Goal: Task Accomplishment & Management: Manage account settings

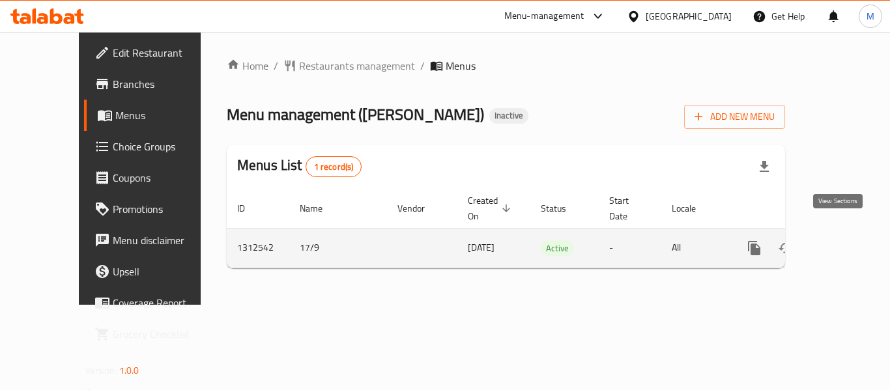
click at [845, 240] on icon "enhanced table" at bounding box center [848, 248] width 16 height 16
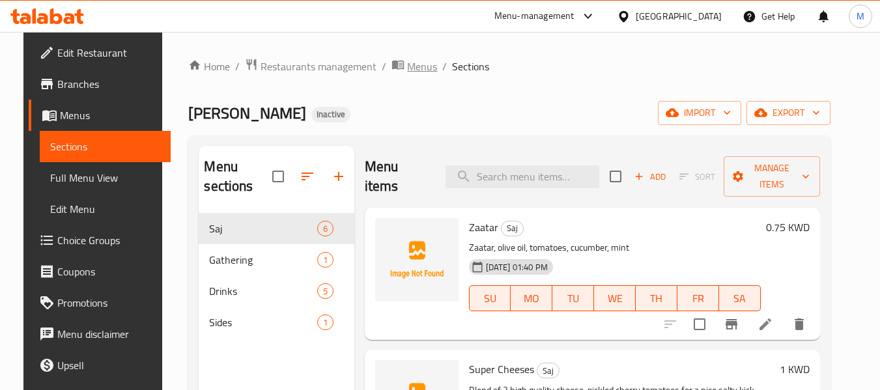
click at [407, 67] on span "Menus" at bounding box center [422, 67] width 30 height 16
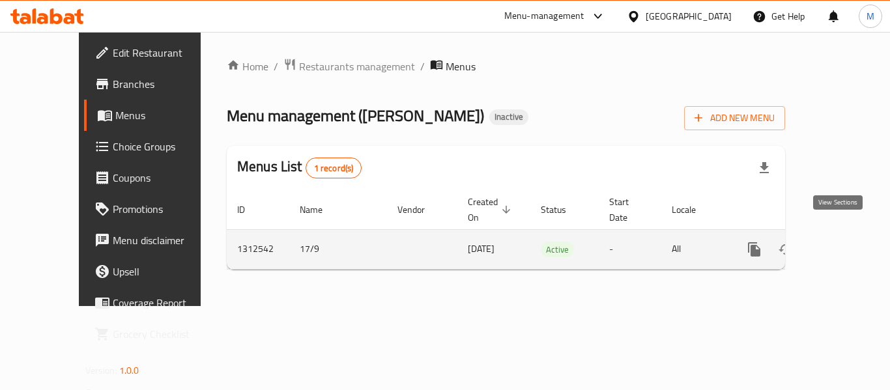
click at [850, 238] on link "enhanced table" at bounding box center [848, 249] width 31 height 31
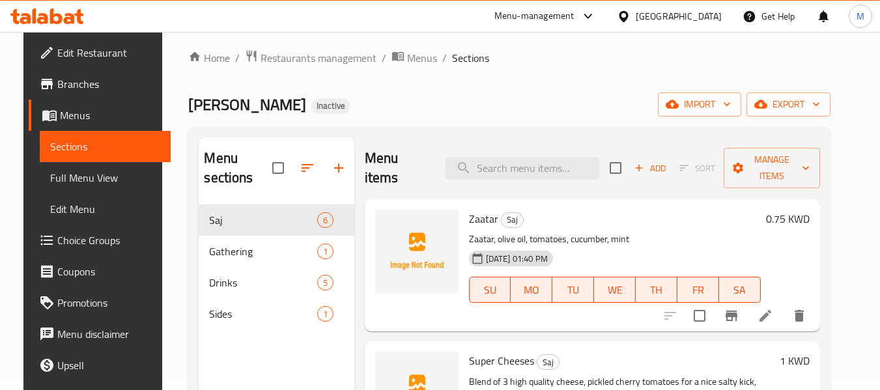
scroll to position [65, 0]
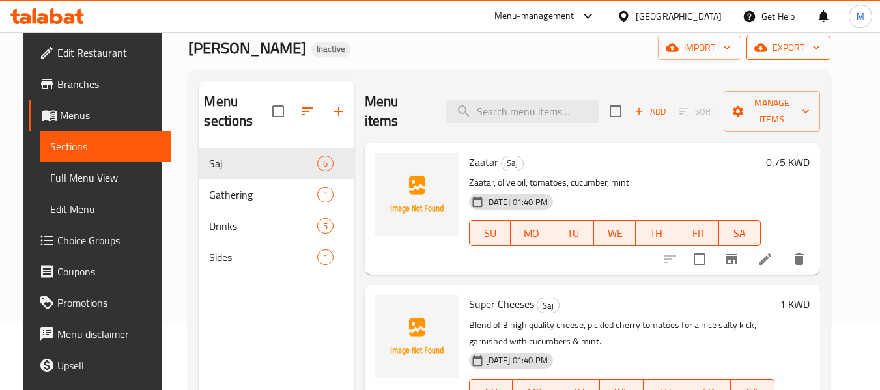
click at [816, 55] on span "export" at bounding box center [788, 48] width 63 height 16
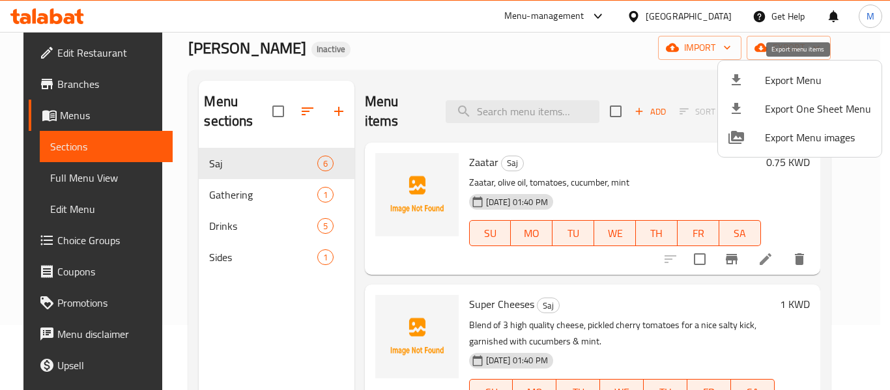
click at [786, 92] on li "Export Menu" at bounding box center [800, 80] width 164 height 29
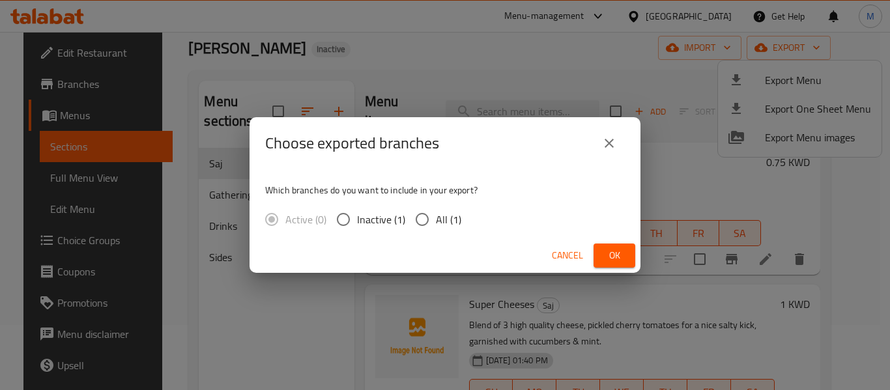
click at [421, 227] on input "All (1)" at bounding box center [421, 219] width 27 height 27
radio input "true"
click at [611, 259] on span "Ok" at bounding box center [614, 256] width 21 height 16
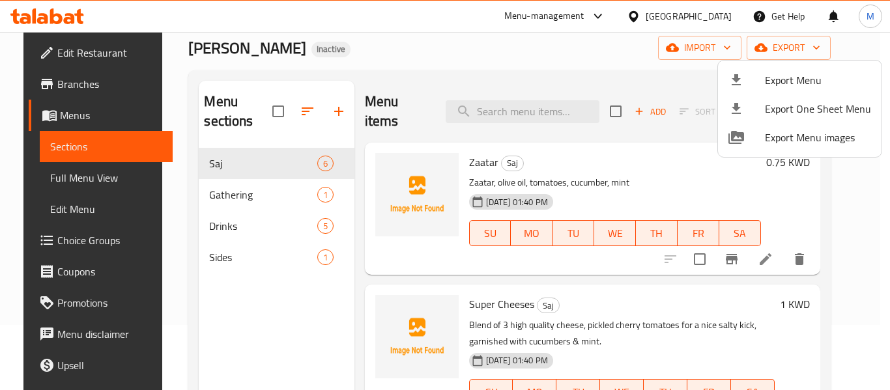
click at [57, 181] on div at bounding box center [445, 195] width 890 height 390
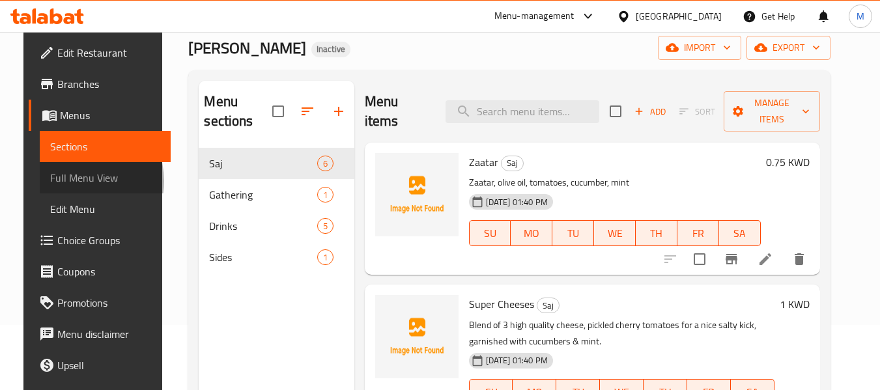
drag, startPoint x: 57, startPoint y: 181, endPoint x: 542, endPoint y: 2, distance: 516.8
click at [57, 181] on span "Full Menu View" at bounding box center [105, 178] width 110 height 16
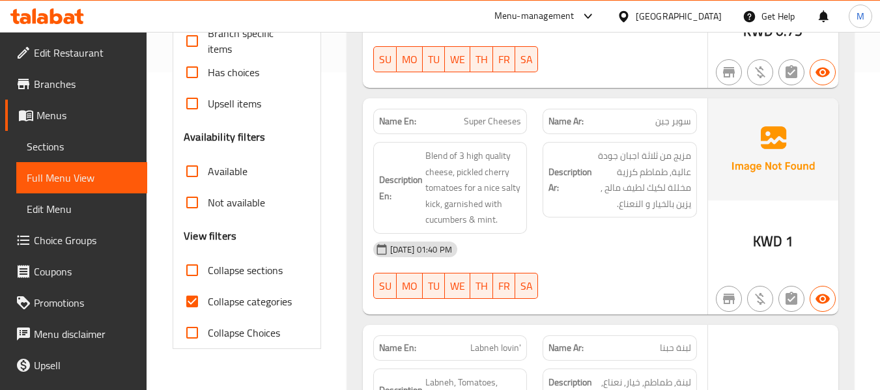
scroll to position [456, 0]
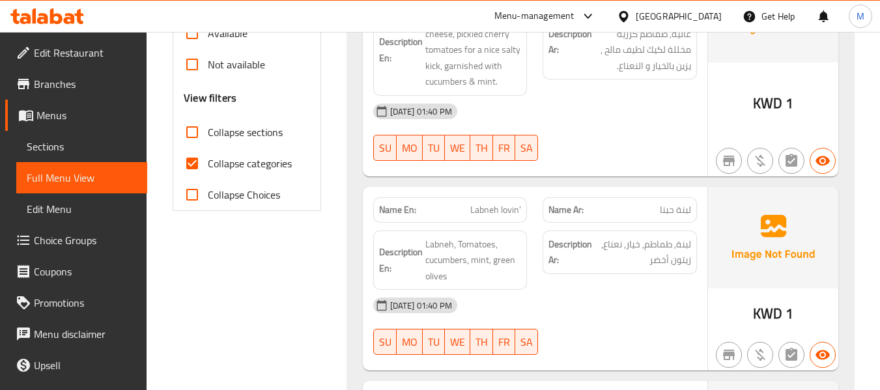
click at [196, 136] on input "Collapse sections" at bounding box center [192, 132] width 31 height 31
checkbox input "true"
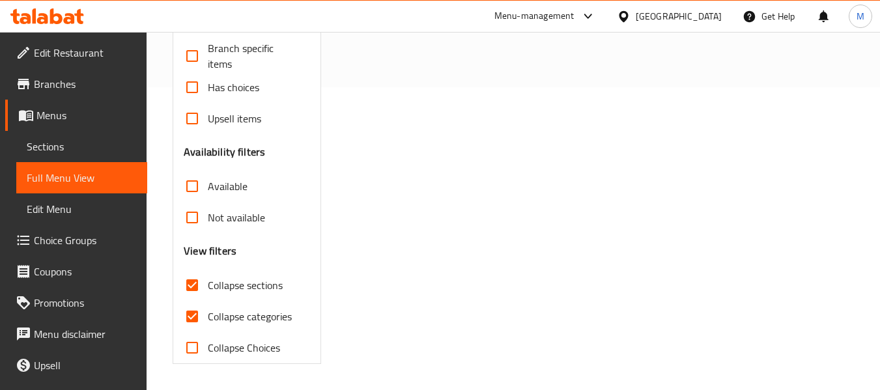
click at [193, 164] on div "Free items Branch specific items Has choices Upsell items Availability filters …" at bounding box center [247, 186] width 126 height 354
click at [194, 319] on input "Collapse categories" at bounding box center [192, 316] width 31 height 31
checkbox input "false"
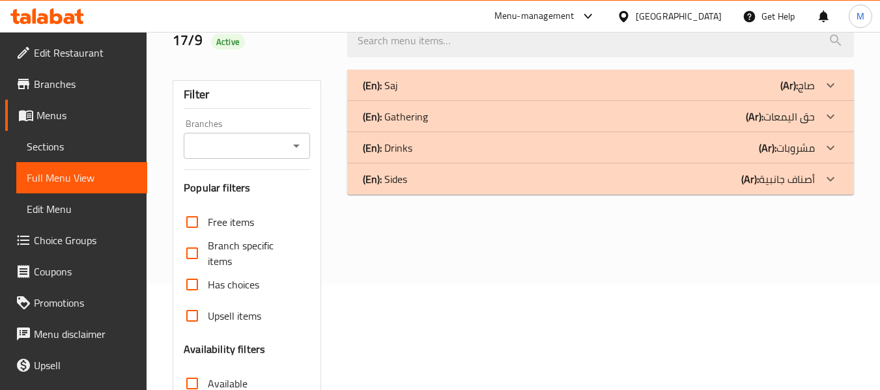
scroll to position [0, 0]
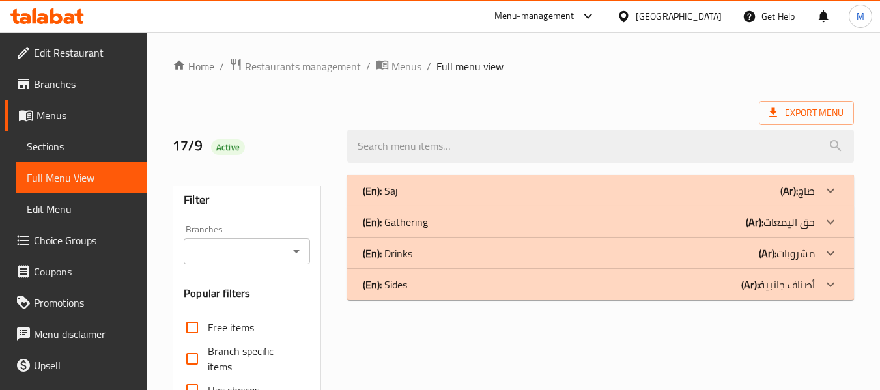
click at [401, 204] on div "(En): Saj (Ar): صاج" at bounding box center [600, 190] width 507 height 31
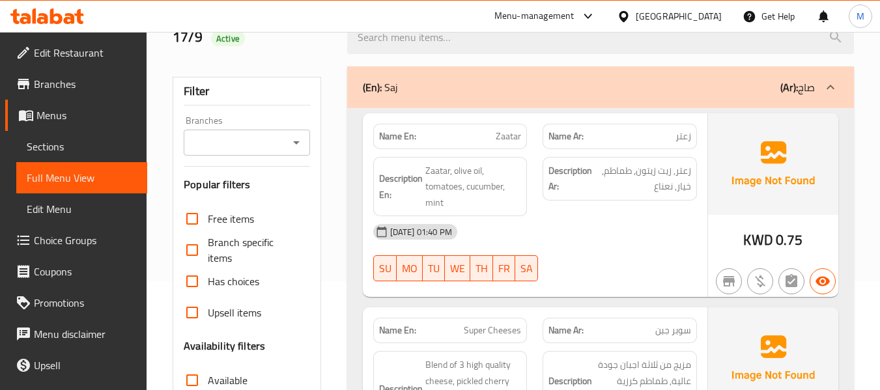
scroll to position [130, 0]
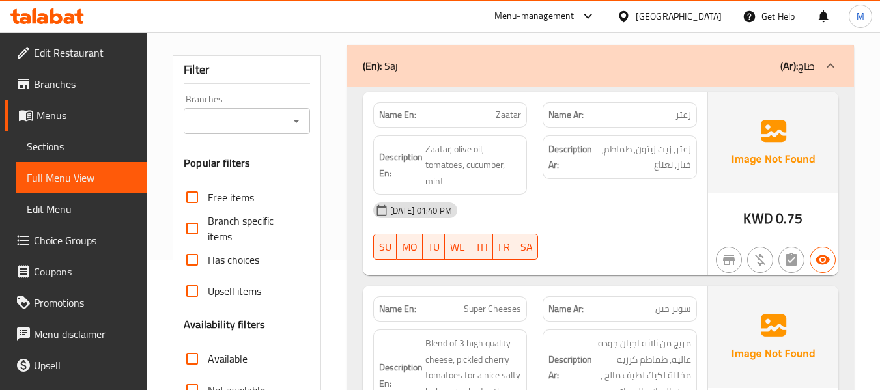
click at [585, 221] on div "17-09-2025 01:40 PM" at bounding box center [534, 210] width 339 height 31
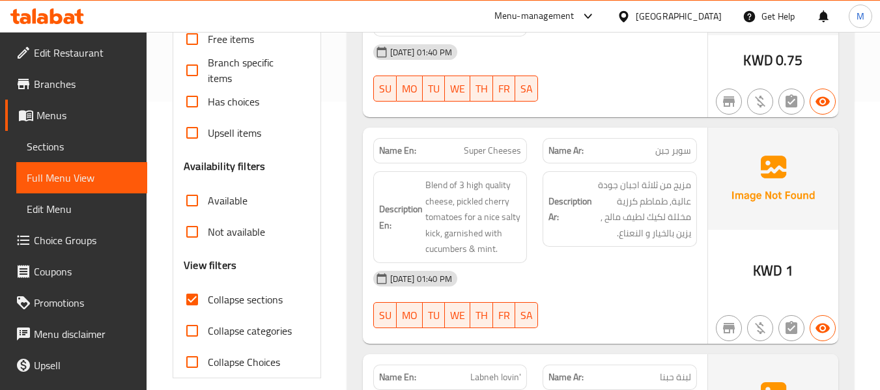
scroll to position [326, 0]
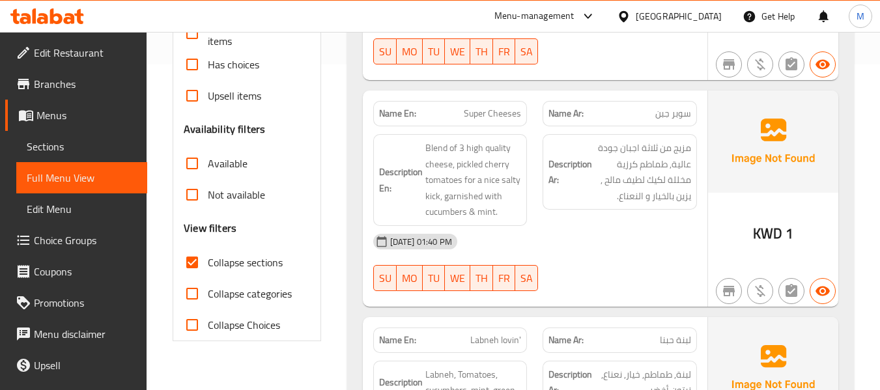
click at [554, 261] on div "17-09-2025 01:40 PM SU MO TU WE TH FR SA" at bounding box center [534, 262] width 339 height 73
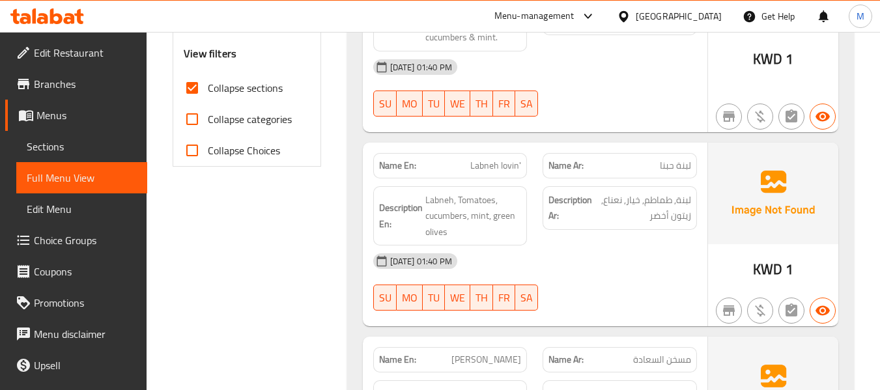
scroll to position [521, 0]
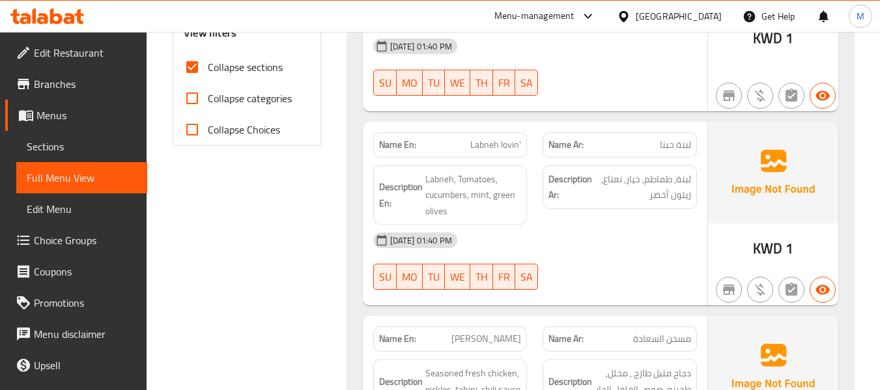
click at [548, 251] on div "17-09-2025 01:40 PM" at bounding box center [534, 240] width 339 height 31
click at [582, 64] on div "17-09-2025 01:40 PM SU MO TU WE TH FR SA" at bounding box center [534, 67] width 339 height 73
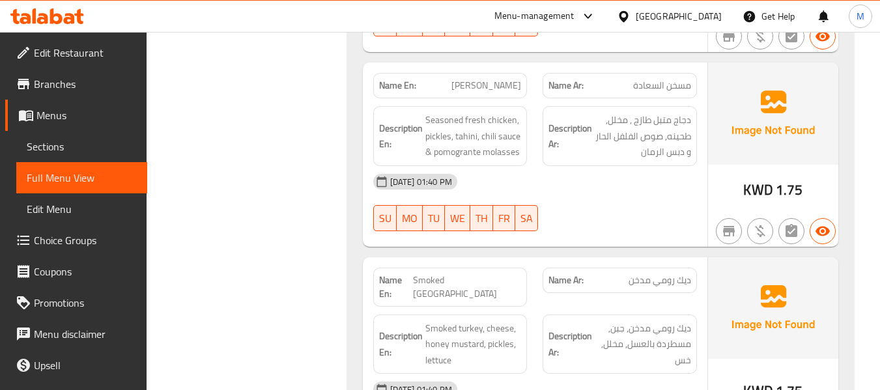
scroll to position [782, 0]
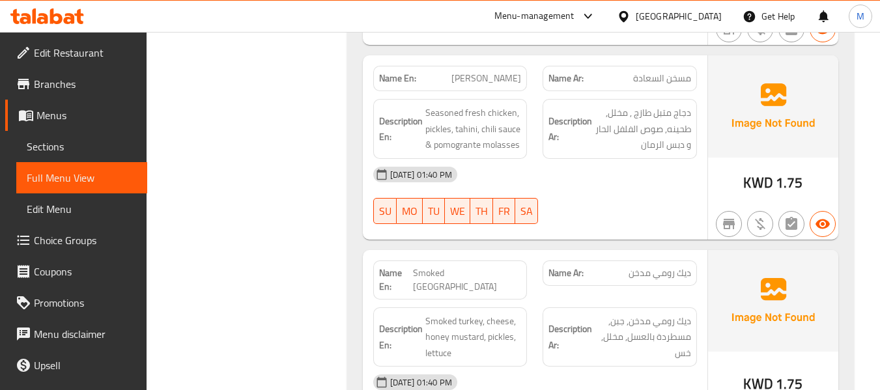
click at [483, 74] on span "Elsaada Musakhan" at bounding box center [486, 79] width 70 height 14
copy span "Elsaada Musakhan"
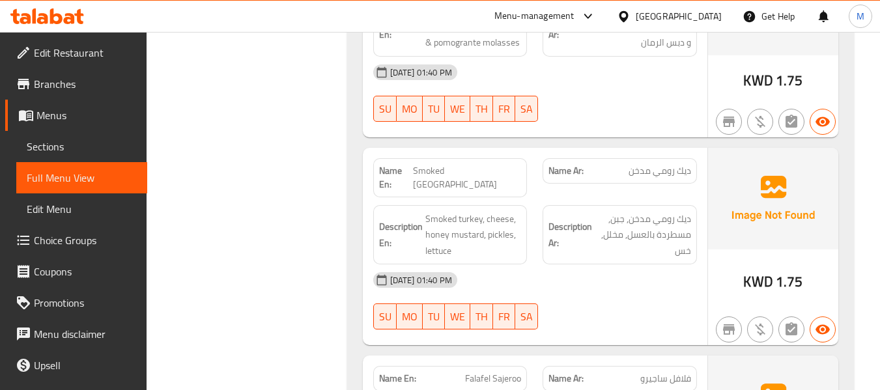
scroll to position [912, 0]
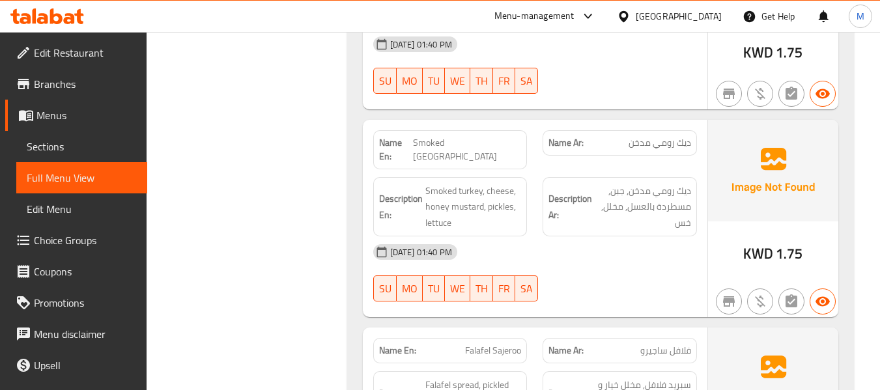
click at [568, 240] on div "17-09-2025 01:40 PM" at bounding box center [534, 251] width 339 height 31
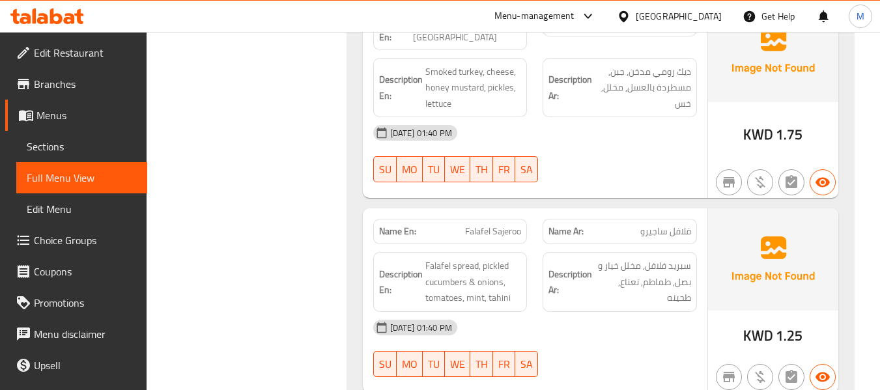
scroll to position [1042, 0]
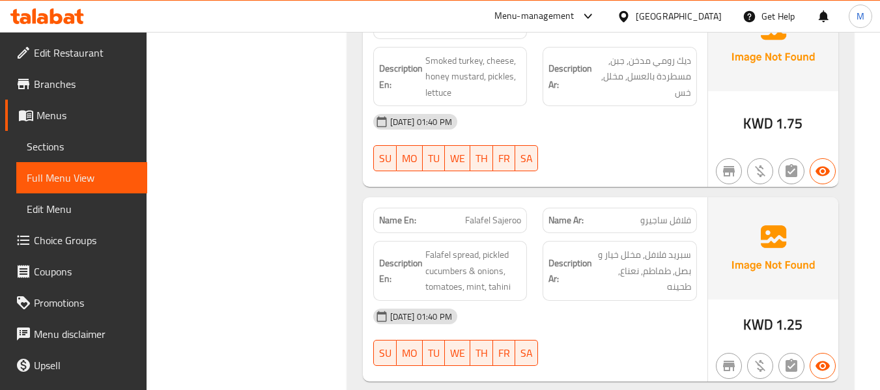
click at [611, 324] on div "17-09-2025 01:40 PM SU MO TU WE TH FR SA" at bounding box center [534, 337] width 339 height 73
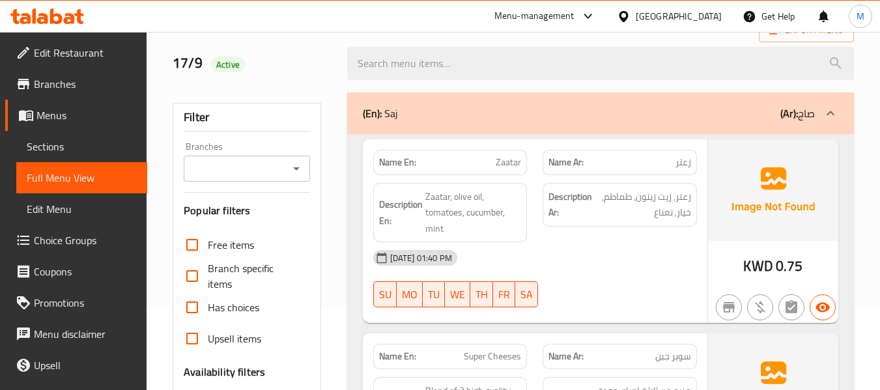
scroll to position [0, 0]
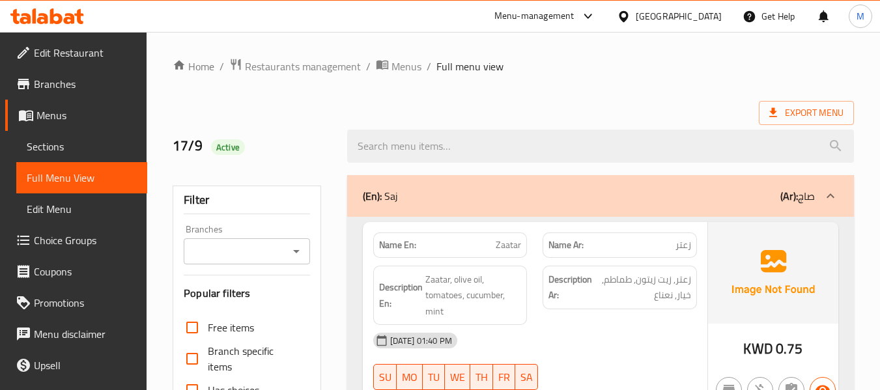
drag, startPoint x: 565, startPoint y: 201, endPoint x: 554, endPoint y: 208, distance: 13.6
click at [565, 201] on div "(En): Saj (Ar): صاج" at bounding box center [589, 196] width 452 height 16
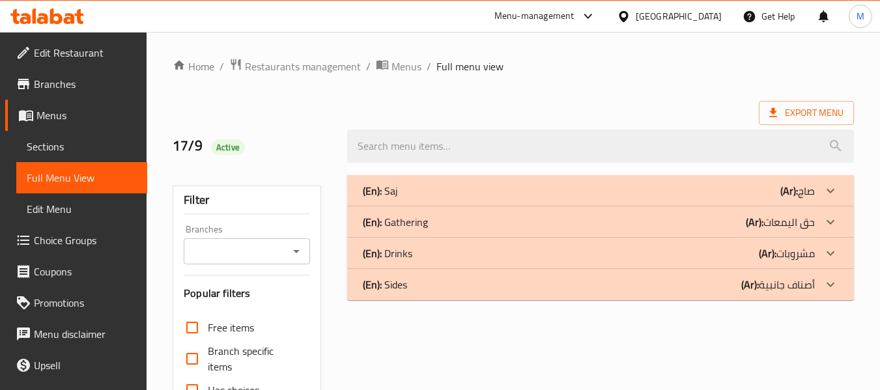
click at [460, 225] on div "(En): Gathering (Ar): حق اليمعات" at bounding box center [589, 222] width 452 height 16
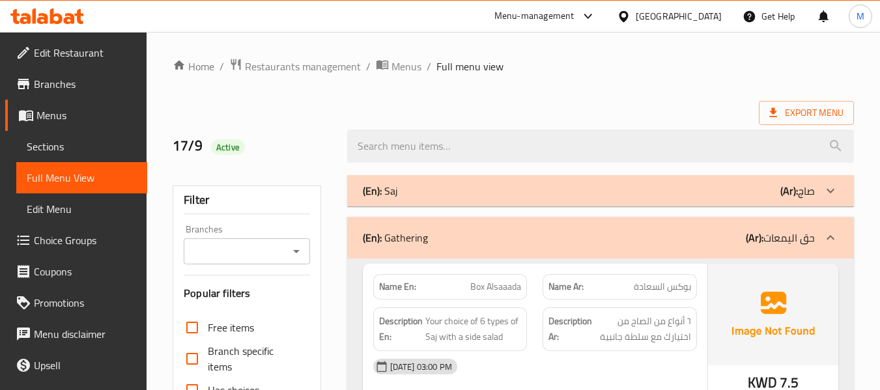
click at [505, 98] on div "Home / Restaurants management / Menus / Full menu view Export Menu 17/9 Active …" at bounding box center [513, 362] width 681 height 609
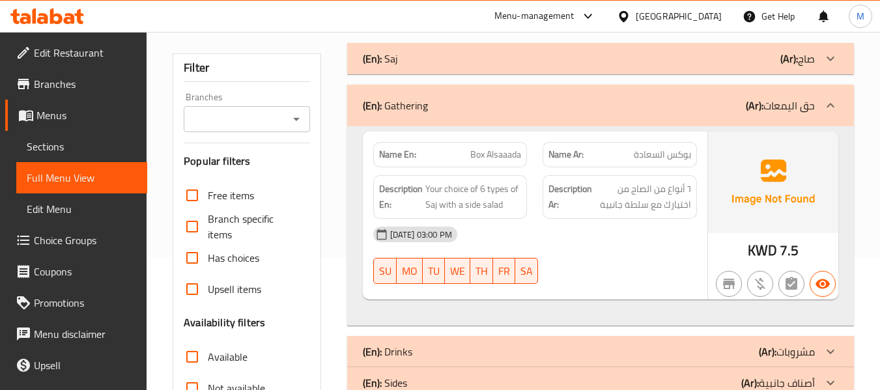
scroll to position [195, 0]
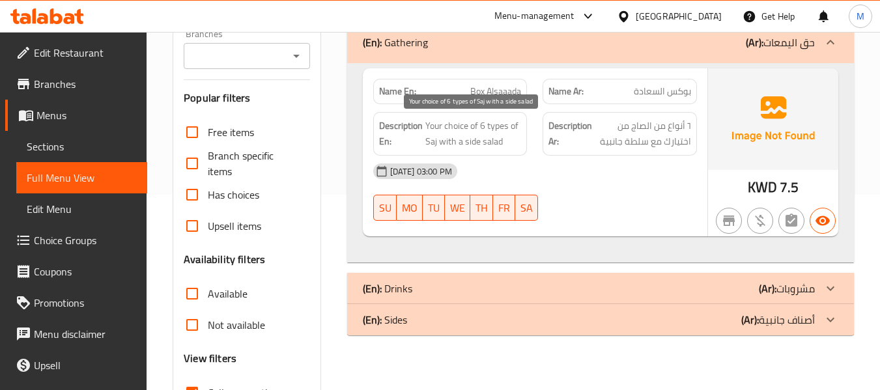
click at [475, 132] on span "Your choice of 6 types of Saj with a side salad" at bounding box center [473, 134] width 96 height 32
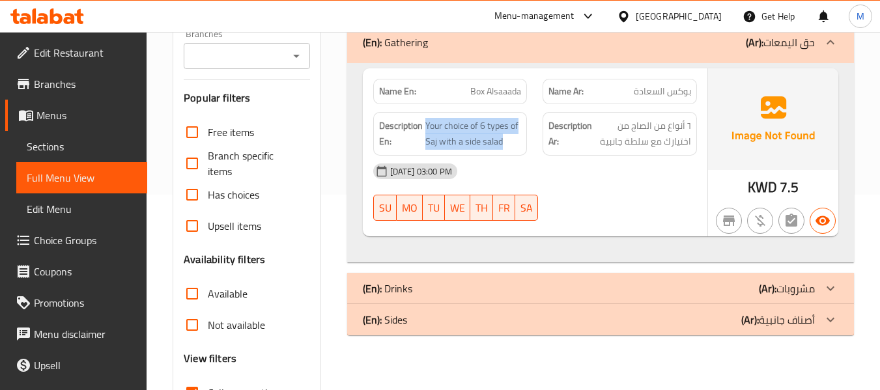
copy span "Your choice of 6 types of Saj with a side salad"
click at [487, 94] on span "Box Alsaaada" at bounding box center [495, 92] width 51 height 14
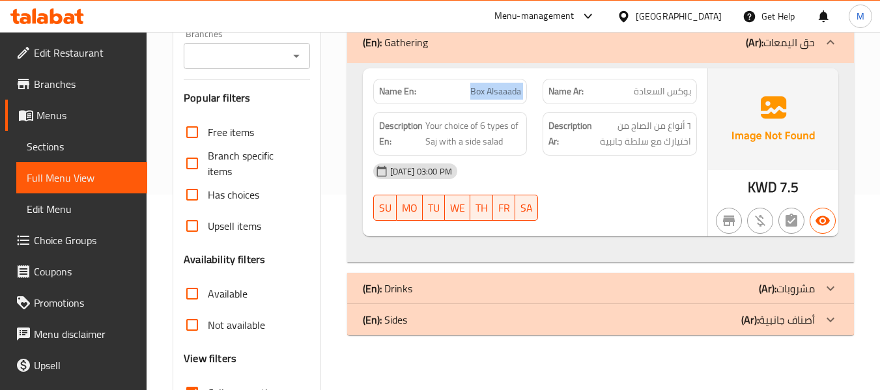
click at [487, 94] on span "Box Alsaaada" at bounding box center [495, 92] width 51 height 14
copy span "Box Alsaaada"
click at [397, 288] on p "(En): Drinks" at bounding box center [388, 289] width 50 height 16
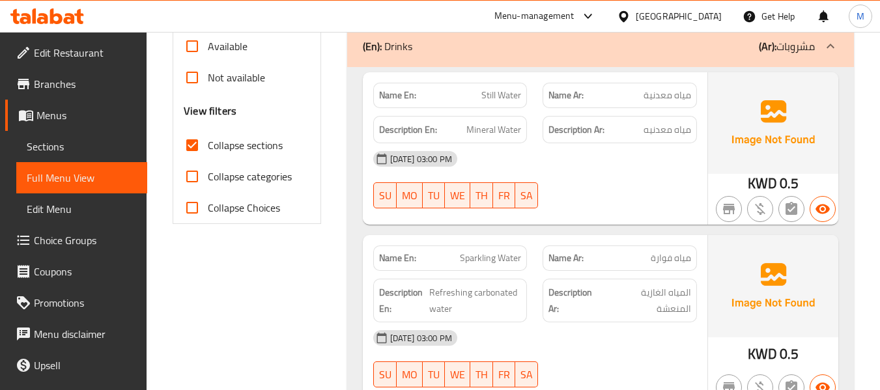
scroll to position [444, 0]
click at [495, 91] on span "Still Water" at bounding box center [501, 95] width 40 height 14
copy span "Still Water"
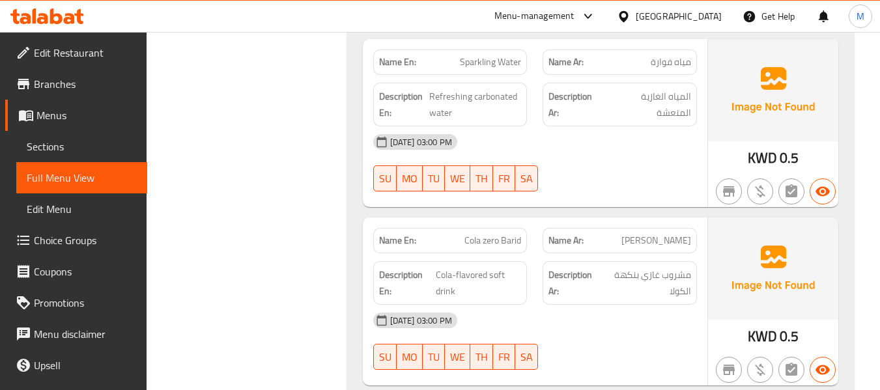
scroll to position [704, 0]
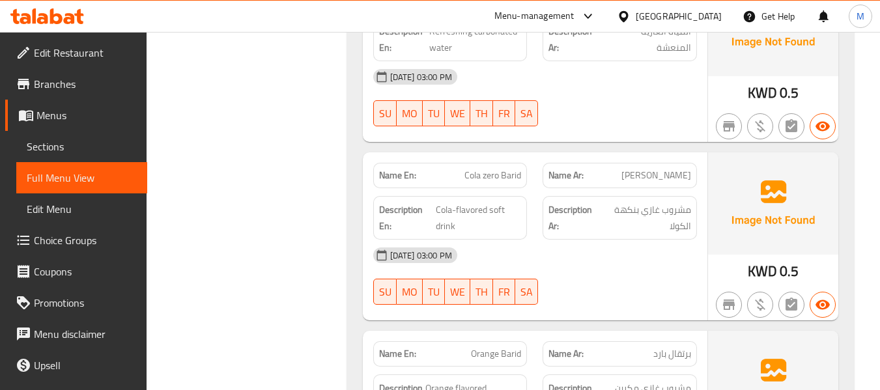
click at [488, 178] on span "Cola zero Barid" at bounding box center [493, 176] width 57 height 14
copy span "Cola zero Barid"
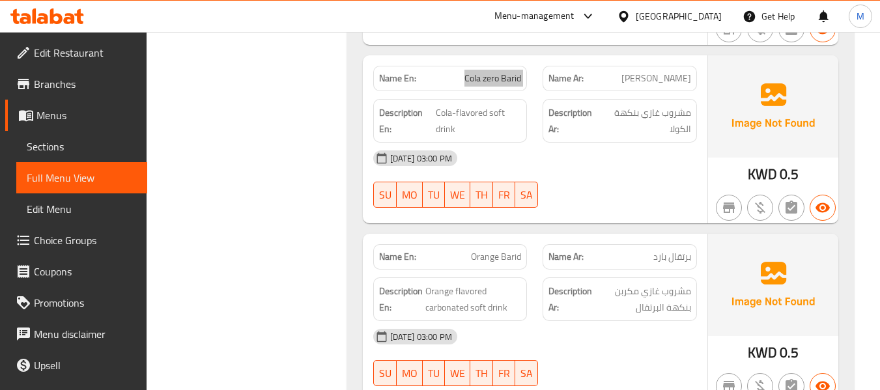
scroll to position [835, 0]
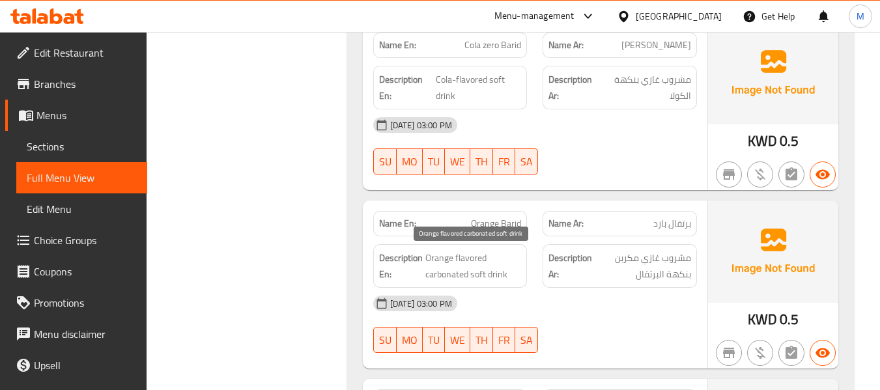
click at [449, 271] on span "Orange flavored carbonated soft drink" at bounding box center [473, 266] width 96 height 32
click at [481, 282] on span "Orange flavored carbonated soft drink" at bounding box center [473, 266] width 96 height 32
click at [472, 261] on span "Orange flavored carbonated soft drink" at bounding box center [473, 266] width 96 height 32
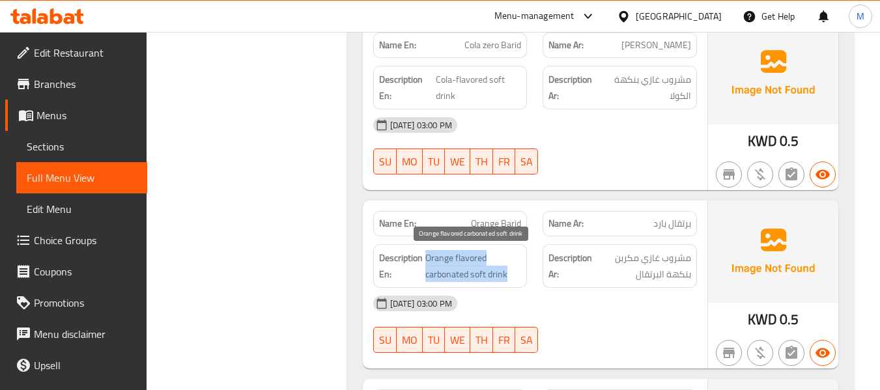
copy span "Orange flavored carbonated soft drink"
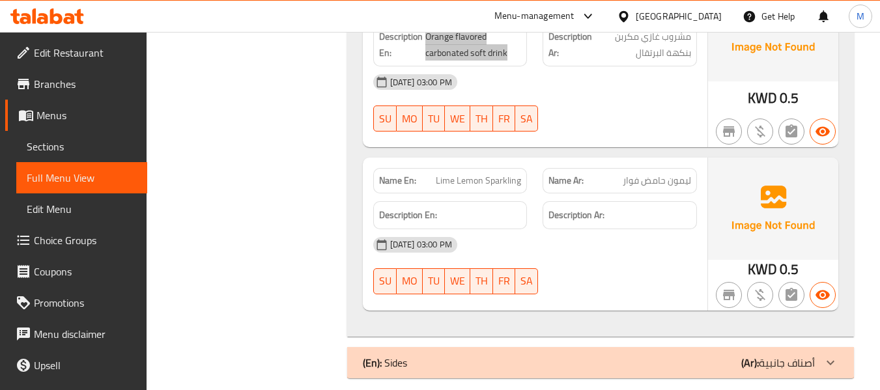
scroll to position [1070, 0]
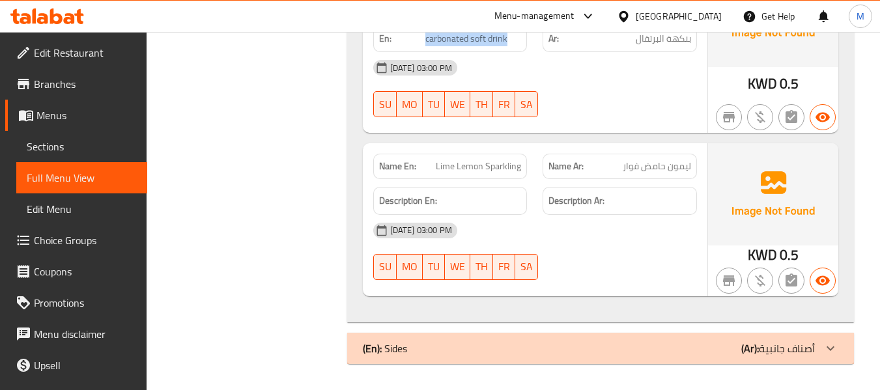
click at [429, 351] on div "(En): Sides (Ar): أصناف جانبية" at bounding box center [589, 349] width 452 height 16
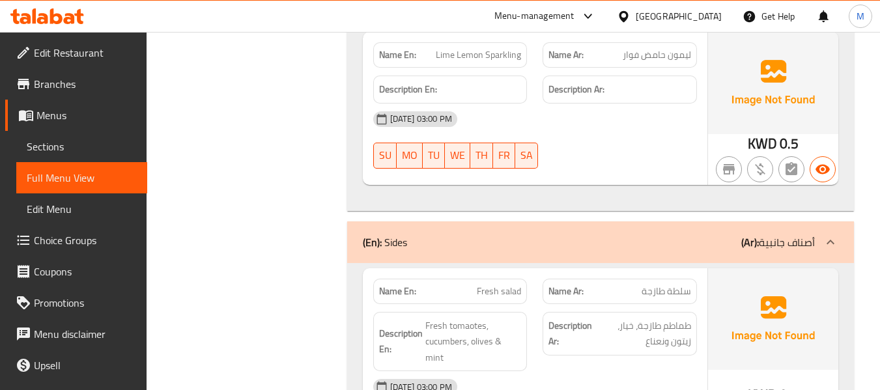
scroll to position [1280, 0]
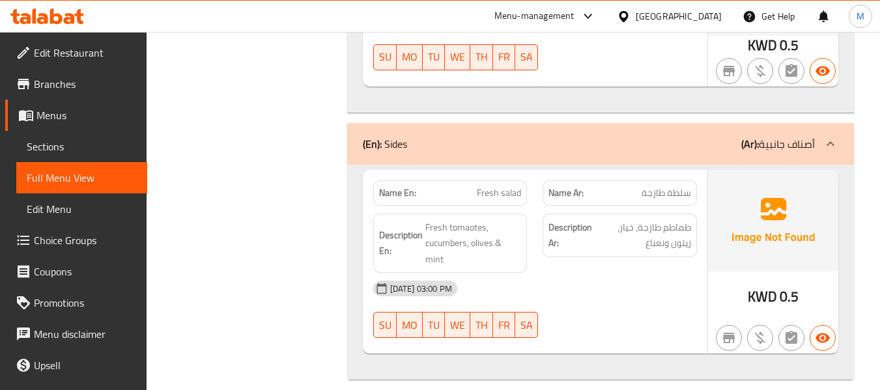
click at [603, 279] on div "17-09-2025 03:00 PM" at bounding box center [534, 288] width 339 height 31
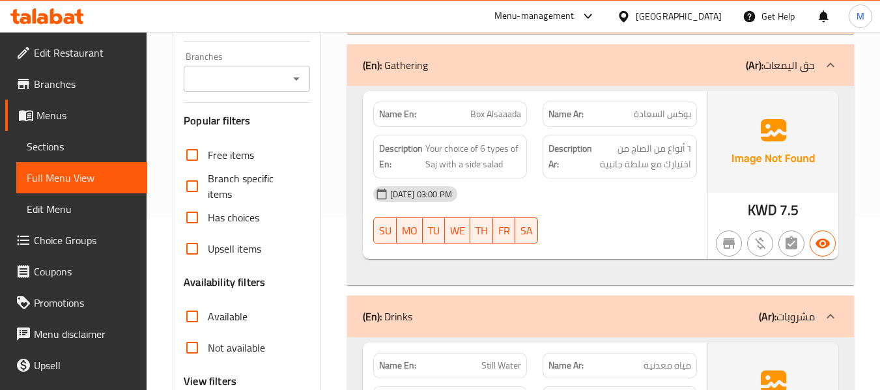
scroll to position [0, 0]
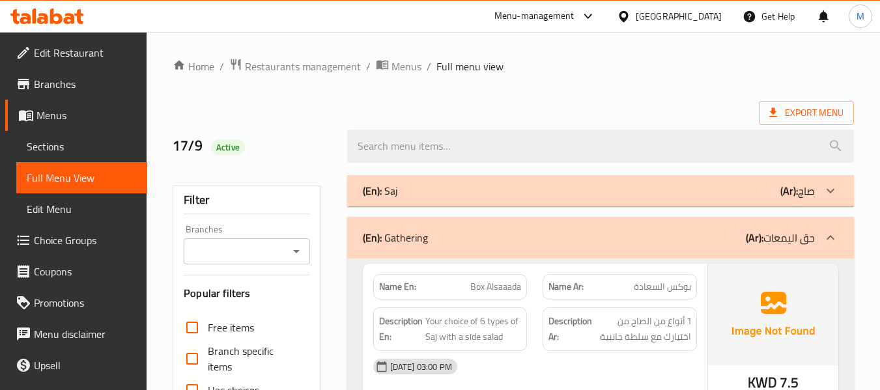
click at [57, 117] on span "Menus" at bounding box center [86, 115] width 100 height 16
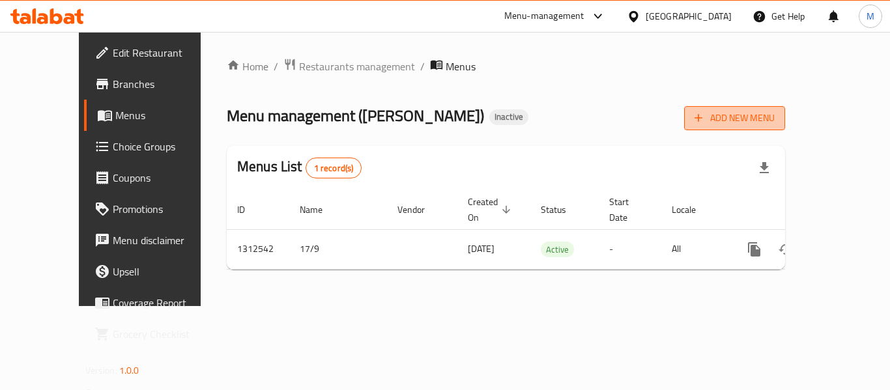
click at [775, 123] on span "Add New Menu" at bounding box center [734, 118] width 80 height 16
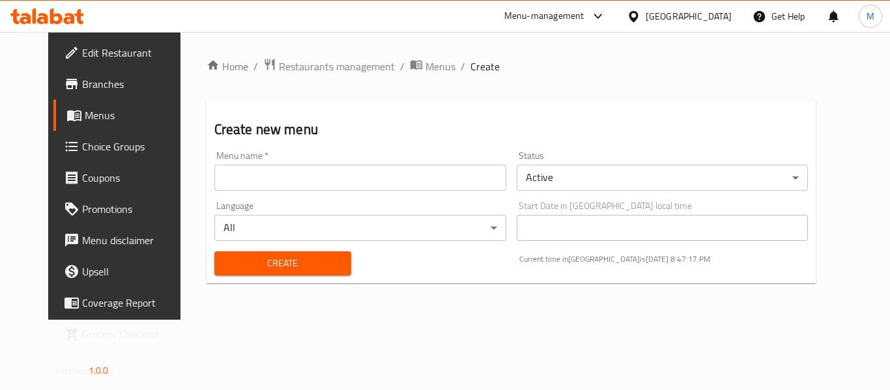
click at [706, 80] on div "Home / Restaurants management / Menus / Create Create new menu Menu name   * Me…" at bounding box center [512, 176] width 610 height 236
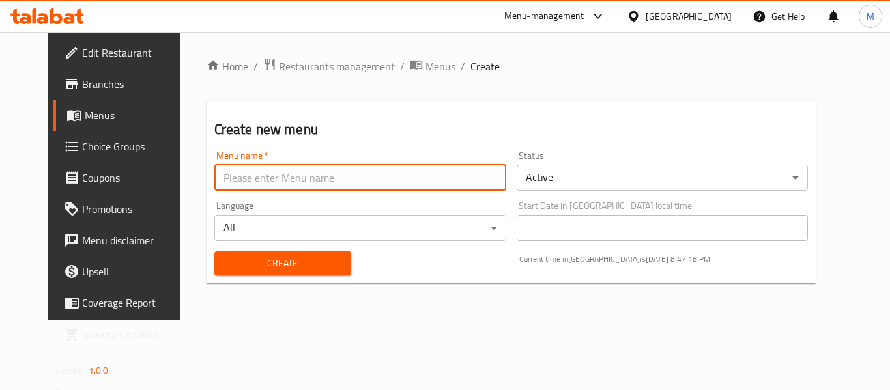
click at [317, 179] on input "text" at bounding box center [360, 178] width 292 height 26
paste input "342047302"
type input "342047302"
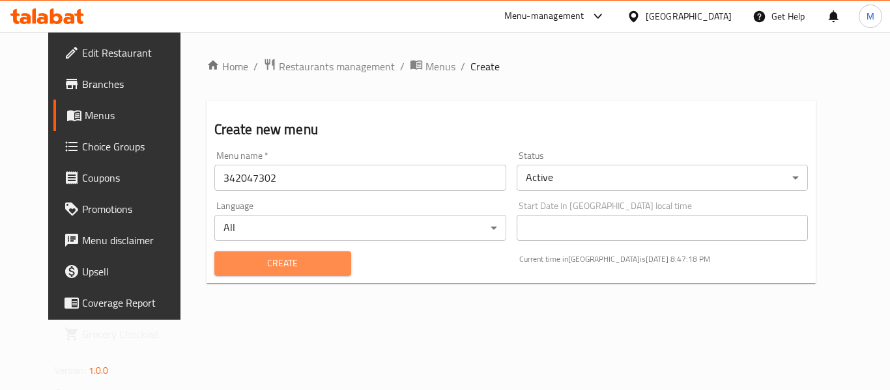
click at [253, 253] on button "Create" at bounding box center [282, 263] width 137 height 24
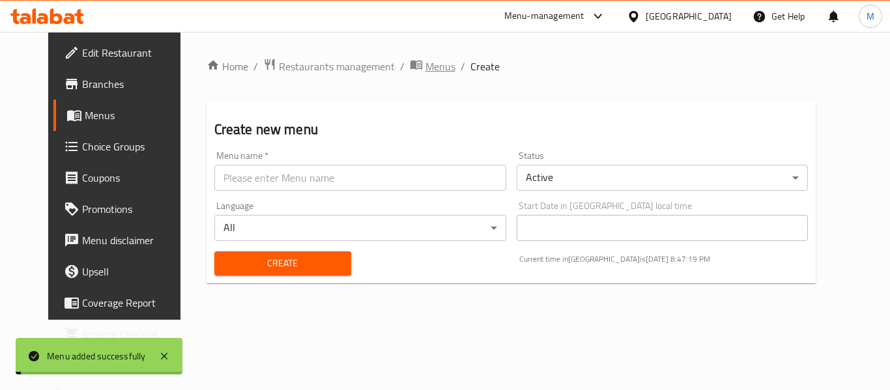
click at [425, 66] on span "Menus" at bounding box center [440, 67] width 30 height 16
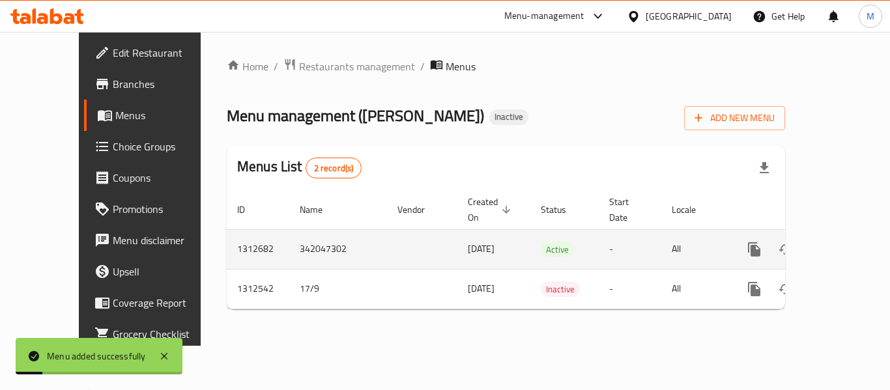
click at [840, 242] on icon "enhanced table" at bounding box center [848, 250] width 16 height 16
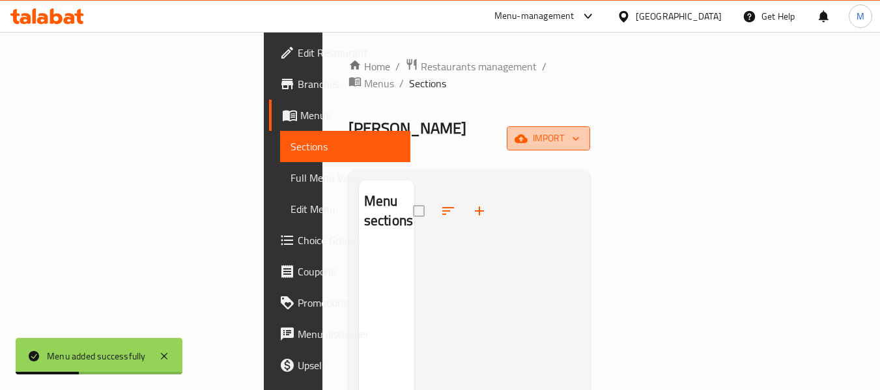
click at [580, 130] on span "import" at bounding box center [548, 138] width 63 height 16
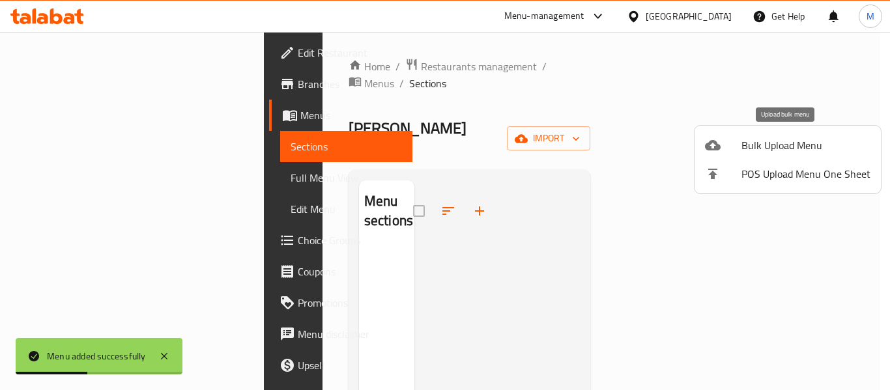
click at [788, 140] on span "Bulk Upload Menu" at bounding box center [805, 145] width 129 height 16
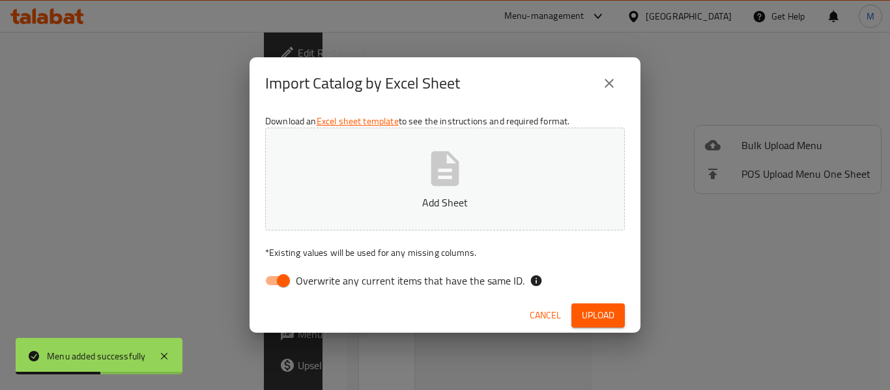
click at [380, 273] on span "Overwrite any current items that have the same ID." at bounding box center [410, 281] width 229 height 16
click at [321, 272] on input "Overwrite any current items that have the same ID." at bounding box center [283, 280] width 74 height 25
checkbox input "false"
click at [377, 206] on p "Add Sheet" at bounding box center [444, 203] width 319 height 16
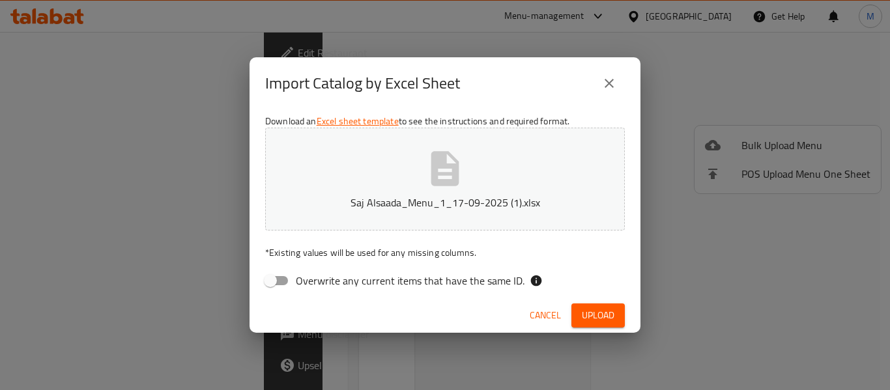
click at [594, 311] on span "Upload" at bounding box center [598, 316] width 33 height 16
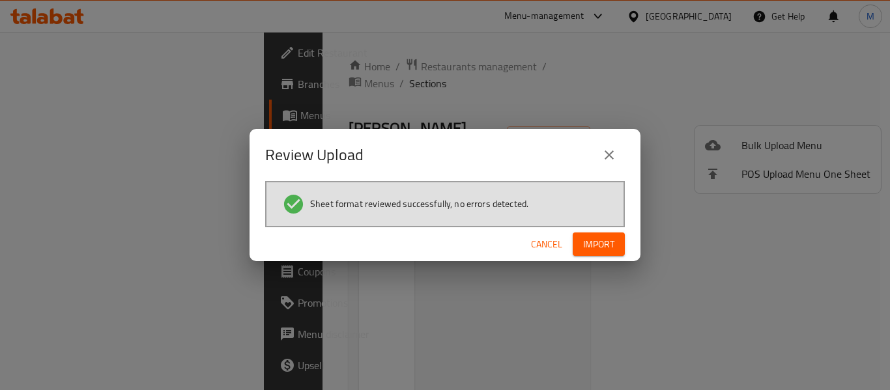
click at [595, 247] on span "Import" at bounding box center [598, 244] width 31 height 16
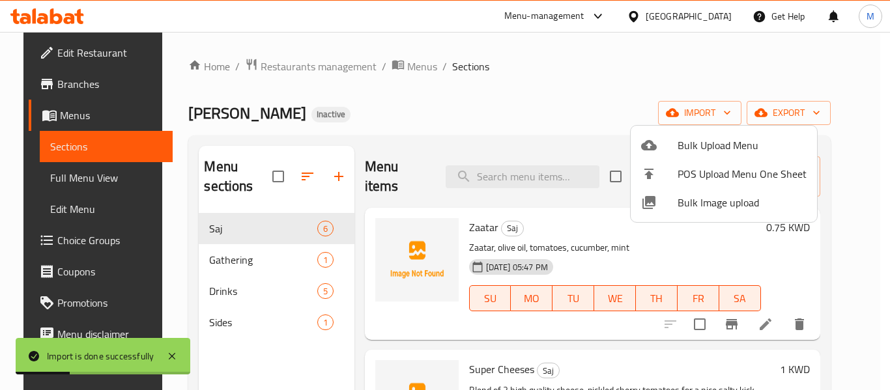
click at [216, 289] on div at bounding box center [445, 195] width 890 height 390
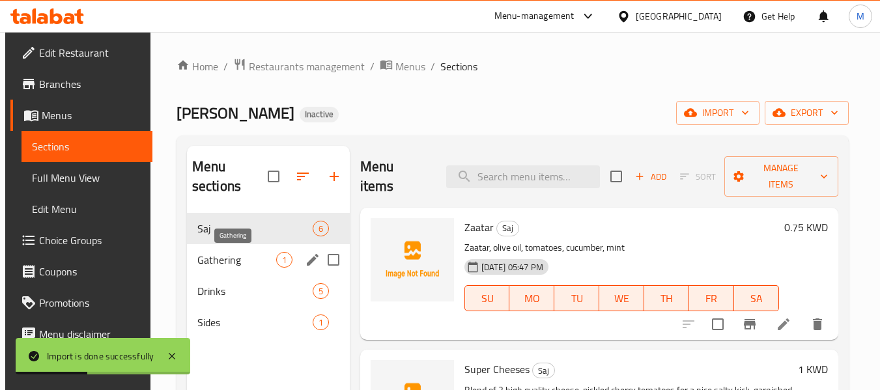
click at [218, 263] on span "Gathering" at bounding box center [236, 260] width 79 height 16
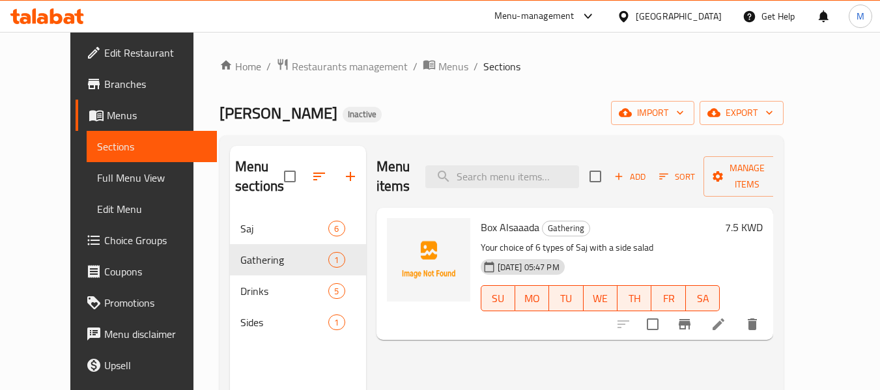
click at [104, 240] on span "Choice Groups" at bounding box center [155, 241] width 103 height 16
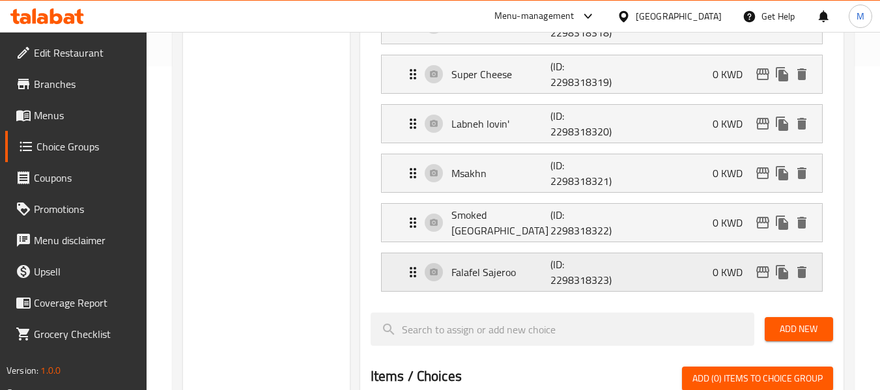
scroll to position [386, 0]
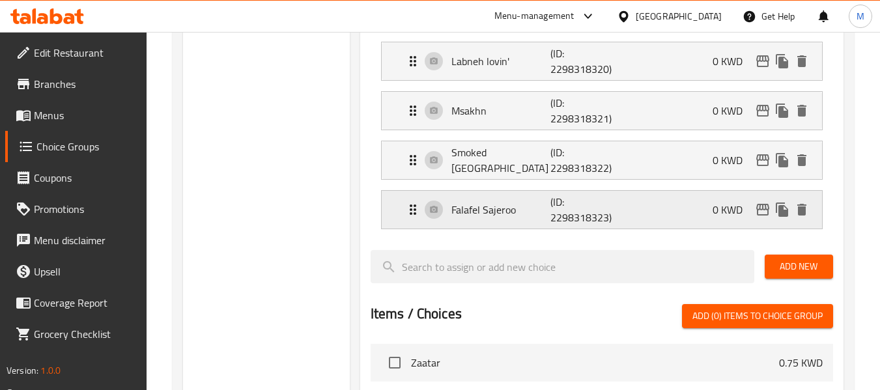
click at [392, 208] on div "Falafel Sajeroo (ID: 2298318323) 0 KWD" at bounding box center [602, 210] width 440 height 38
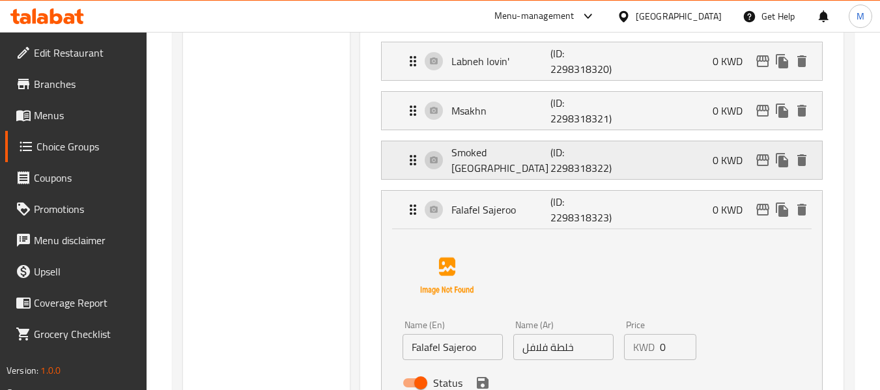
click at [389, 166] on div "Smoked Turkey (ID: 2298318322) 0 KWD" at bounding box center [602, 160] width 440 height 38
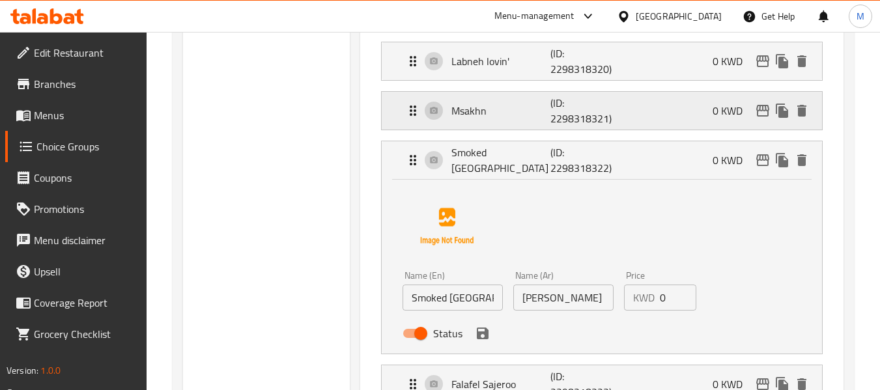
click at [395, 119] on div "Msakhn (ID: 2298318321) 0 KWD" at bounding box center [602, 111] width 440 height 38
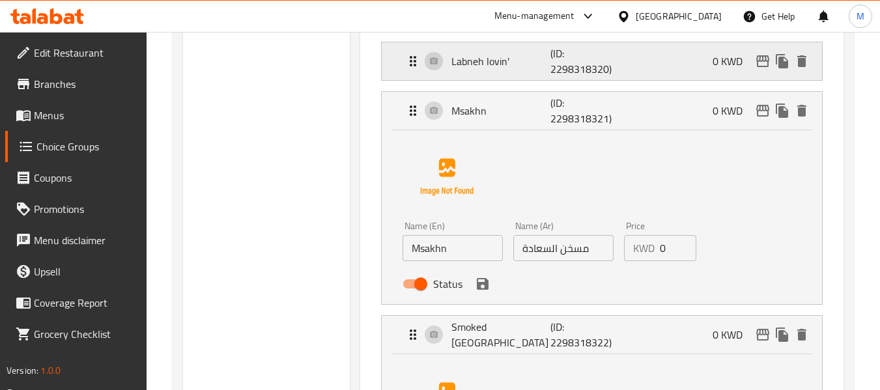
click at [395, 55] on div "Labneh lovin' (ID: 2298318320) 0 KWD" at bounding box center [602, 61] width 440 height 38
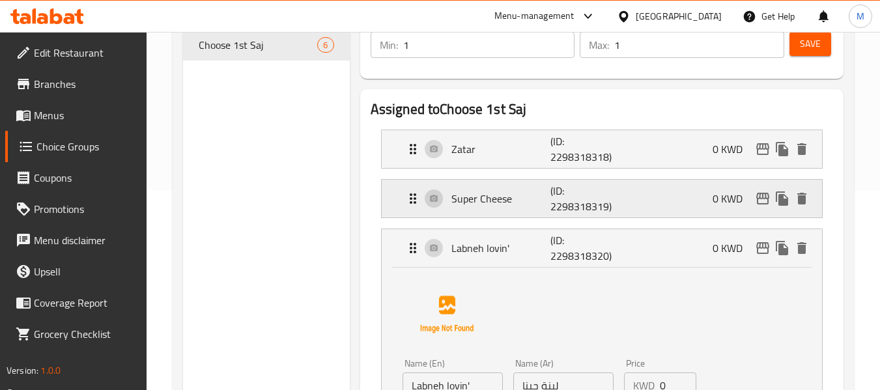
scroll to position [191, 0]
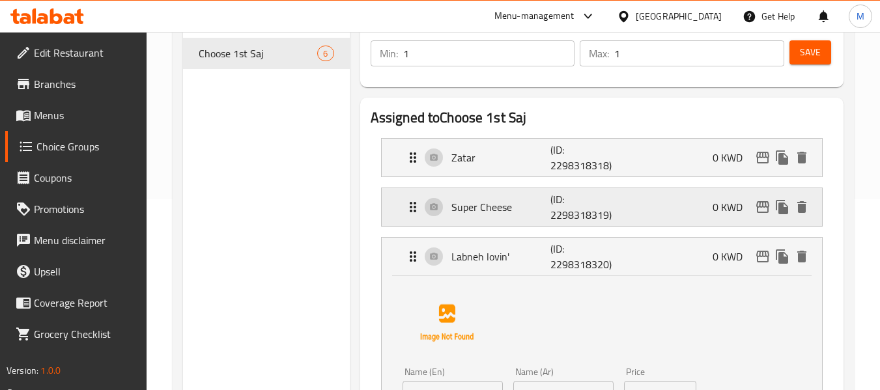
click at [401, 207] on div "Super Cheese (ID: 2298318319) 0 KWD" at bounding box center [602, 207] width 440 height 38
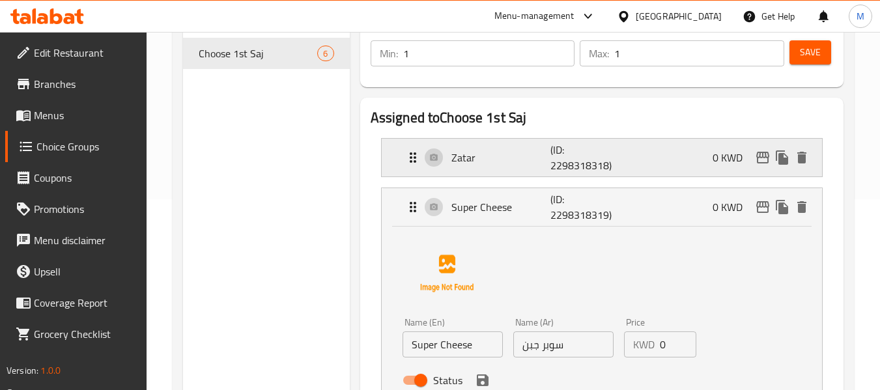
click at [389, 149] on div "Zatar (ID: 2298318318) 0 KWD" at bounding box center [602, 158] width 440 height 38
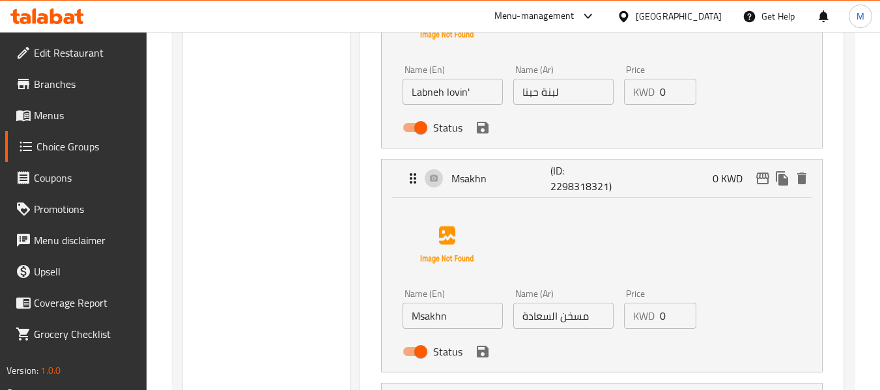
scroll to position [908, 0]
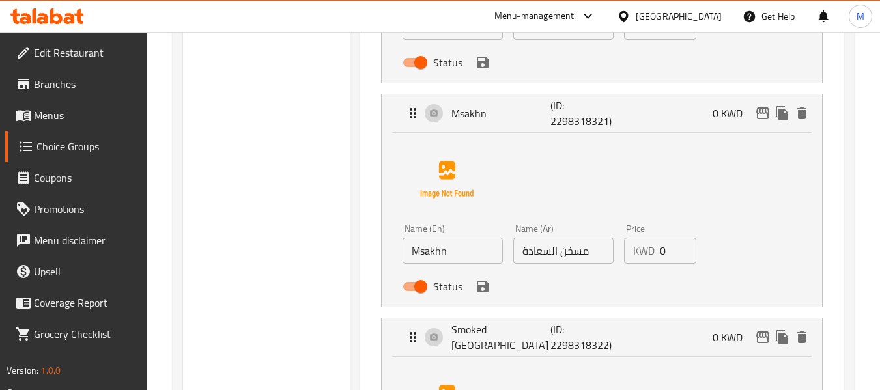
click at [428, 248] on input "Msakhn" at bounding box center [453, 251] width 100 height 26
paste input "Alsaada Musakha"
type input "[PERSON_NAME]"
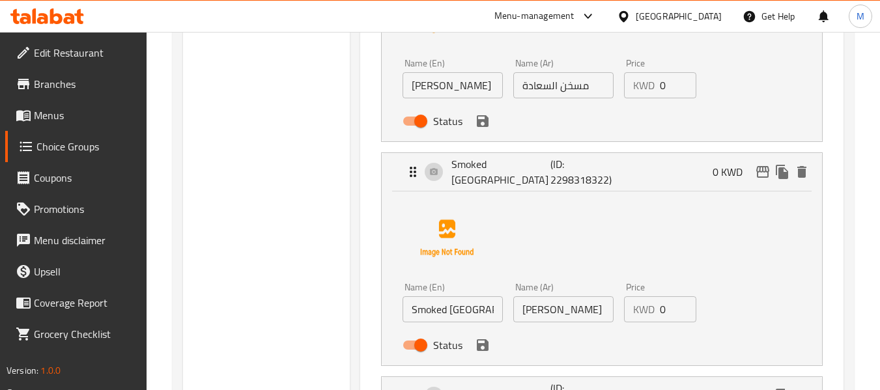
scroll to position [1168, 0]
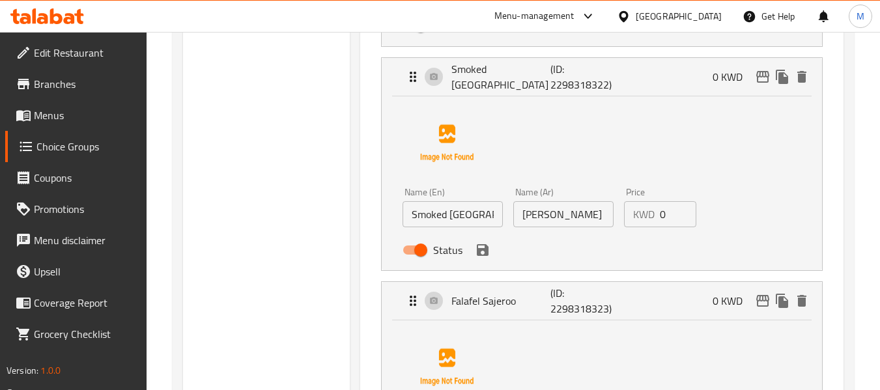
click at [564, 215] on input "ديك رومي" at bounding box center [563, 214] width 100 height 26
click at [601, 214] on input "ديك رومي" at bounding box center [563, 214] width 100 height 26
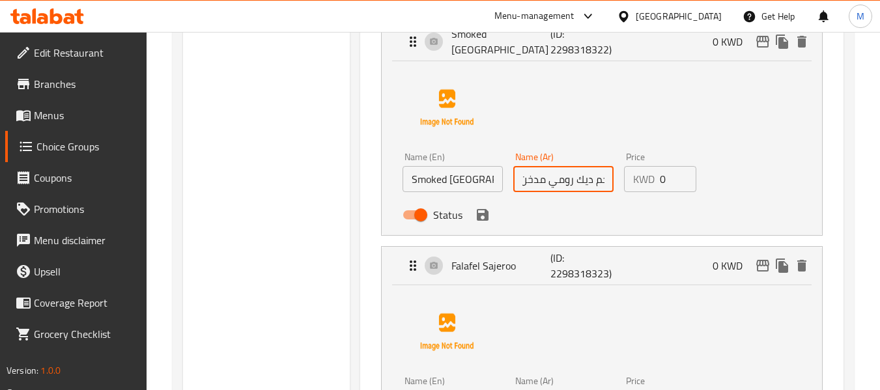
scroll to position [1233, 0]
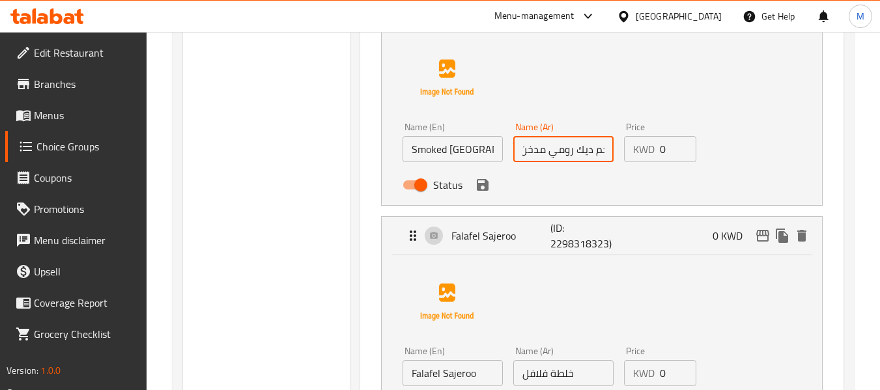
type input "لحم ديك رومي مدخن"
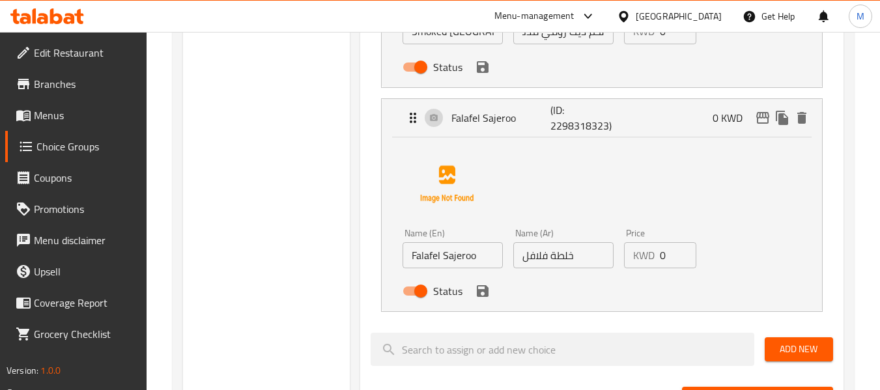
scroll to position [1364, 0]
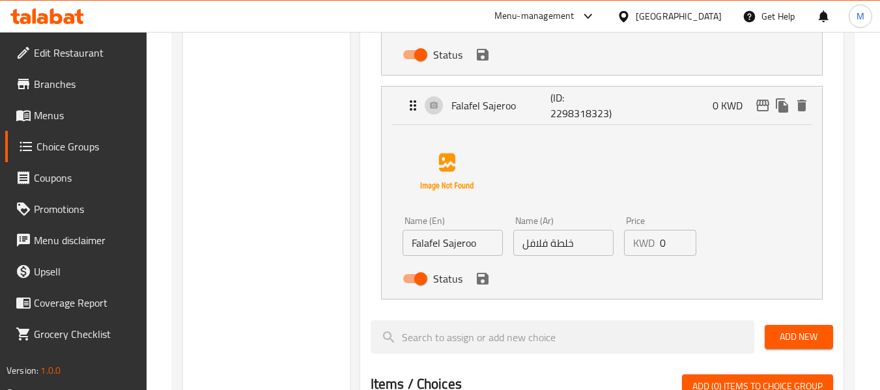
drag, startPoint x: 431, startPoint y: 12, endPoint x: 420, endPoint y: 2, distance: 15.2
click at [431, 12] on div "Menu-management Kuwait Get Help M" at bounding box center [440, 16] width 880 height 31
click at [543, 247] on input "خلطة فلافل" at bounding box center [563, 243] width 100 height 26
click at [543, 248] on input "خلطة فلافل" at bounding box center [563, 243] width 100 height 26
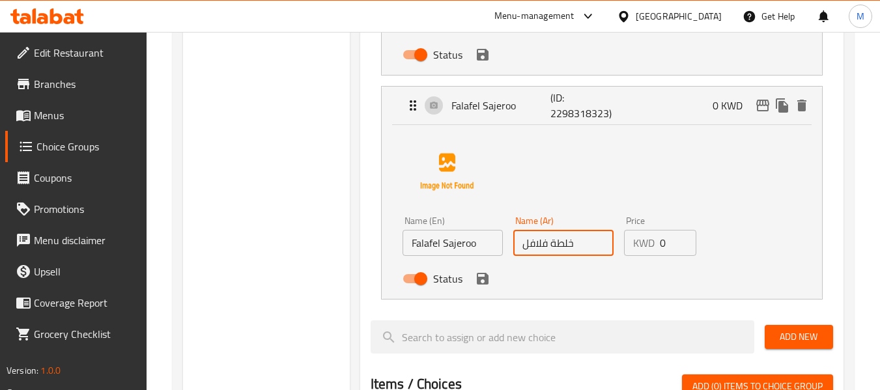
paste input "فلافل ساجيرو"
click at [535, 246] on input "فلافل ساجيروفلافل ساجيرو" at bounding box center [563, 243] width 100 height 26
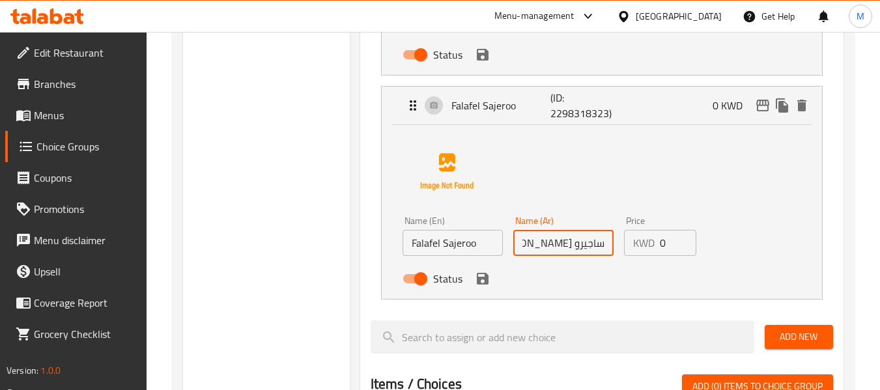
click at [535, 246] on input "فلافل ساجيروفلافل ساجيرو" at bounding box center [563, 243] width 100 height 26
paste input "text"
click at [482, 281] on icon "save" at bounding box center [483, 279] width 16 height 16
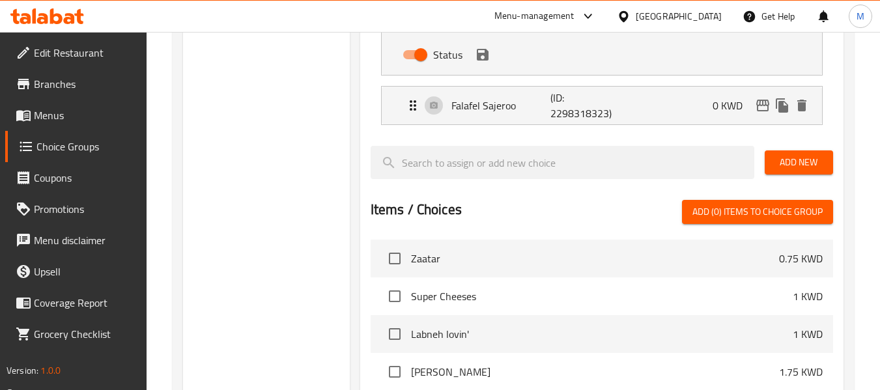
type input "فلافل ساجيرو"
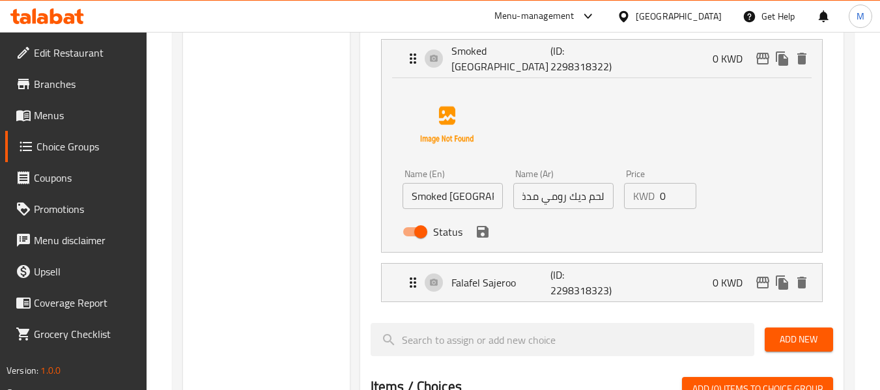
scroll to position [1168, 0]
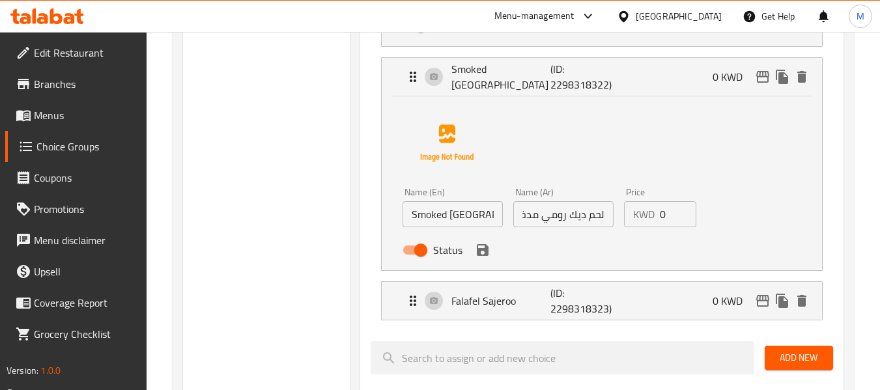
click at [481, 256] on icon "save" at bounding box center [483, 250] width 12 height 12
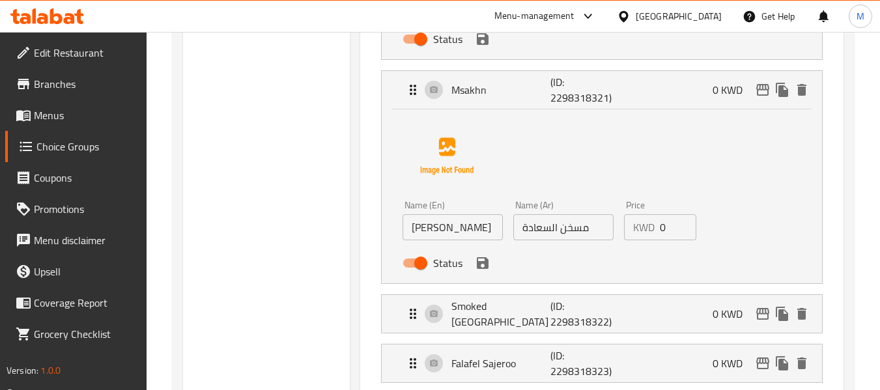
scroll to position [908, 0]
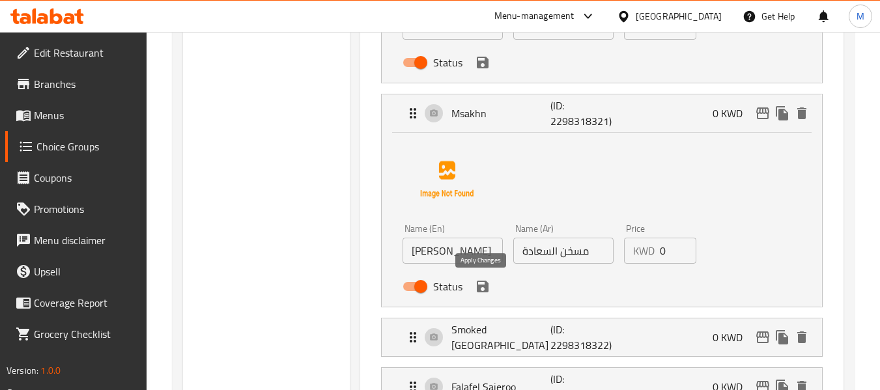
click at [483, 285] on icon "save" at bounding box center [483, 287] width 12 height 12
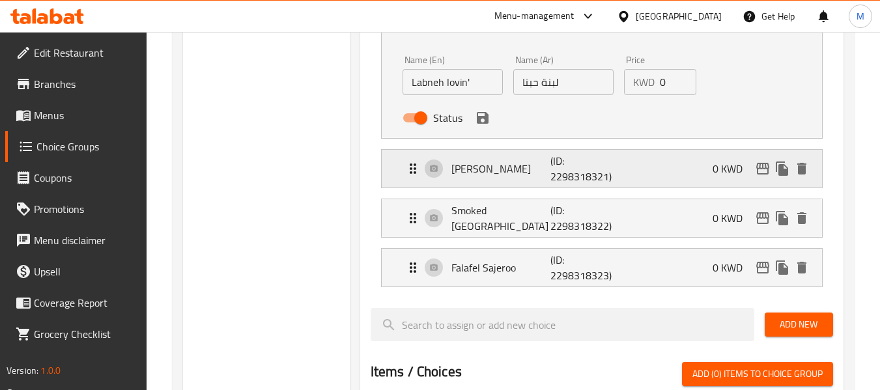
scroll to position [777, 0]
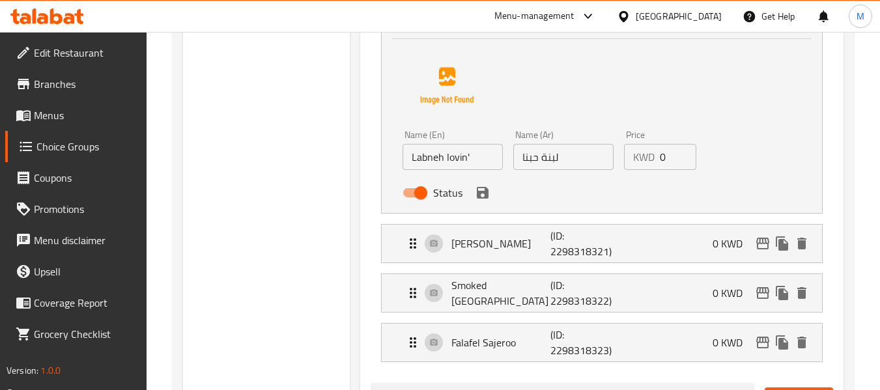
click at [483, 201] on button "save" at bounding box center [483, 193] width 20 height 20
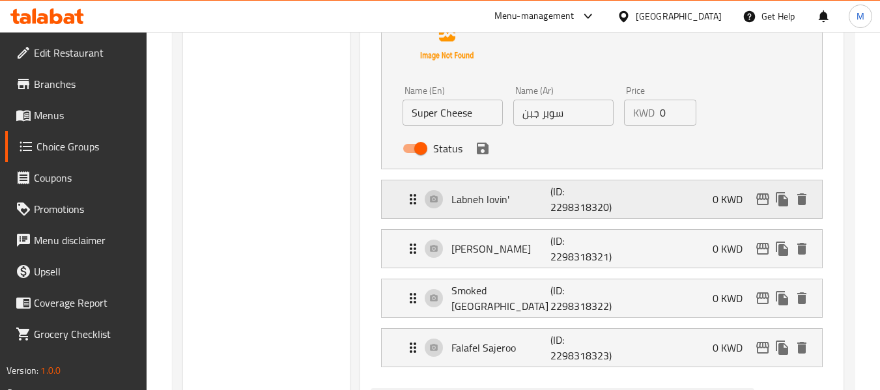
scroll to position [582, 0]
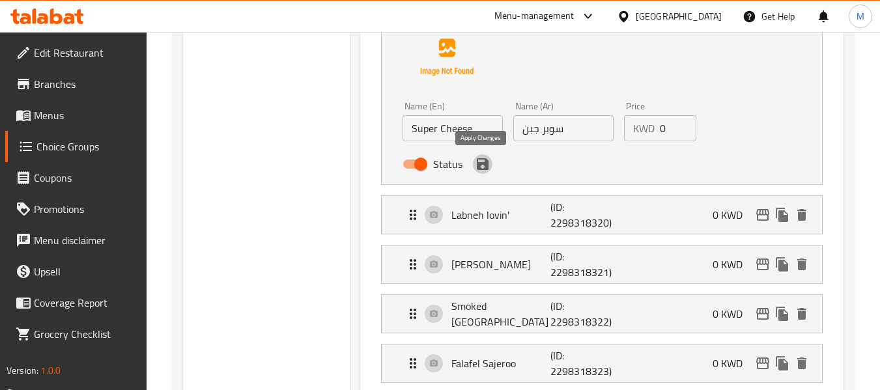
click at [485, 166] on icon "save" at bounding box center [483, 164] width 12 height 12
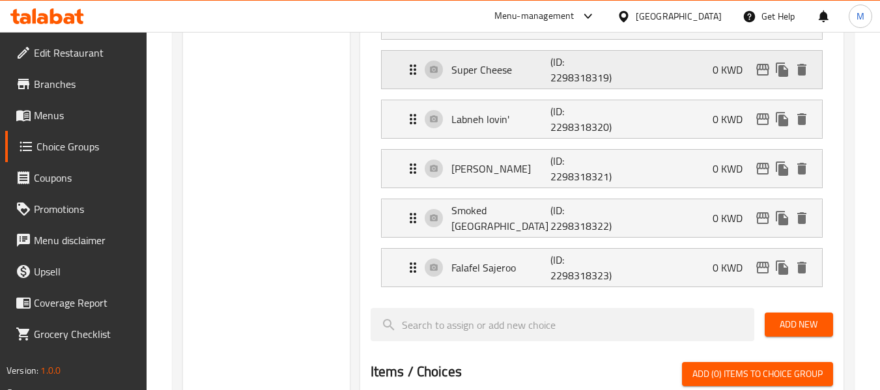
scroll to position [386, 0]
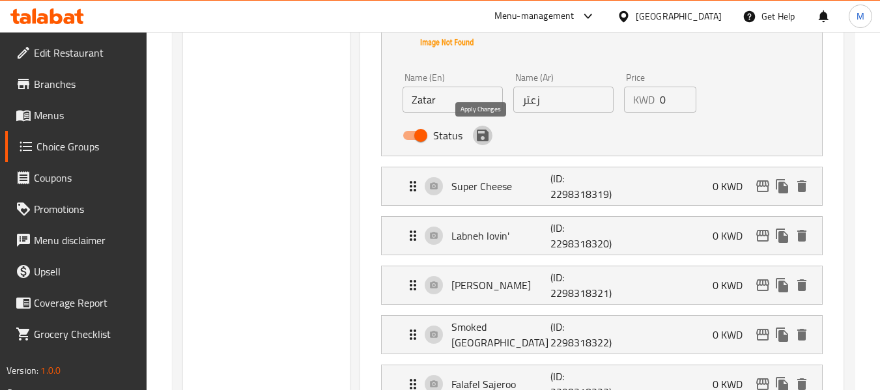
click at [482, 140] on icon "save" at bounding box center [483, 136] width 12 height 12
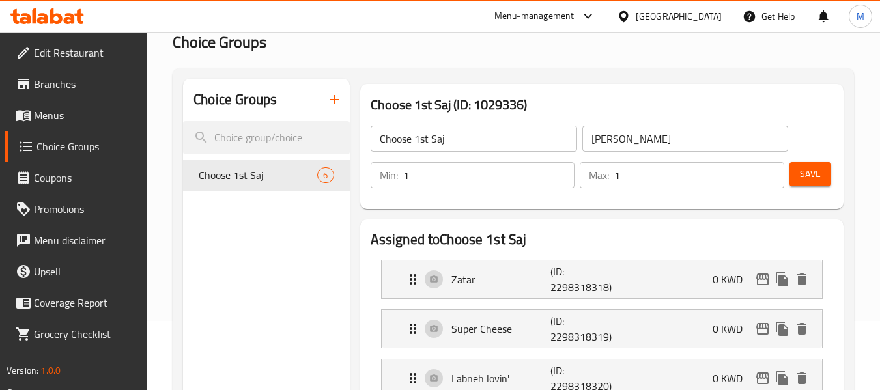
scroll to position [61, 0]
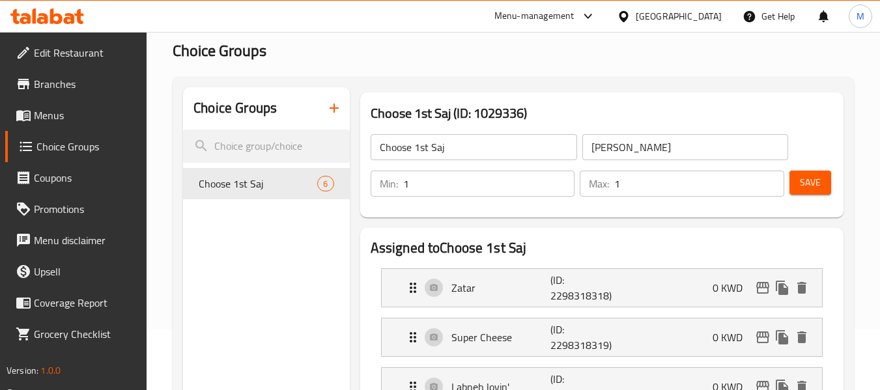
click at [805, 183] on span "Save" at bounding box center [810, 183] width 21 height 16
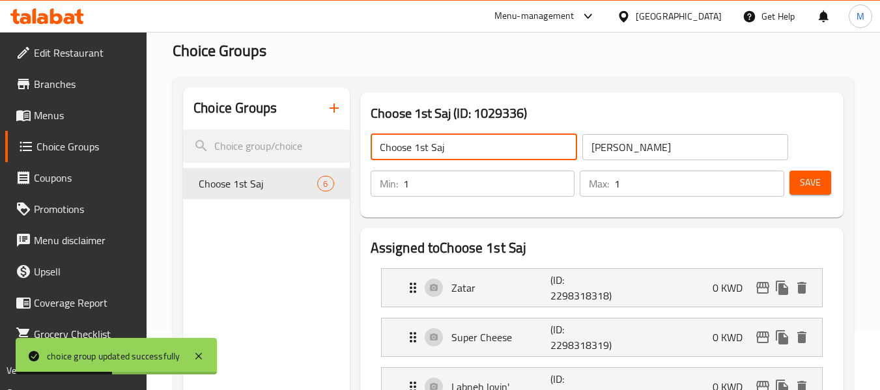
drag, startPoint x: 446, startPoint y: 149, endPoint x: 428, endPoint y: 151, distance: 17.8
click at [428, 151] on input "Choose 1st Saj" at bounding box center [474, 147] width 207 height 26
click at [454, 149] on input "Choose 1st Saj" at bounding box center [474, 147] width 207 height 26
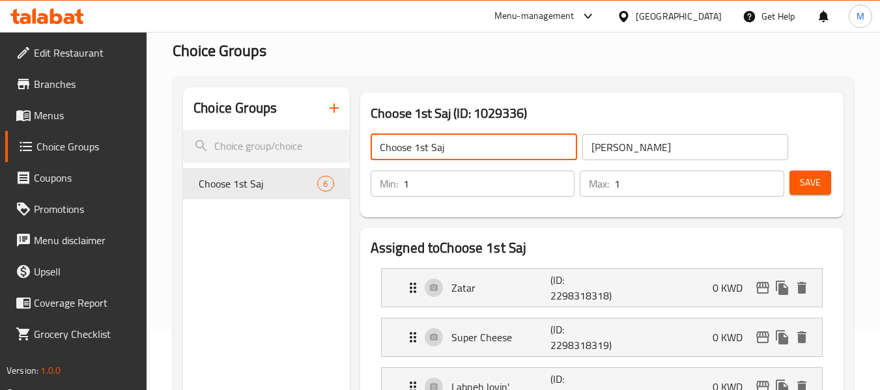
click at [450, 150] on input "Choose 1st Saj" at bounding box center [474, 147] width 207 height 26
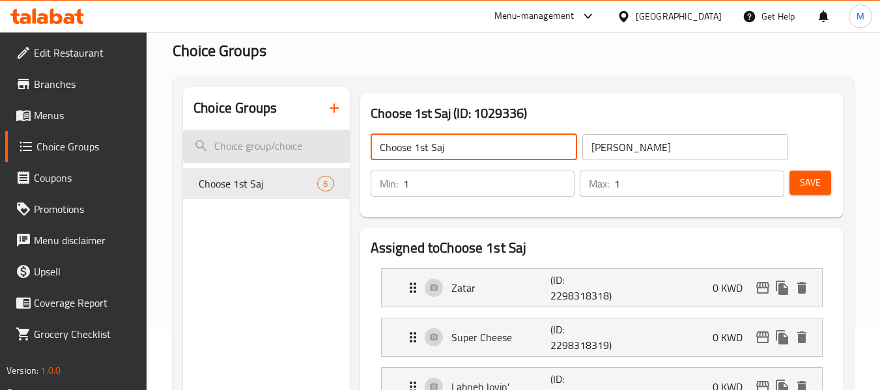
drag, startPoint x: 451, startPoint y: 148, endPoint x: 345, endPoint y: 144, distance: 106.3
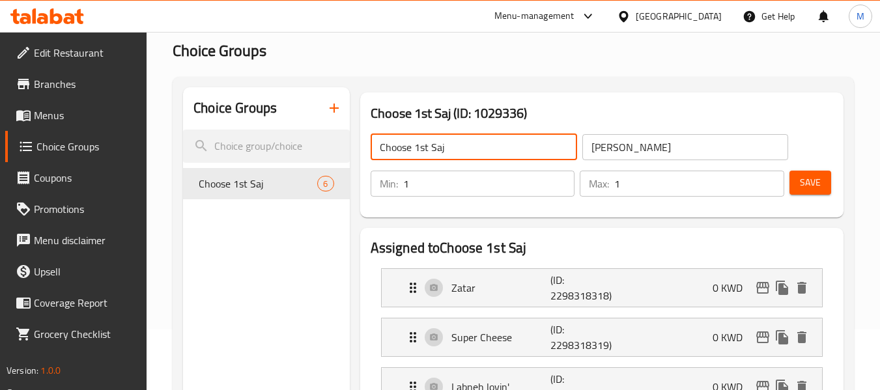
paste input "Your Choice Of:"
click at [401, 147] on input "Your Choice Of:" at bounding box center [474, 147] width 207 height 26
click at [455, 148] on input "Your 1st Choice Of:" at bounding box center [474, 147] width 207 height 26
type input "Your 1st Choice:"
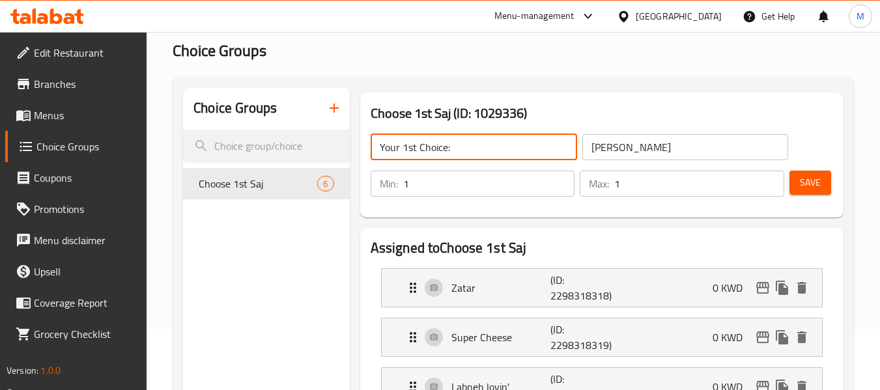
click at [625, 149] on input "اختر الصاج الأول" at bounding box center [685, 147] width 207 height 26
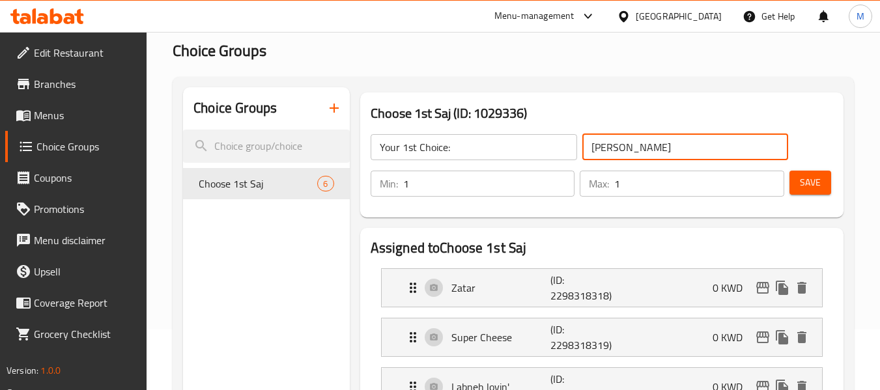
click at [625, 149] on input "اختر الصاج الأول" at bounding box center [685, 147] width 207 height 26
click at [735, 150] on input "اختر الصاج الأول" at bounding box center [685, 147] width 207 height 26
drag, startPoint x: 739, startPoint y: 151, endPoint x: 786, endPoint y: 149, distance: 47.6
click at [787, 147] on input "اختر الصاج الأول" at bounding box center [685, 147] width 207 height 26
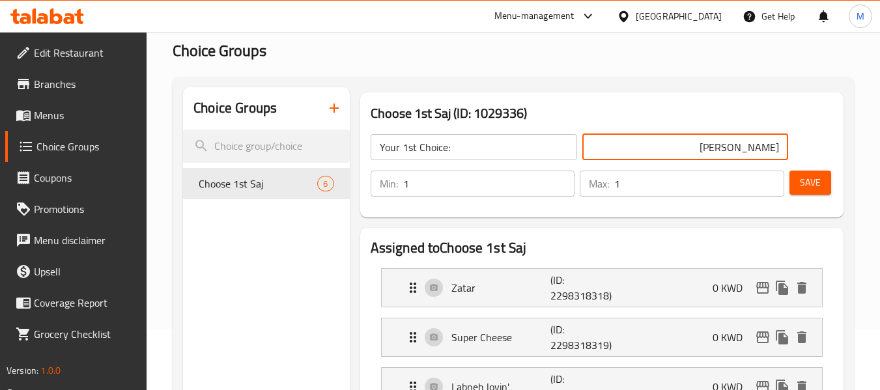
paste input "ختيارك من:"
click at [723, 147] on input "إختيارك من: الأول" at bounding box center [685, 147] width 207 height 26
paste input "الأول"
type input "إختيارك الأول من:"
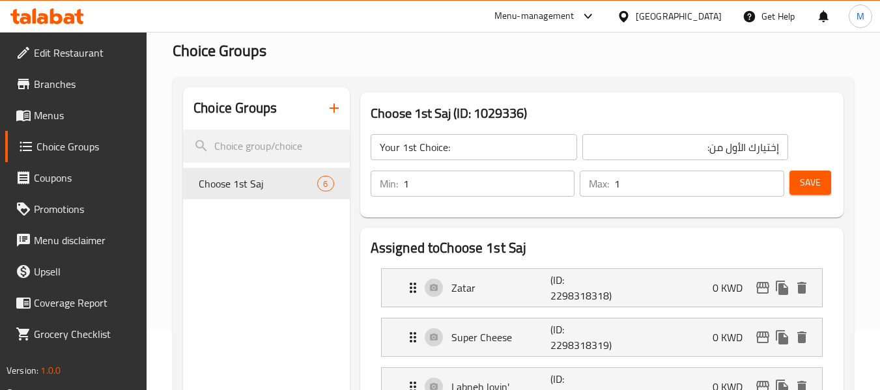
click at [650, 109] on h3 "Choose 1st Saj (ID: 1029336)" at bounding box center [602, 113] width 463 height 21
click at [810, 186] on span "Save" at bounding box center [810, 183] width 21 height 16
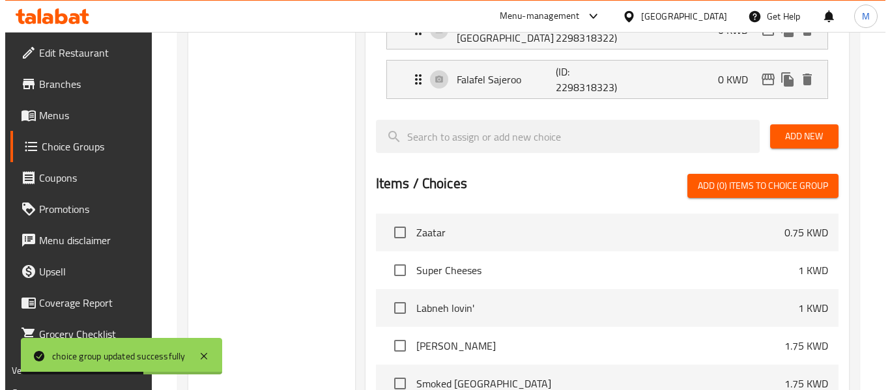
scroll to position [712, 0]
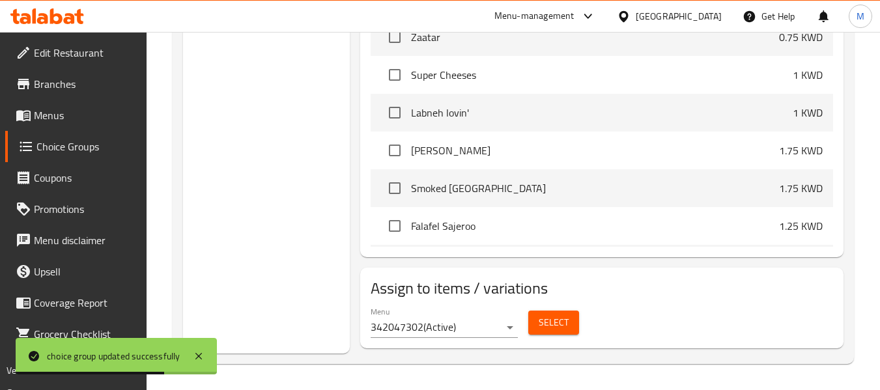
click at [528, 318] on button "Select" at bounding box center [553, 323] width 51 height 24
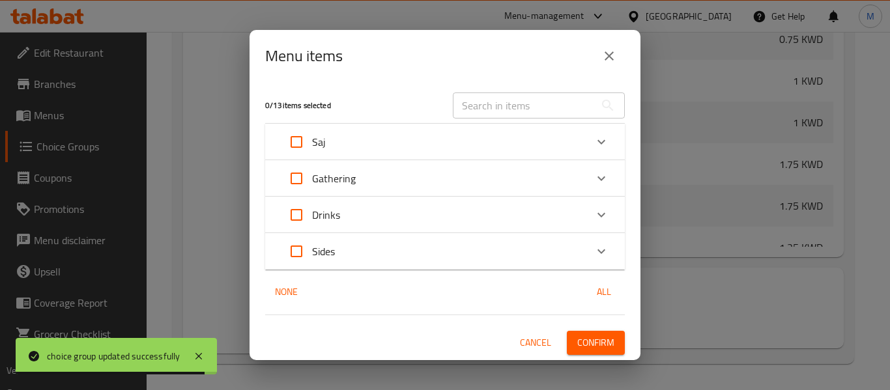
click at [376, 177] on div "Gathering" at bounding box center [433, 178] width 305 height 31
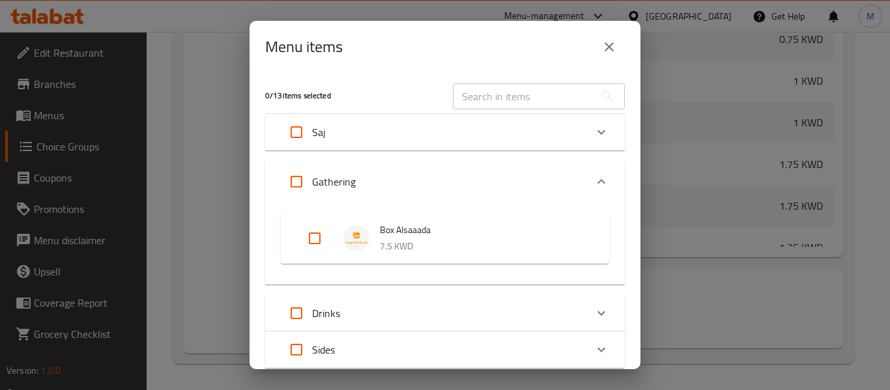
click at [317, 233] on input "Expand" at bounding box center [314, 238] width 31 height 31
checkbox input "true"
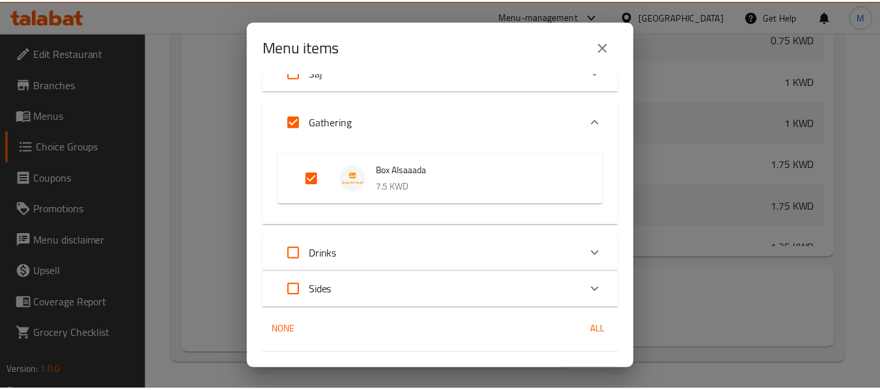
scroll to position [89, 0]
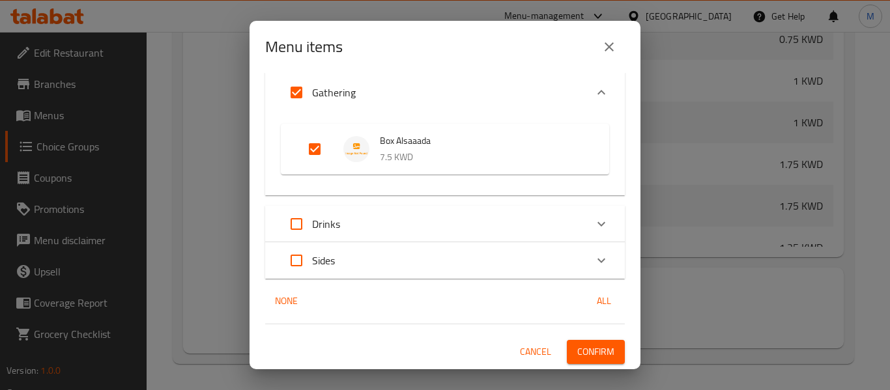
click at [579, 356] on span "Confirm" at bounding box center [595, 352] width 37 height 16
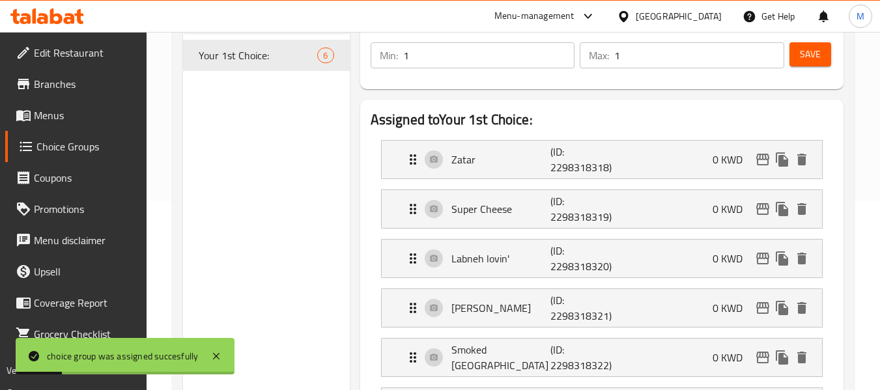
scroll to position [61, 0]
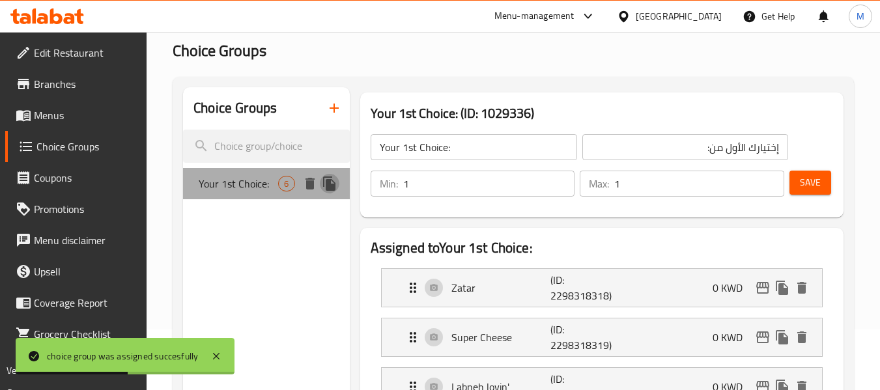
click at [326, 183] on icon "duplicate" at bounding box center [329, 184] width 12 height 14
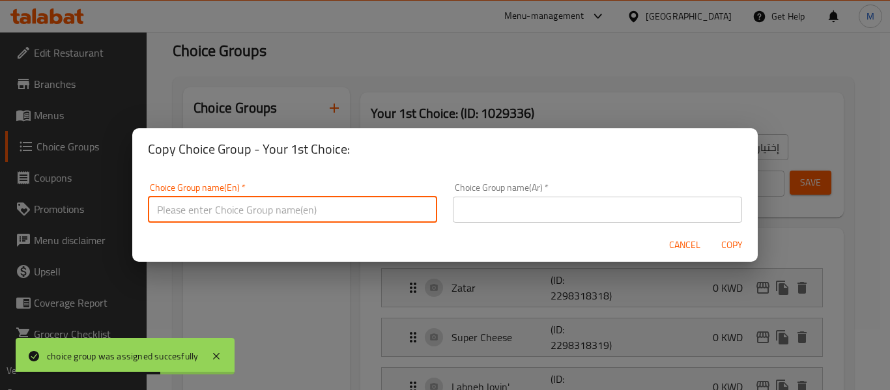
click at [291, 207] on input "text" at bounding box center [292, 210] width 289 height 26
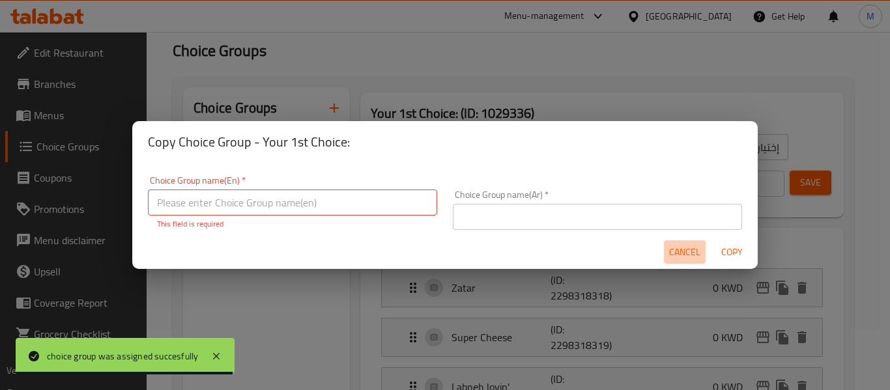
click at [692, 251] on span "Cancel" at bounding box center [684, 252] width 31 height 16
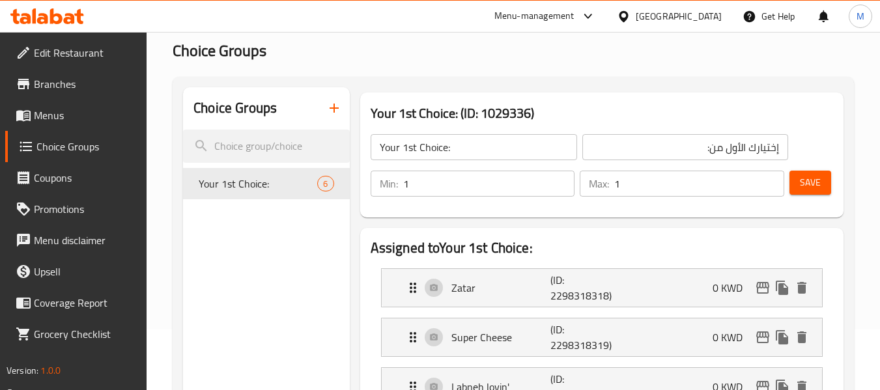
click at [451, 157] on input "Your 1st Choice:" at bounding box center [474, 147] width 207 height 26
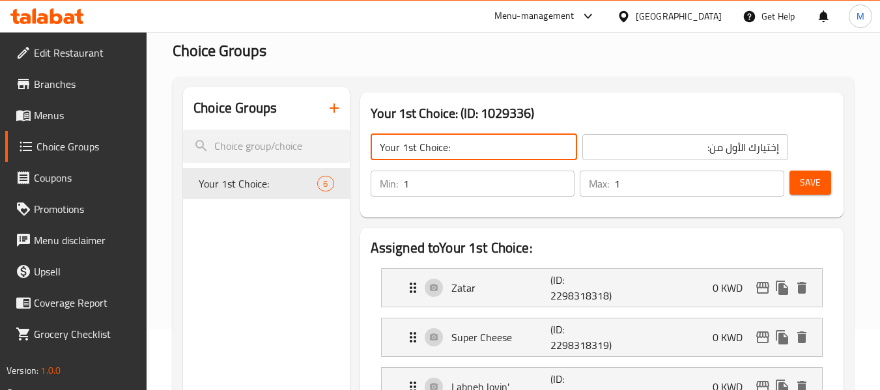
click at [451, 157] on input "Your 1st Choice:" at bounding box center [474, 147] width 207 height 26
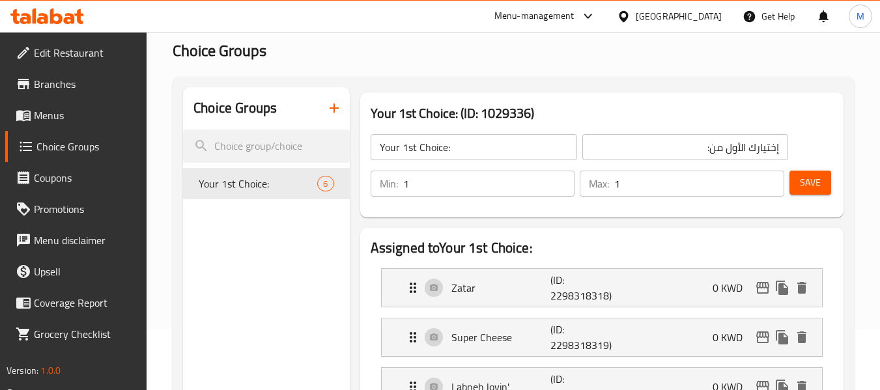
click at [680, 150] on input "إختيارك الأول من:" at bounding box center [685, 147] width 207 height 26
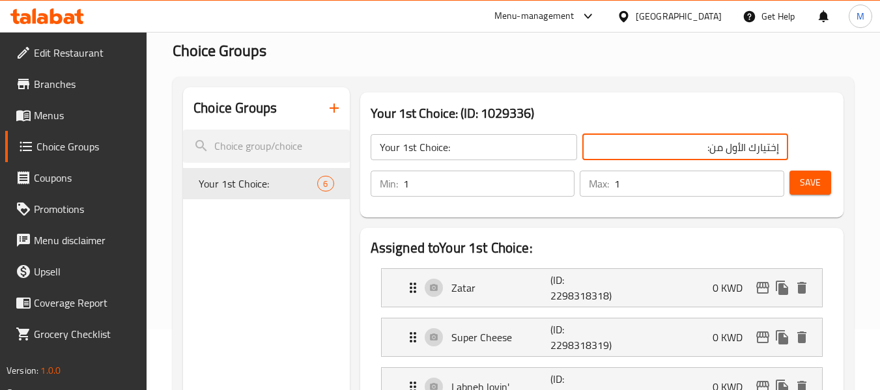
click at [680, 150] on input "إختيارك الأول من:" at bounding box center [685, 147] width 207 height 26
click at [672, 109] on h3 "Your 1st Choice: (ID: 1029336)" at bounding box center [602, 113] width 463 height 21
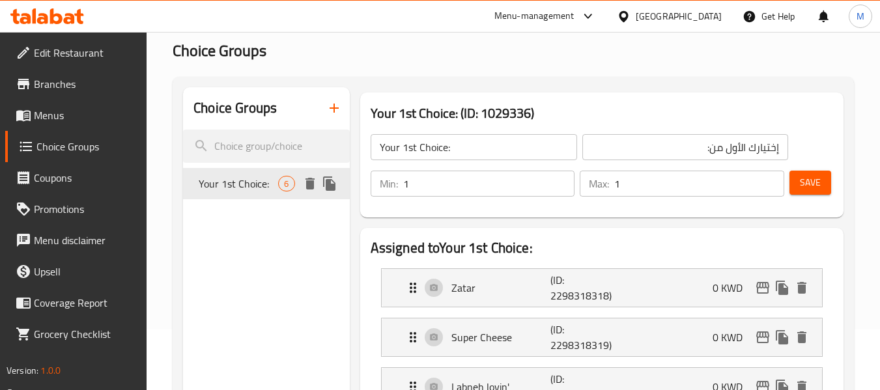
click at [331, 183] on icon "duplicate" at bounding box center [330, 184] width 16 height 16
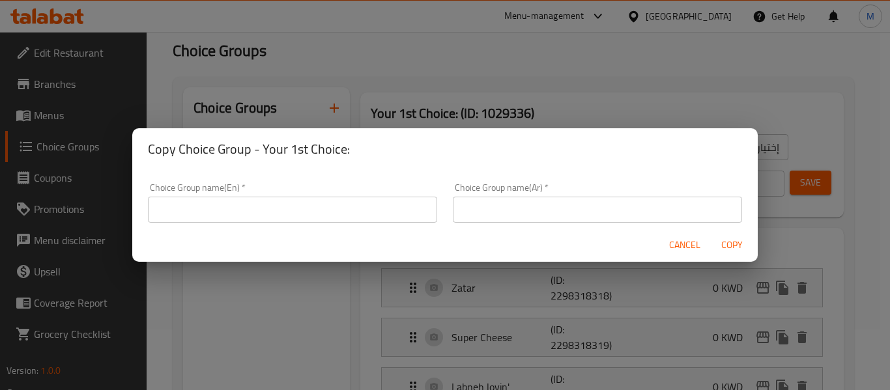
click at [369, 206] on input "text" at bounding box center [292, 210] width 289 height 26
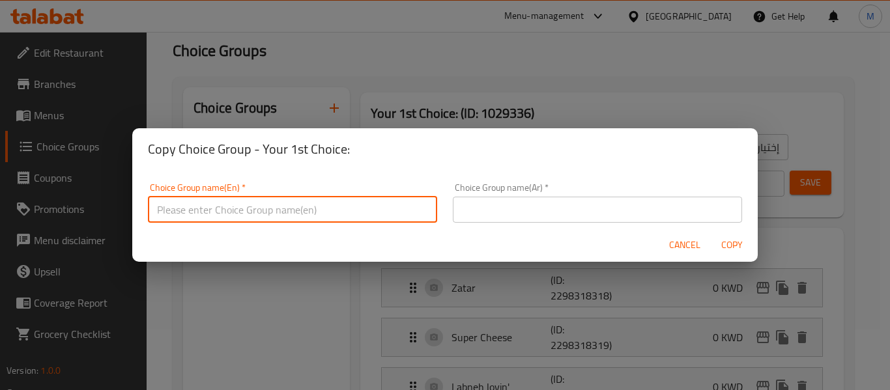
paste input "Your 1st Choice:"
click at [185, 209] on input "Your 1st Choice:" at bounding box center [292, 210] width 289 height 26
click at [185, 208] on input "Your 1st Choice:" at bounding box center [292, 210] width 289 height 26
type input "Your 2nd Choice:"
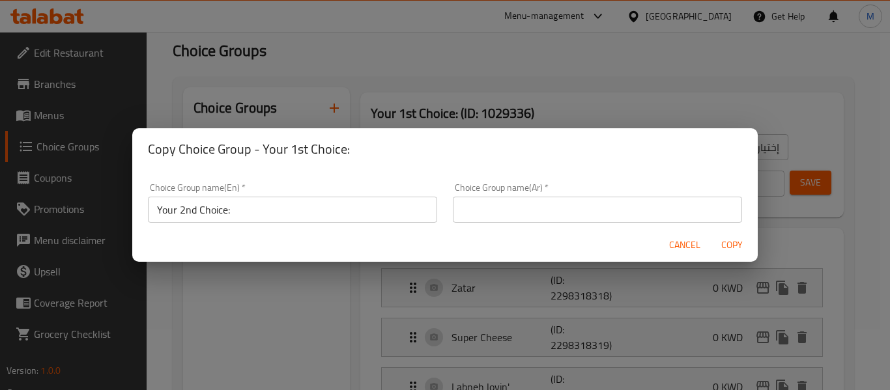
click at [656, 212] on input "text" at bounding box center [597, 210] width 289 height 26
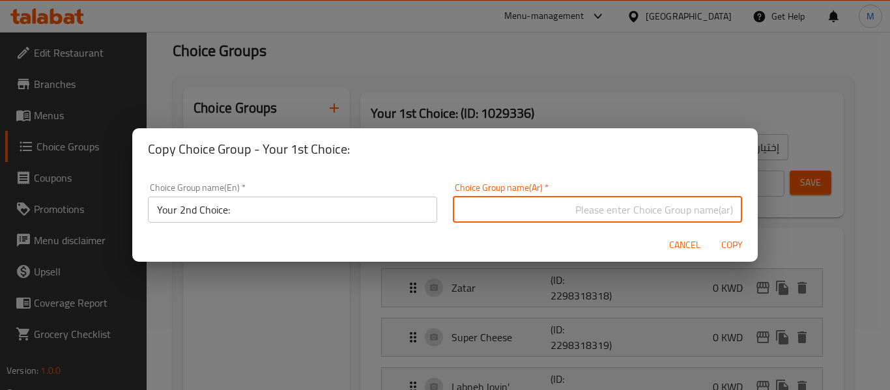
paste input "إختيارك الأول من:"
click at [678, 208] on input "إختيارك الأول من:" at bounding box center [597, 210] width 289 height 26
type input "إختيارك الثاني من:"
click at [735, 243] on span "Copy" at bounding box center [731, 245] width 31 height 16
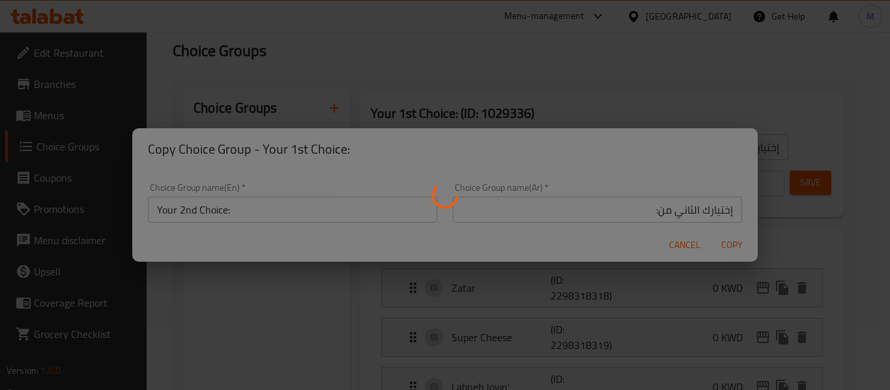
type input "Your 2nd Choice:"
type input "إختيارك الثاني من:"
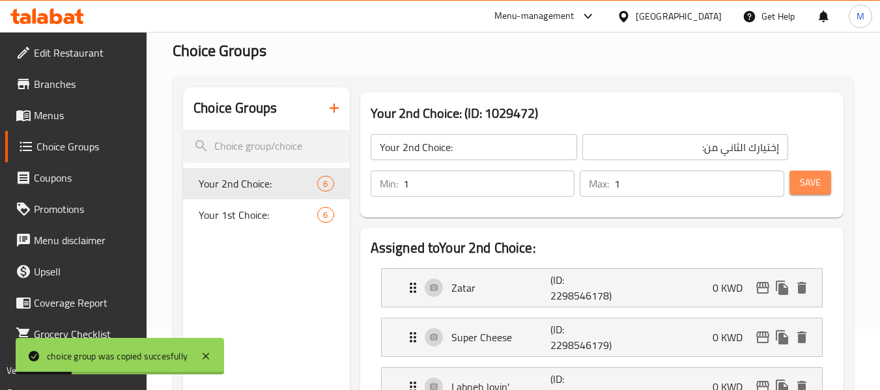
click at [823, 192] on button "Save" at bounding box center [811, 183] width 42 height 24
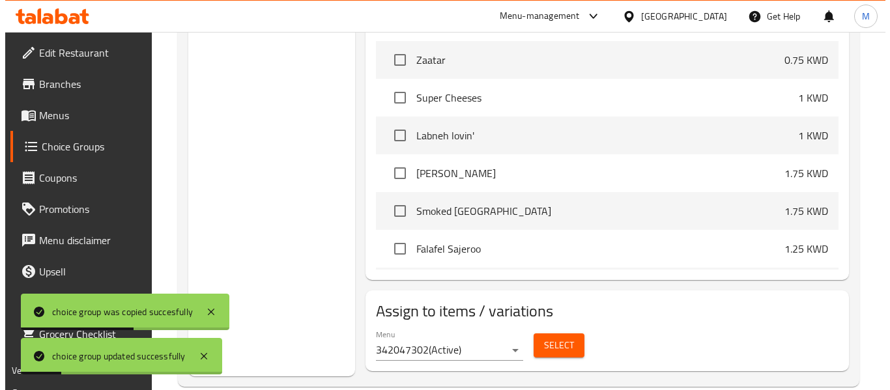
scroll to position [712, 0]
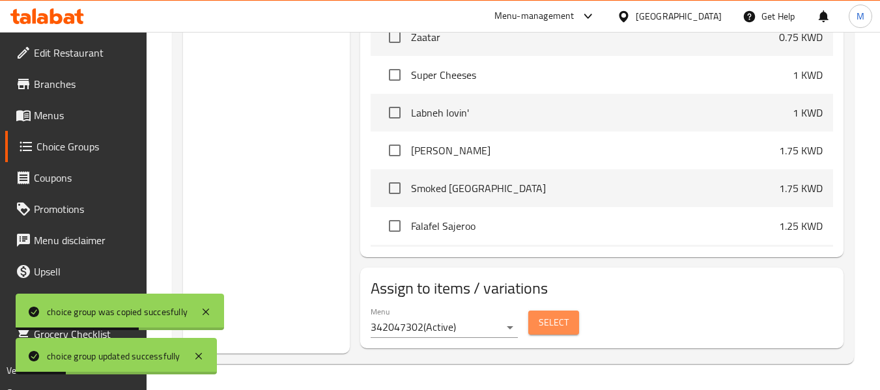
click at [551, 321] on span "Select" at bounding box center [554, 323] width 30 height 16
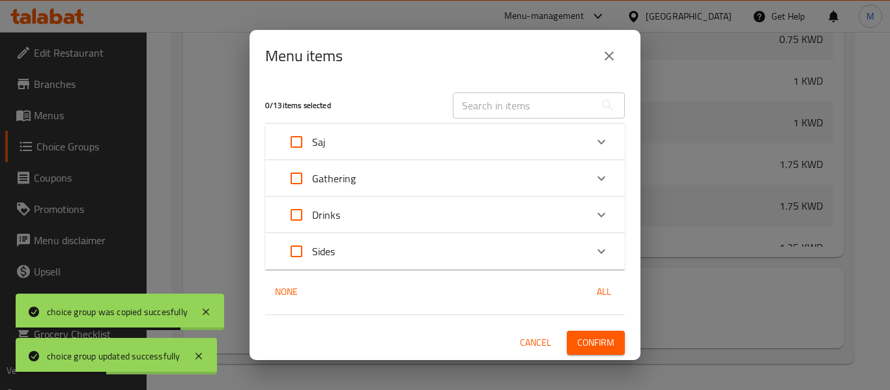
click at [364, 187] on div "Gathering" at bounding box center [433, 178] width 305 height 31
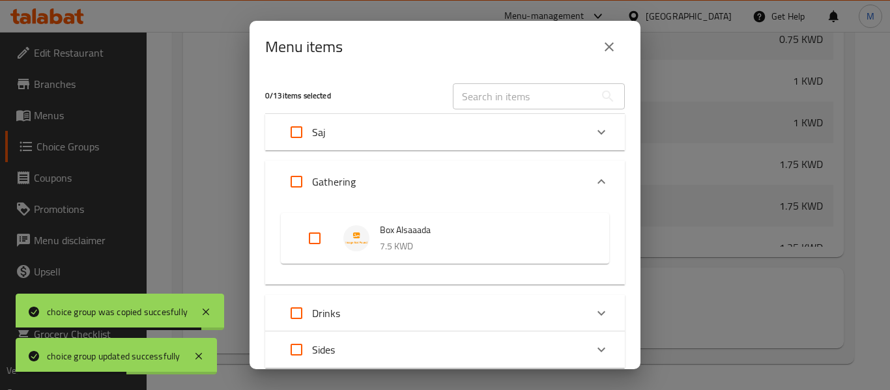
click at [320, 233] on input "Expand" at bounding box center [314, 238] width 31 height 31
checkbox input "true"
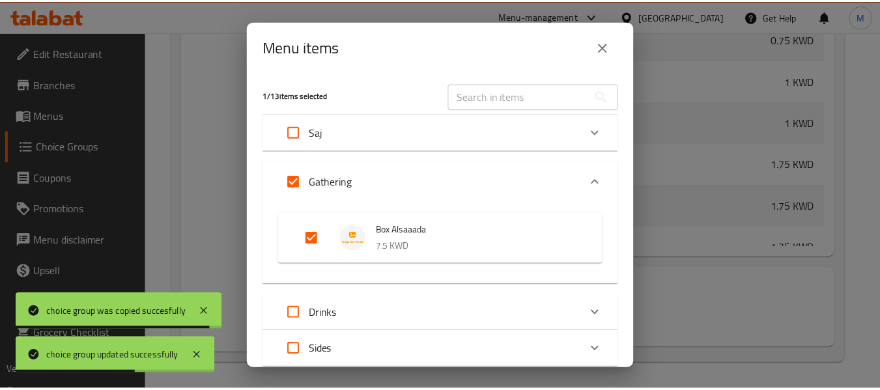
scroll to position [89, 0]
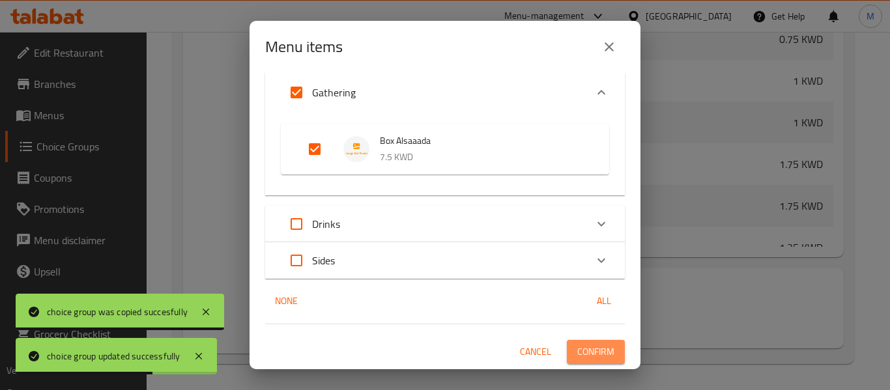
click at [588, 349] on span "Confirm" at bounding box center [595, 352] width 37 height 16
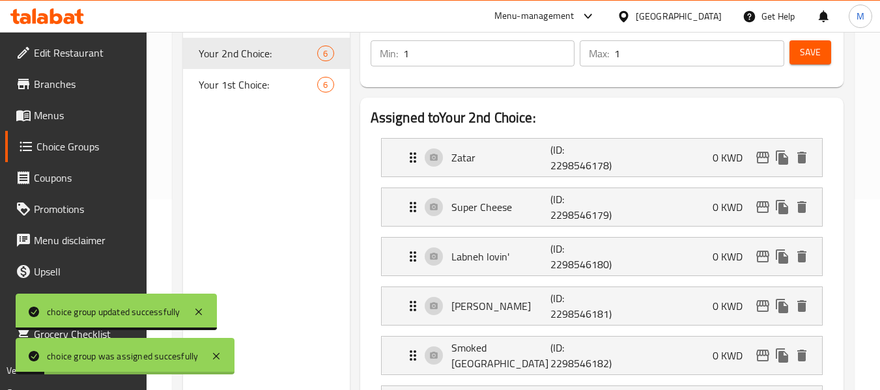
scroll to position [61, 0]
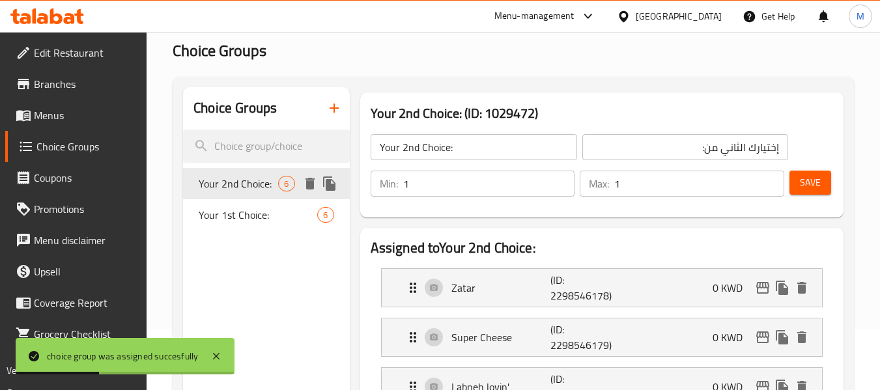
click at [328, 179] on icon "duplicate" at bounding box center [330, 184] width 16 height 16
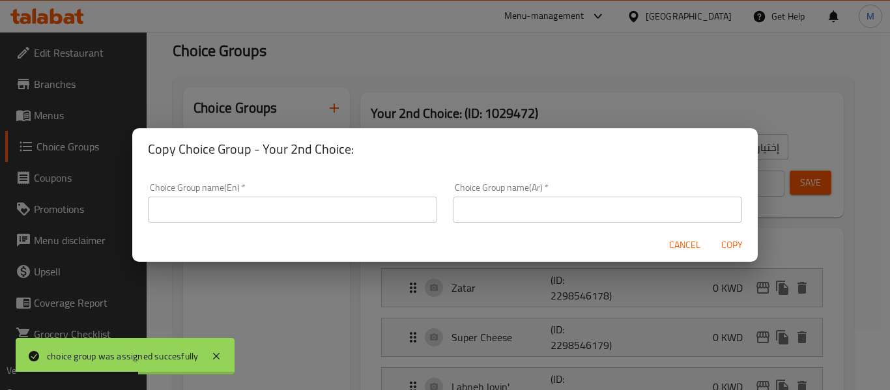
click at [334, 209] on input "text" at bounding box center [292, 210] width 289 height 26
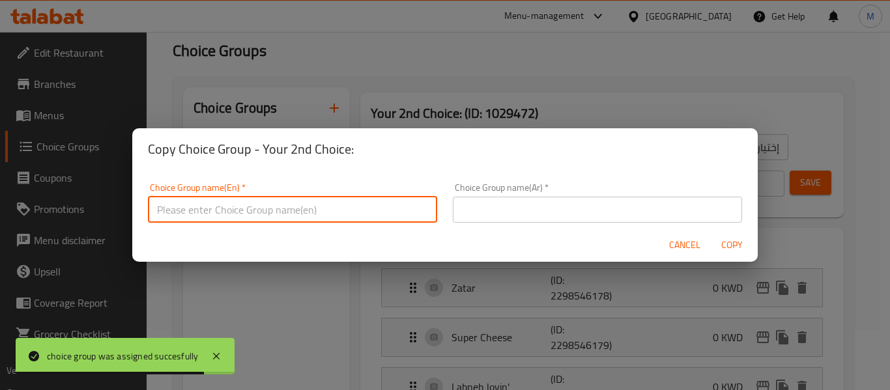
click at [635, 219] on input "text" at bounding box center [597, 210] width 289 height 26
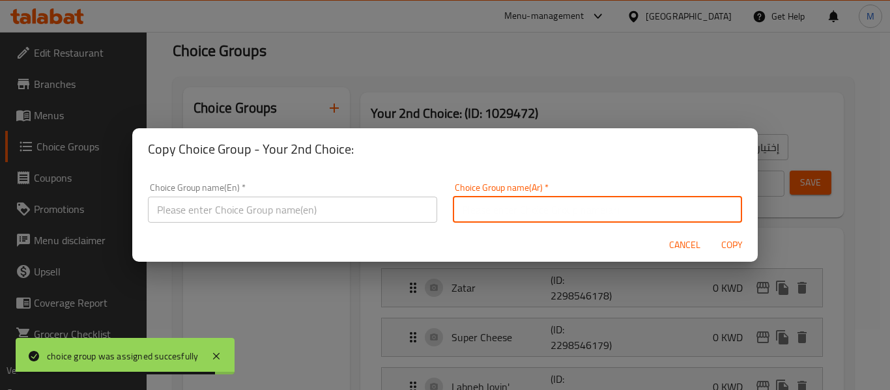
paste input "إختيارك الأول من:"
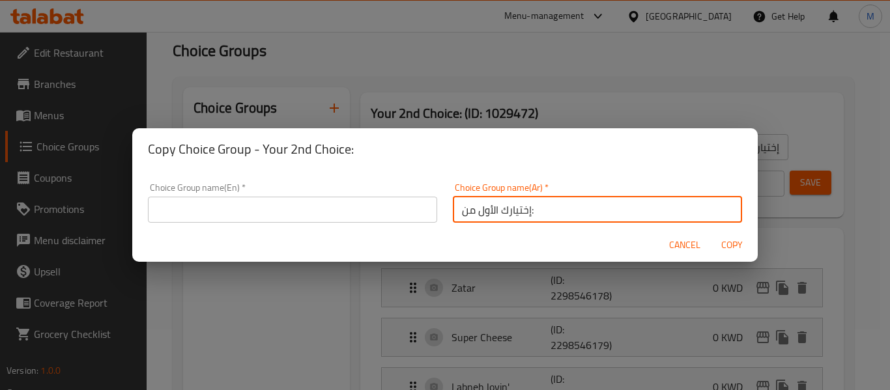
type input "إختيارك الأول من:"
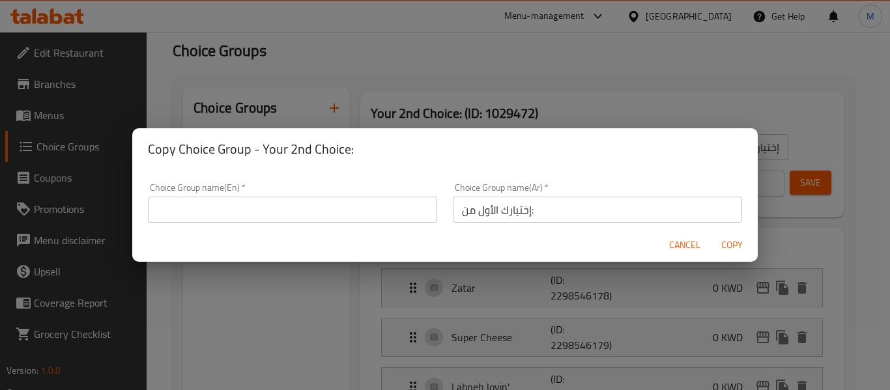
drag, startPoint x: 657, startPoint y: 182, endPoint x: 607, endPoint y: 179, distance: 50.9
click at [657, 182] on div "Choice Group name(Ar)   * إختيارك الأول من: Choice Group name(Ar) *" at bounding box center [597, 202] width 305 height 55
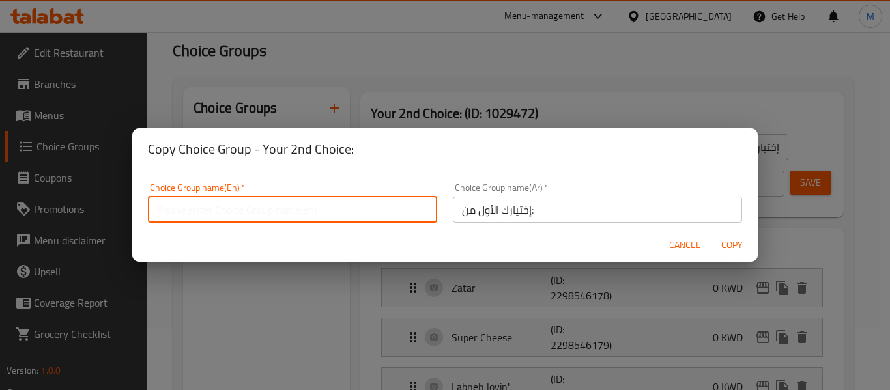
click at [235, 205] on input "text" at bounding box center [292, 210] width 289 height 26
paste input "Your 1st Choice:"
click at [184, 210] on input "Your 1st Choice:" at bounding box center [292, 210] width 289 height 26
type input "Your 3rd Choice:"
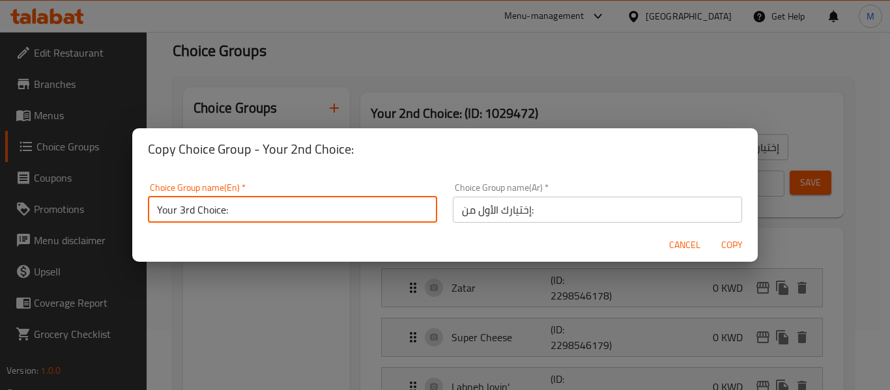
click at [479, 209] on input "إختيارك الأول من:" at bounding box center [597, 210] width 289 height 26
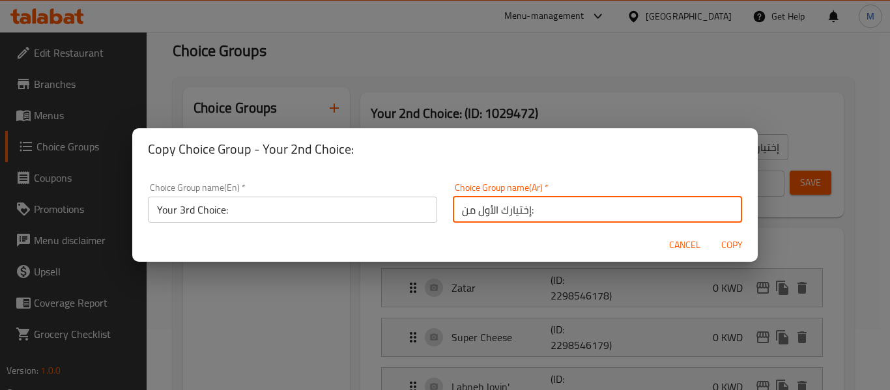
click at [479, 209] on input "إختيارك الأول من:" at bounding box center [597, 210] width 289 height 26
type input "إختيارك الثالث من:"
click at [728, 244] on span "Copy" at bounding box center [731, 245] width 31 height 16
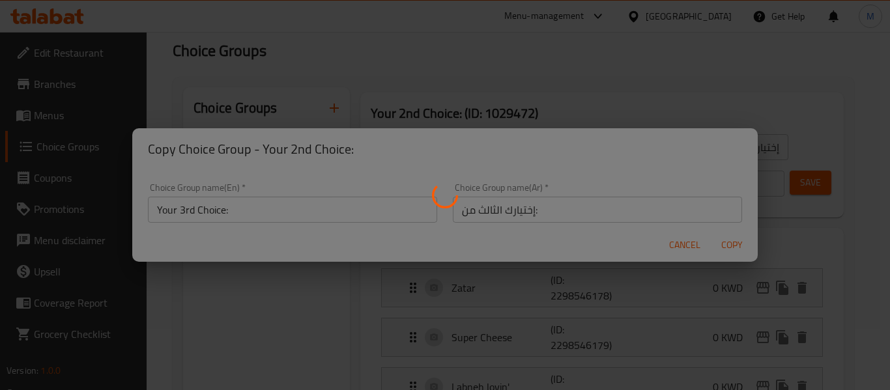
type input "Your 3rd Choice:"
type input "إختيارك الثالث من:"
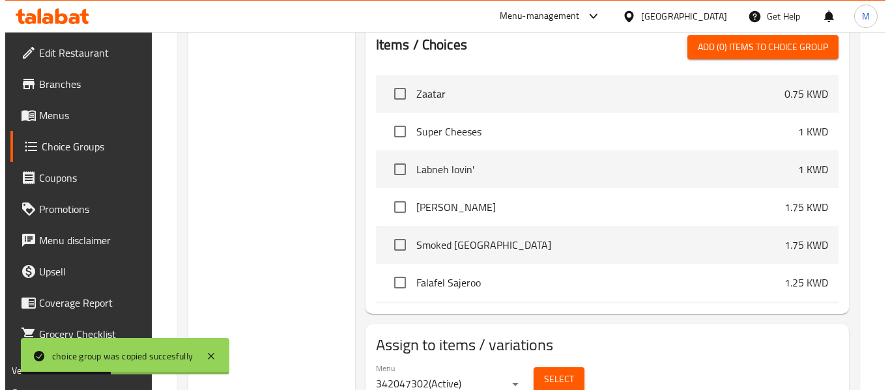
scroll to position [712, 0]
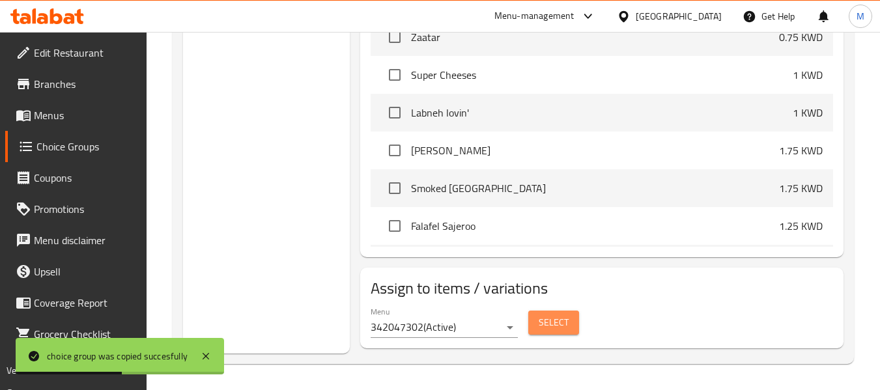
click at [547, 324] on span "Select" at bounding box center [554, 323] width 30 height 16
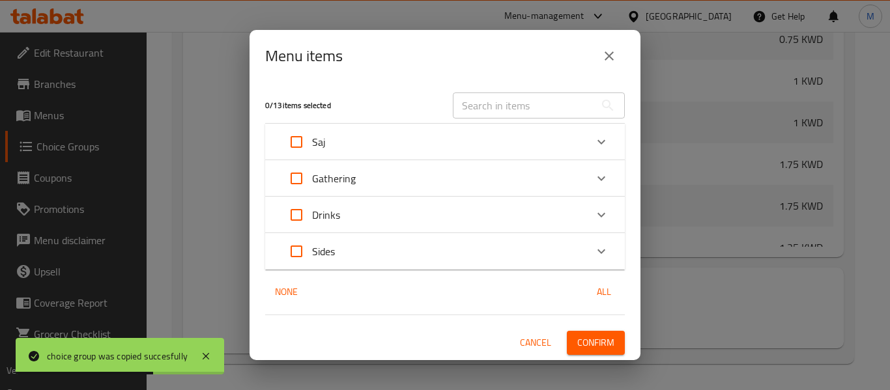
click at [336, 173] on p "Gathering" at bounding box center [334, 179] width 44 height 16
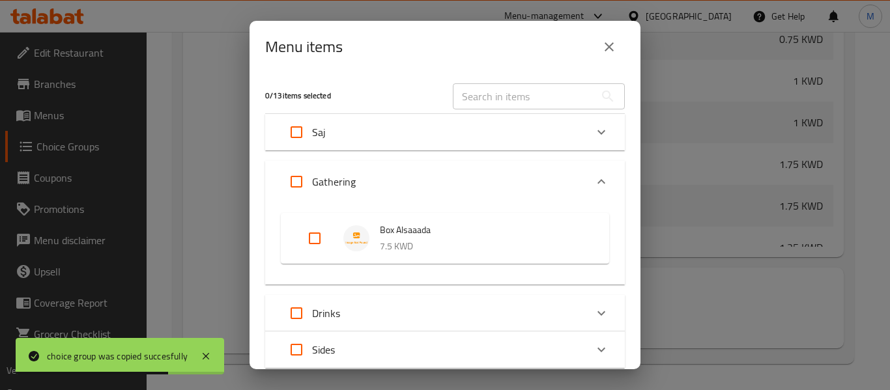
click at [303, 183] on input "Expand" at bounding box center [296, 181] width 31 height 31
checkbox input "true"
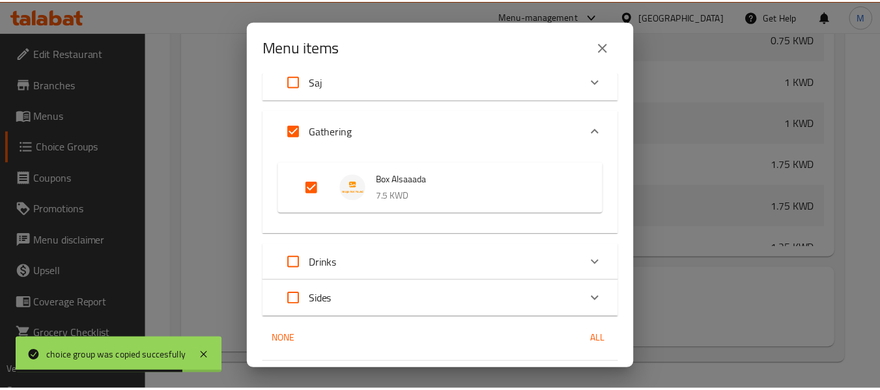
scroll to position [89, 0]
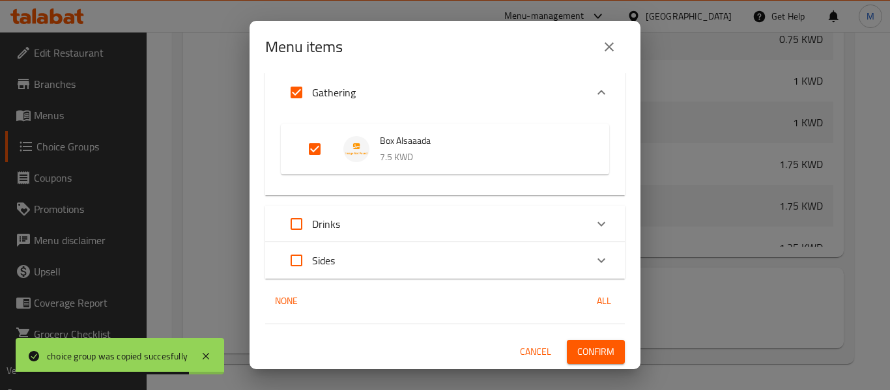
click at [582, 355] on span "Confirm" at bounding box center [595, 352] width 37 height 16
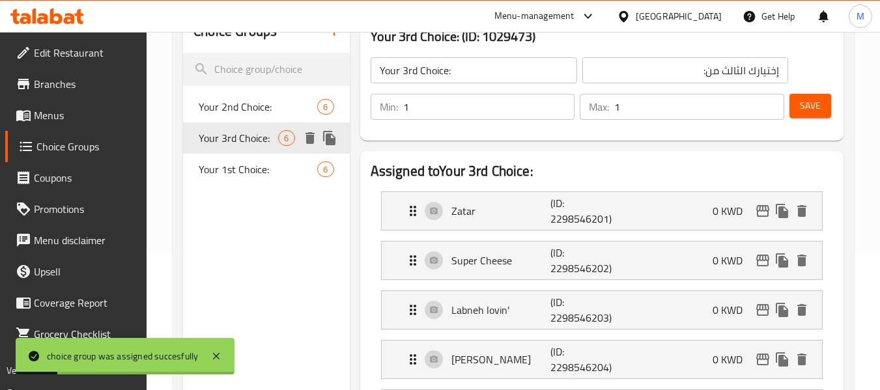
scroll to position [126, 0]
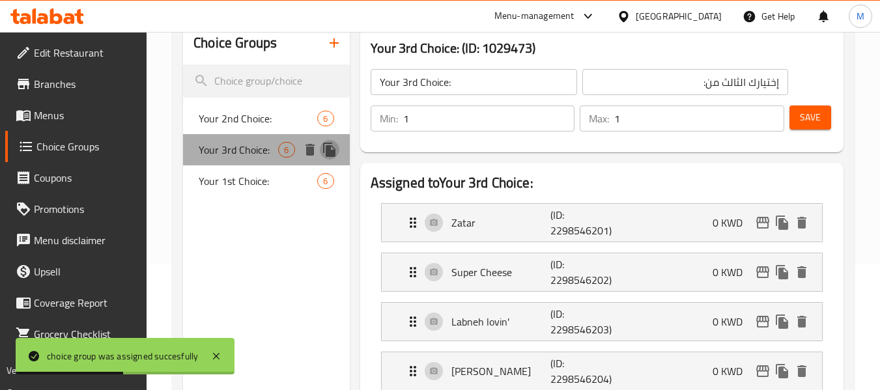
click at [333, 150] on icon "duplicate" at bounding box center [329, 150] width 12 height 14
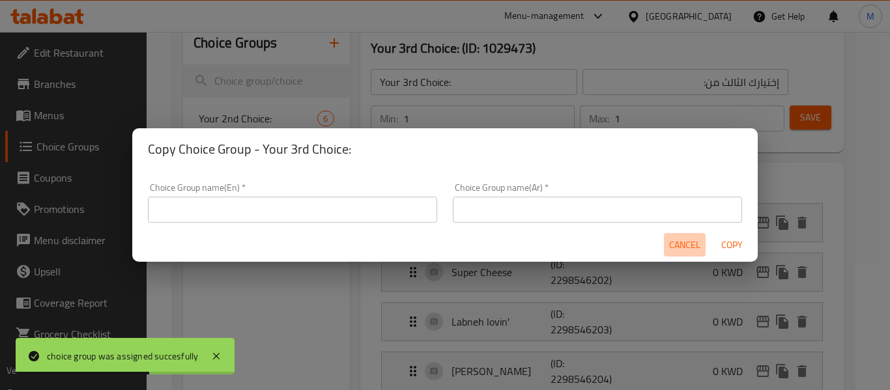
click at [672, 241] on span "Cancel" at bounding box center [684, 245] width 31 height 16
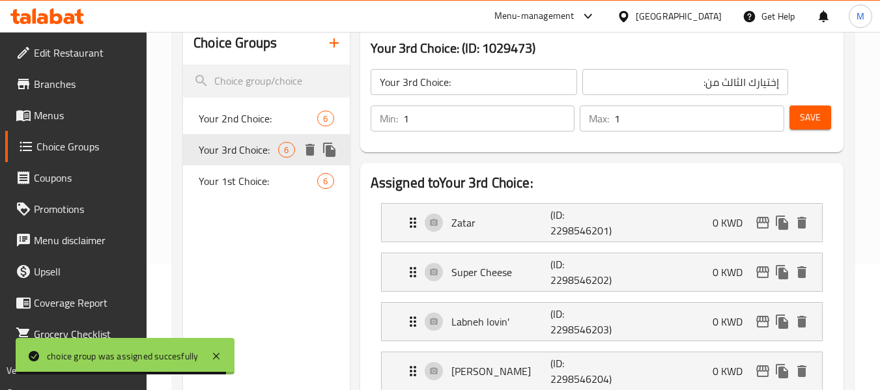
click at [327, 150] on icon "duplicate" at bounding box center [329, 150] width 12 height 14
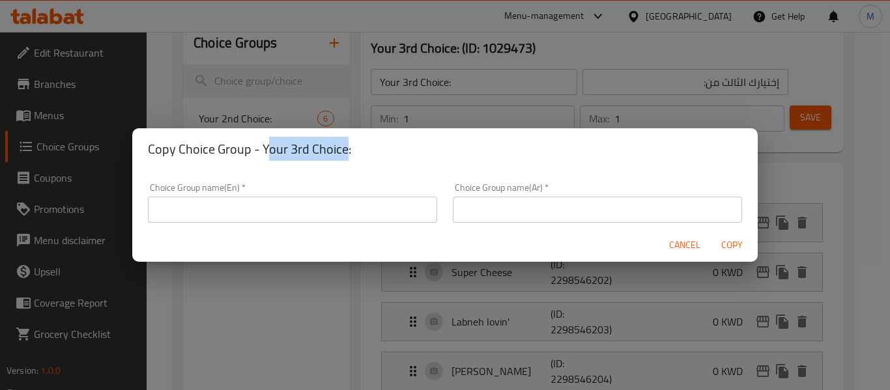
drag, startPoint x: 265, startPoint y: 150, endPoint x: 346, endPoint y: 151, distance: 81.4
click at [346, 151] on h2 "Copy Choice Group - Your 3rd Choice:" at bounding box center [445, 149] width 594 height 21
click at [351, 152] on h2 "Copy Choice Group - Your 3rd Choice:" at bounding box center [445, 149] width 594 height 21
drag, startPoint x: 359, startPoint y: 152, endPoint x: 261, endPoint y: 155, distance: 98.4
click at [261, 155] on h2 "Copy Choice Group - Your 3rd Choice:" at bounding box center [445, 149] width 594 height 21
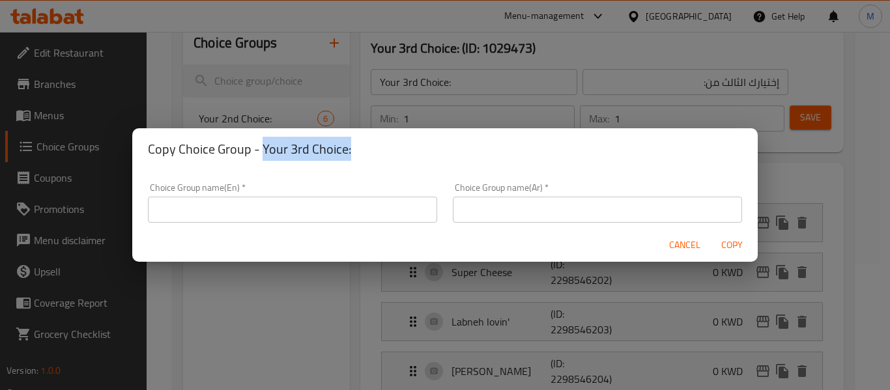
copy h2 "Your 3rd Choice:"
click at [220, 213] on input "text" at bounding box center [292, 210] width 289 height 26
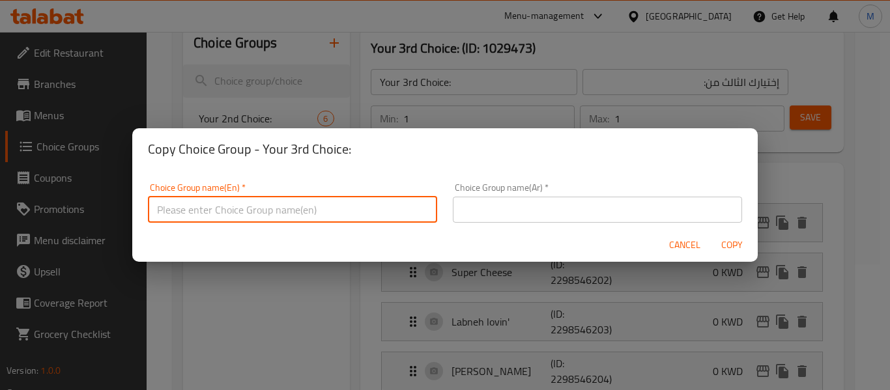
paste input "Your 3rd Choice:"
click at [188, 207] on input "Your 3rd Choice:" at bounding box center [292, 210] width 289 height 26
click at [182, 213] on input "Your 4فا Choice:" at bounding box center [292, 210] width 289 height 26
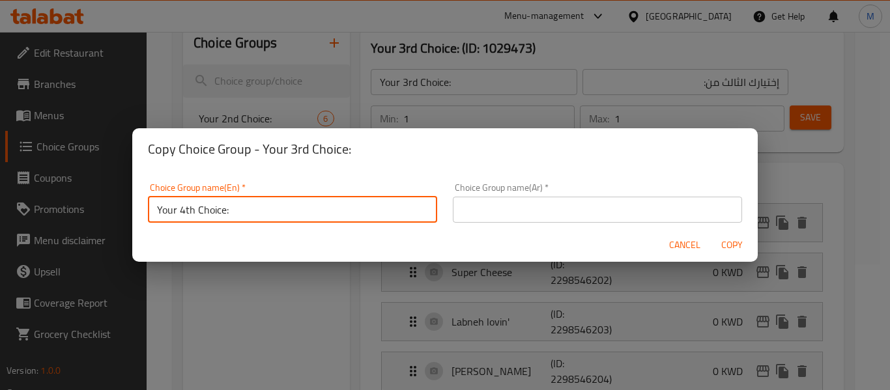
type input "Your 4th Choice:"
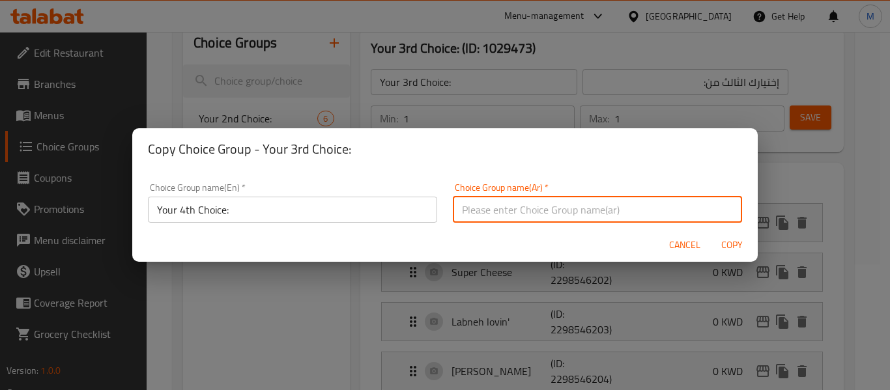
click at [527, 207] on input "text" at bounding box center [597, 210] width 289 height 26
drag, startPoint x: 676, startPoint y: 208, endPoint x: 656, endPoint y: 210, distance: 19.6
click at [676, 208] on input "text" at bounding box center [597, 210] width 289 height 26
paste input "إختيارك الأول من:"
click at [489, 204] on input "إختيارك الأول من:" at bounding box center [597, 210] width 289 height 26
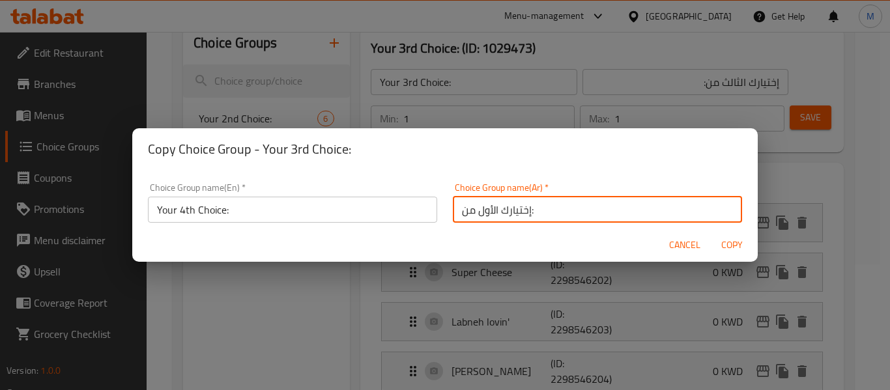
click at [489, 204] on input "إختيارك الأول من:" at bounding box center [597, 210] width 289 height 26
type input "إختيارك الرابع من:"
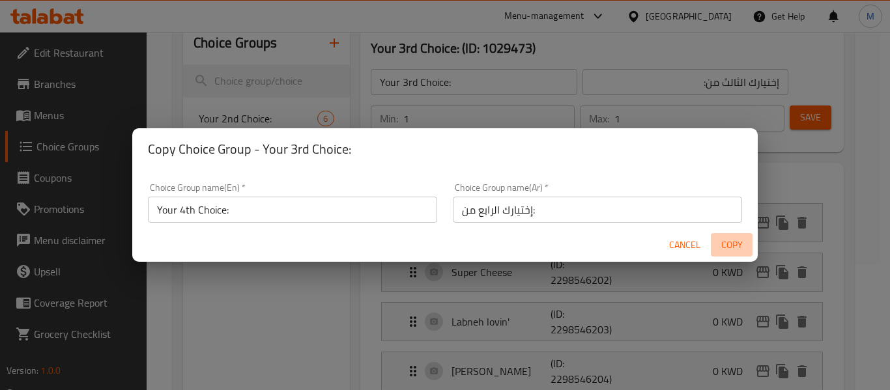
click at [736, 242] on span "Copy" at bounding box center [731, 245] width 31 height 16
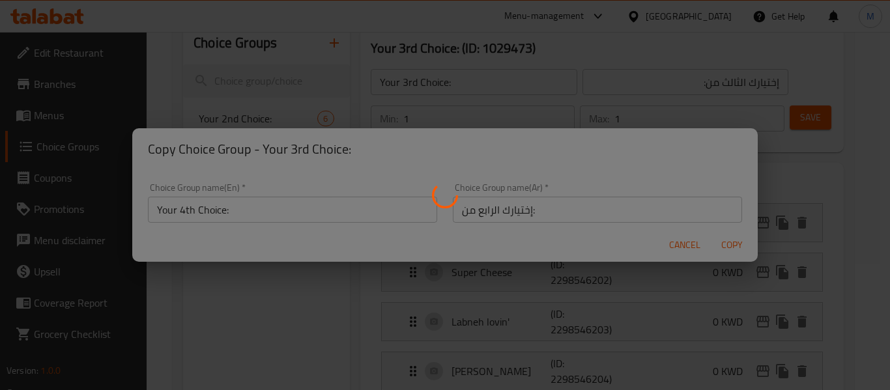
type input "Your 4th Choice:"
type input "إختيارك الرابع من:"
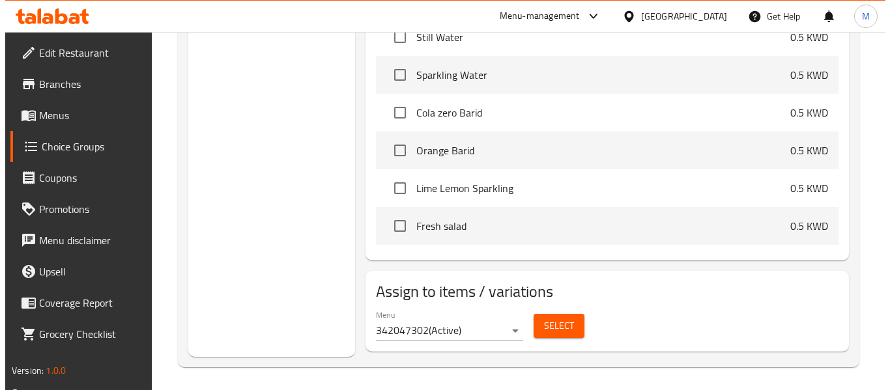
scroll to position [712, 0]
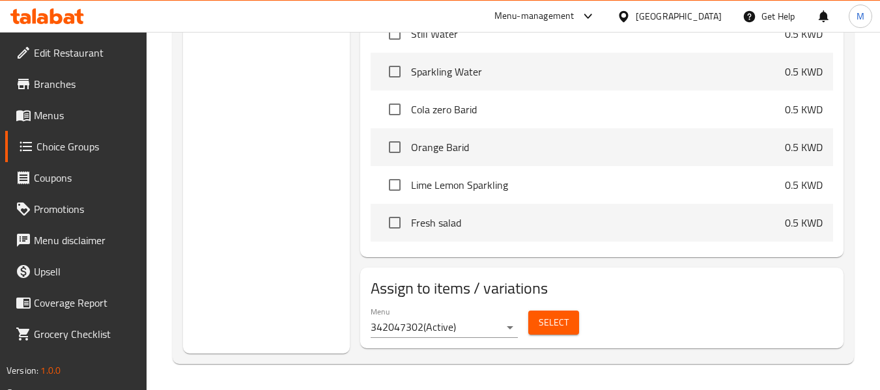
click at [546, 322] on span "Select" at bounding box center [554, 323] width 30 height 16
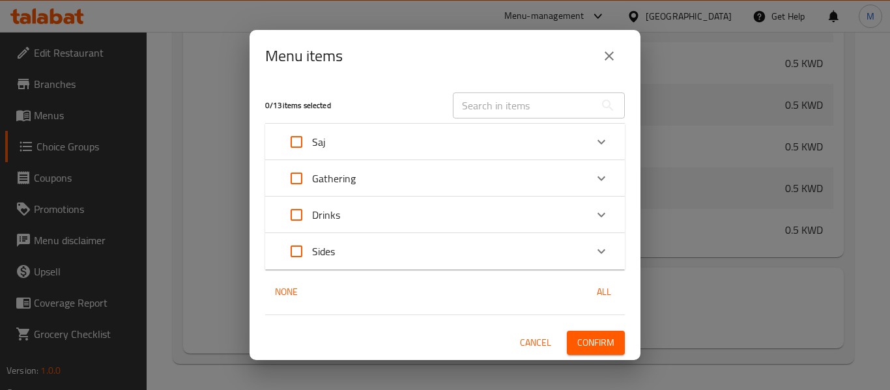
scroll to position [291, 0]
click at [324, 184] on p "Gathering" at bounding box center [334, 179] width 44 height 16
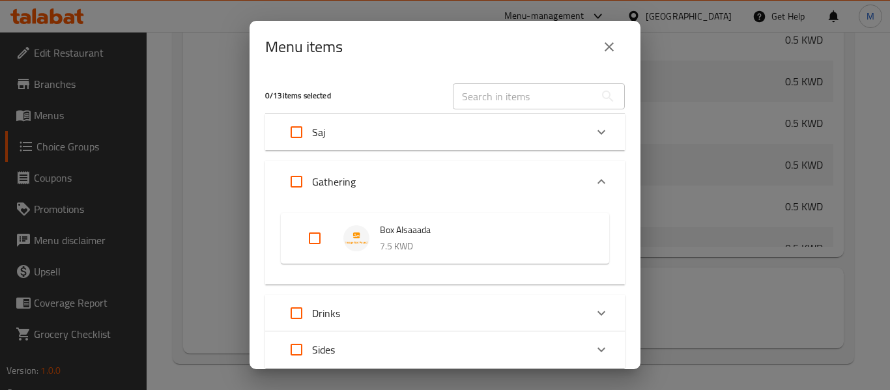
click at [300, 181] on input "Expand" at bounding box center [296, 181] width 31 height 31
checkbox input "true"
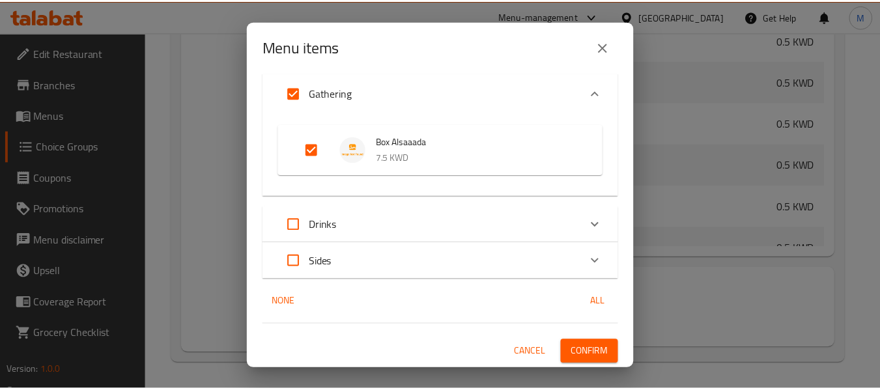
scroll to position [89, 0]
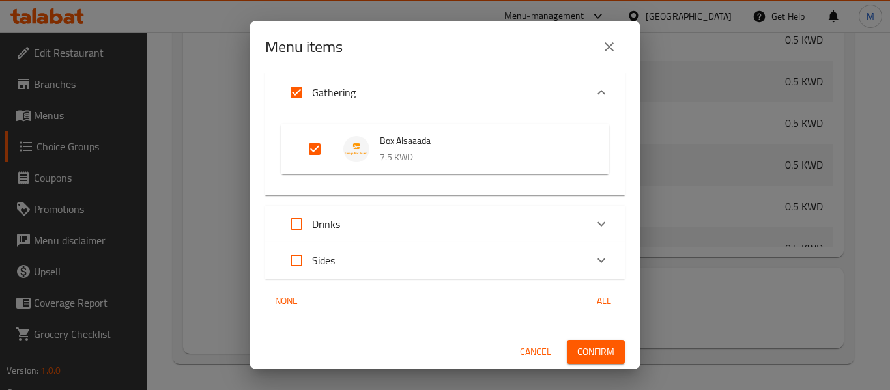
click at [594, 341] on button "Confirm" at bounding box center [596, 352] width 58 height 24
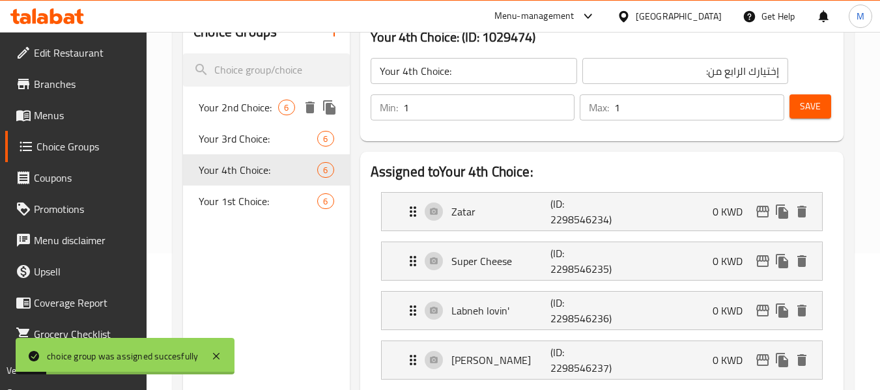
scroll to position [0, 0]
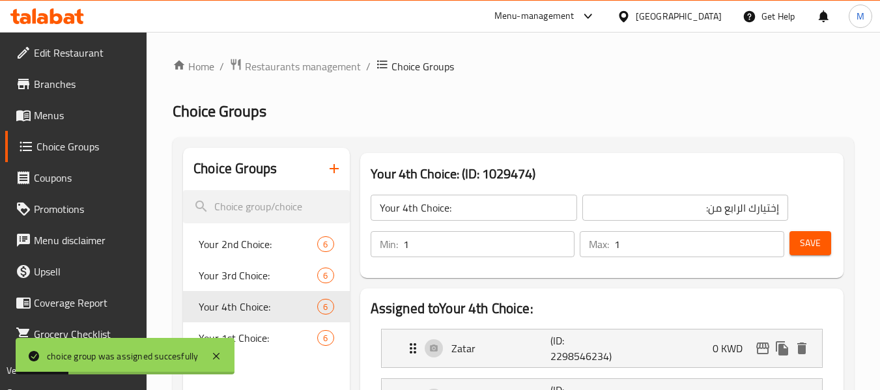
click at [337, 164] on icon "button" at bounding box center [334, 169] width 16 height 16
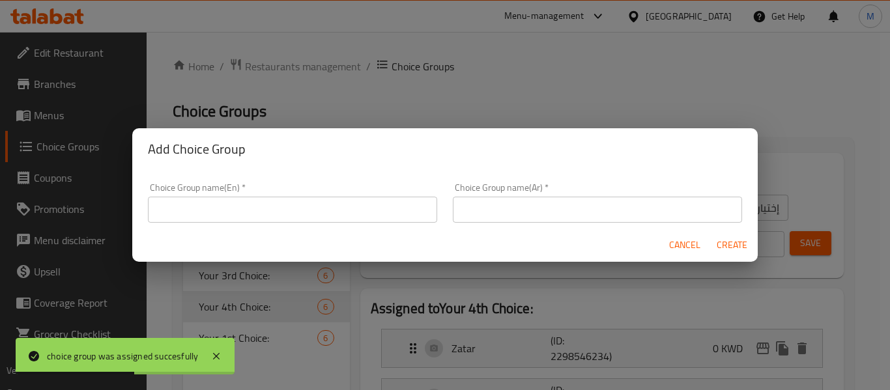
click at [674, 249] on span "Cancel" at bounding box center [684, 245] width 31 height 16
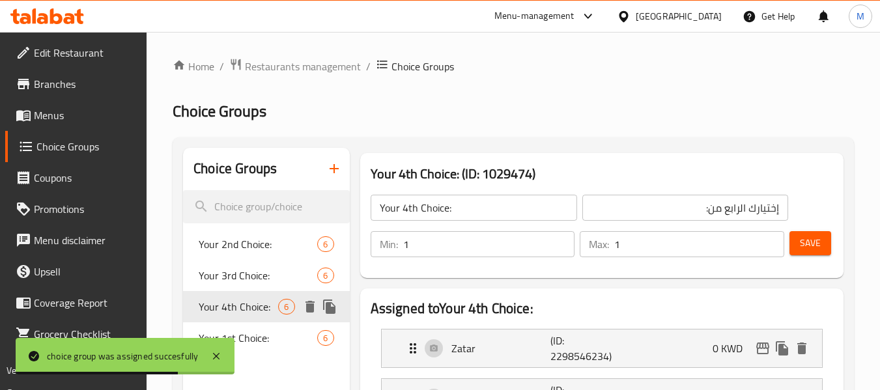
click at [334, 305] on icon "duplicate" at bounding box center [329, 307] width 12 height 14
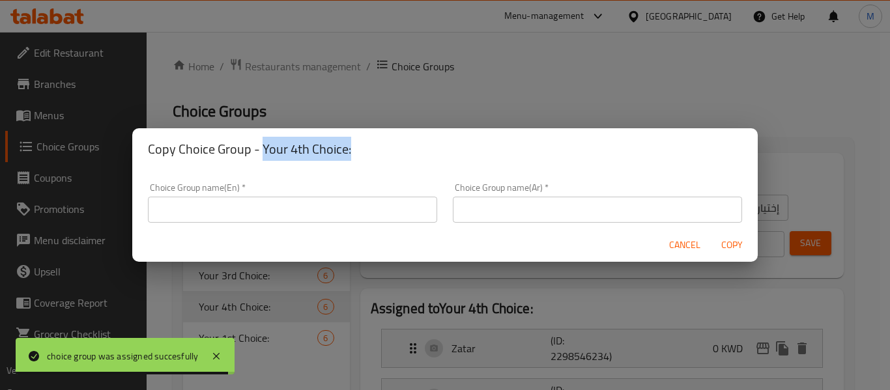
drag, startPoint x: 298, startPoint y: 148, endPoint x: 356, endPoint y: 152, distance: 58.8
click at [356, 152] on h2 "Copy Choice Group - Your 4th Choice:" at bounding box center [445, 149] width 594 height 21
copy h2 "Your 4th Choice:"
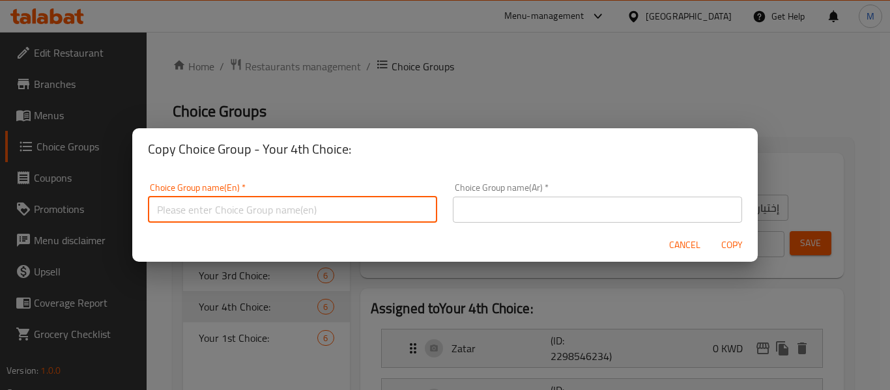
click at [276, 214] on input "text" at bounding box center [292, 210] width 289 height 26
paste input "Your 4th Choice:"
click at [182, 209] on input "Your 4th Choice:" at bounding box center [292, 210] width 289 height 26
type input "Your 5thChoice:"
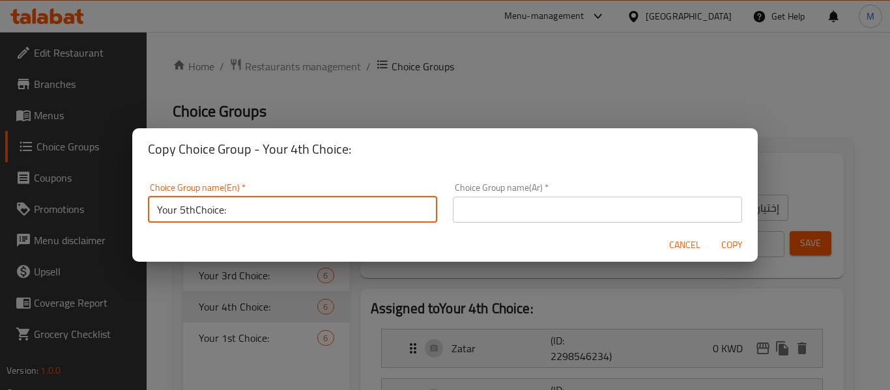
click at [662, 208] on input "text" at bounding box center [597, 210] width 289 height 26
paste input "إختيارك الأول من:"
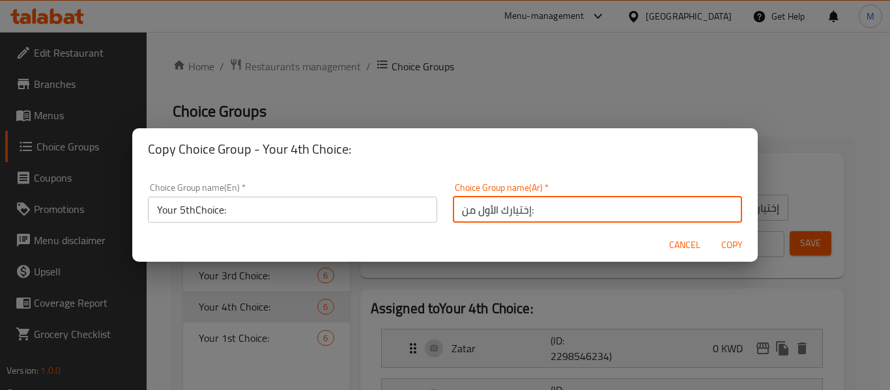
click at [491, 212] on input "إختيارك الأول من:" at bounding box center [597, 210] width 289 height 26
type input "إختيارك الخامس من:"
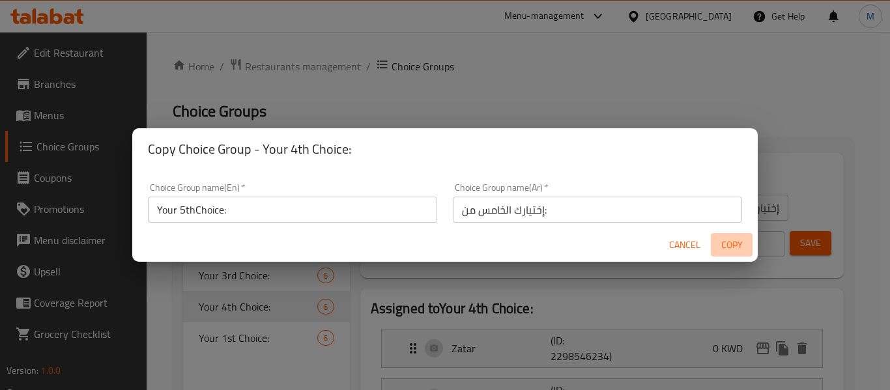
click at [745, 239] on span "Copy" at bounding box center [731, 245] width 31 height 16
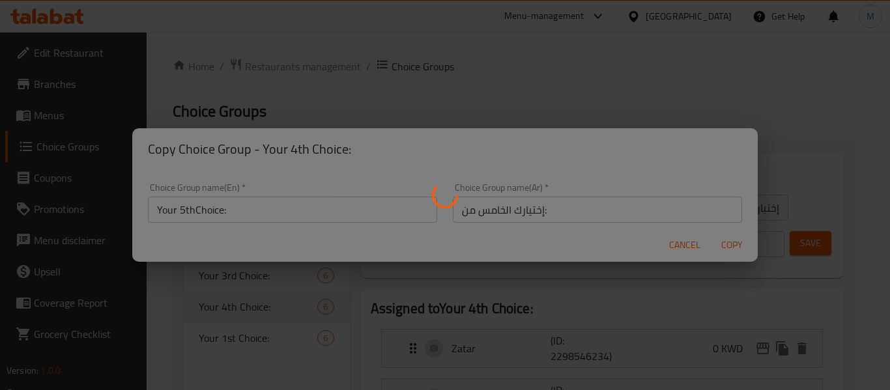
type input "Your 5thChoice:"
type input "إختيارك الخامس من:"
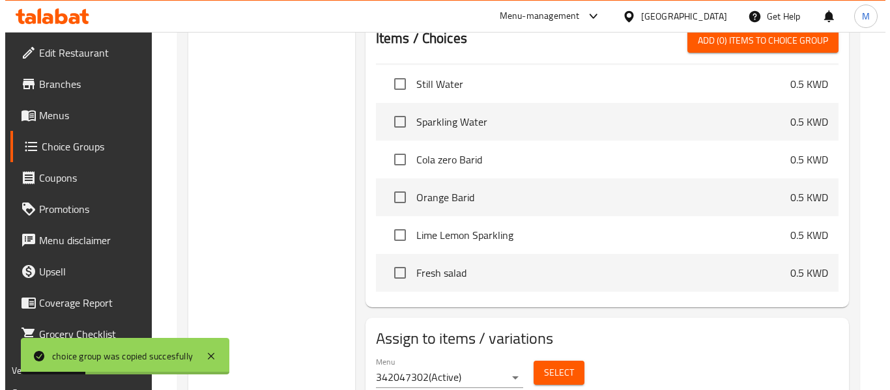
scroll to position [712, 0]
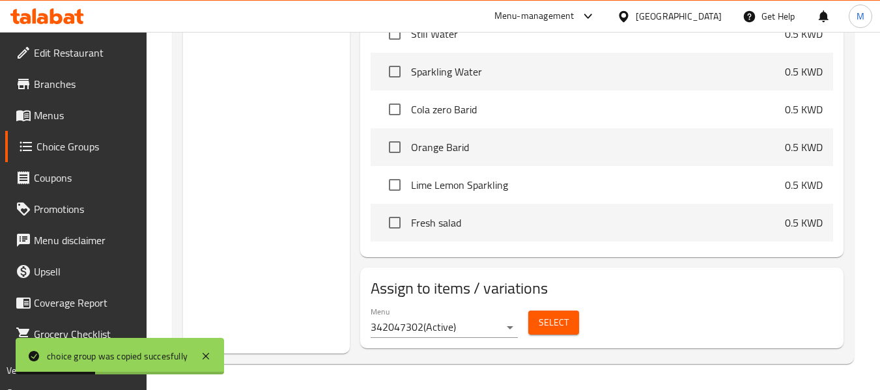
click at [561, 313] on button "Select" at bounding box center [553, 323] width 51 height 24
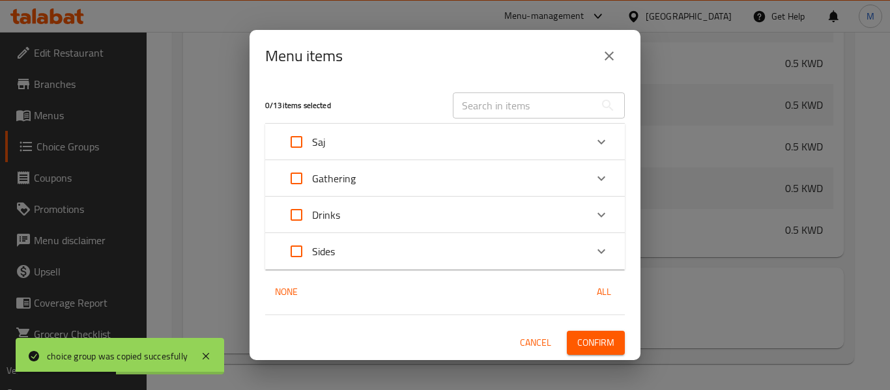
scroll to position [291, 0]
click at [327, 175] on p "Gathering" at bounding box center [334, 179] width 44 height 16
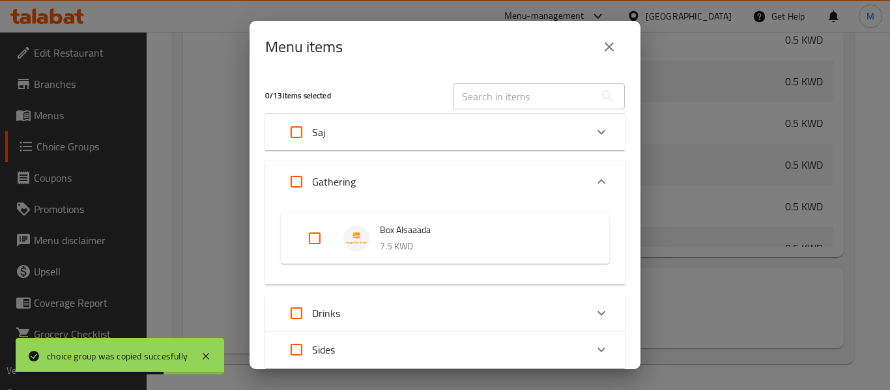
click at [295, 182] on input "Expand" at bounding box center [296, 181] width 31 height 31
checkbox input "true"
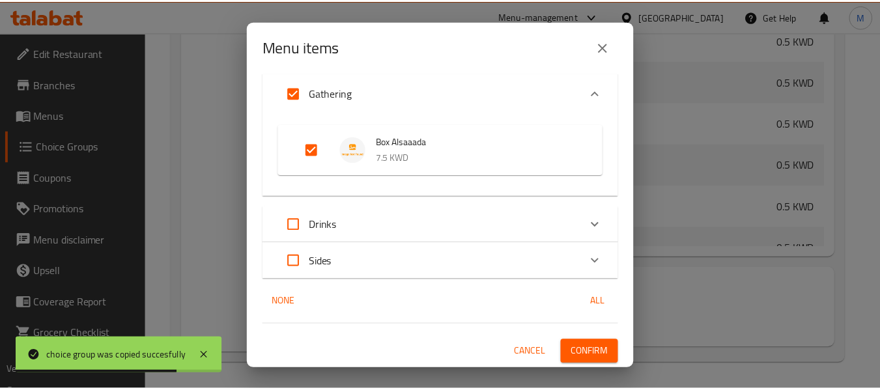
scroll to position [89, 0]
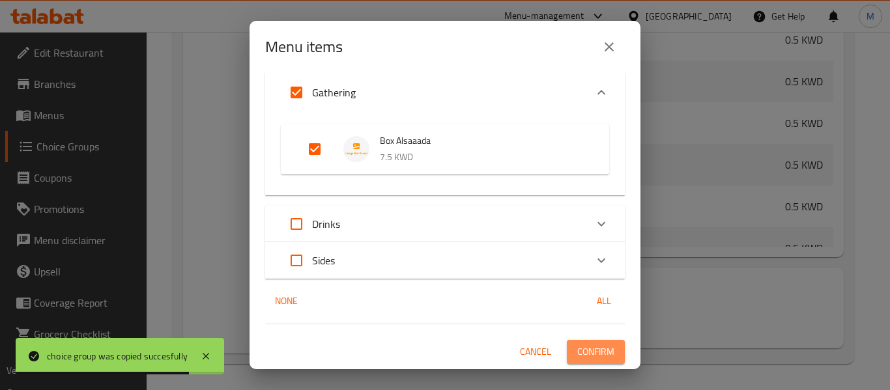
click at [586, 355] on span "Confirm" at bounding box center [595, 352] width 37 height 16
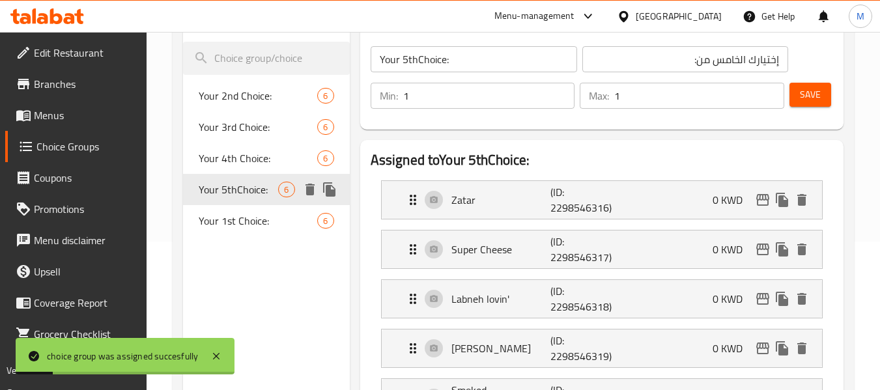
scroll to position [126, 0]
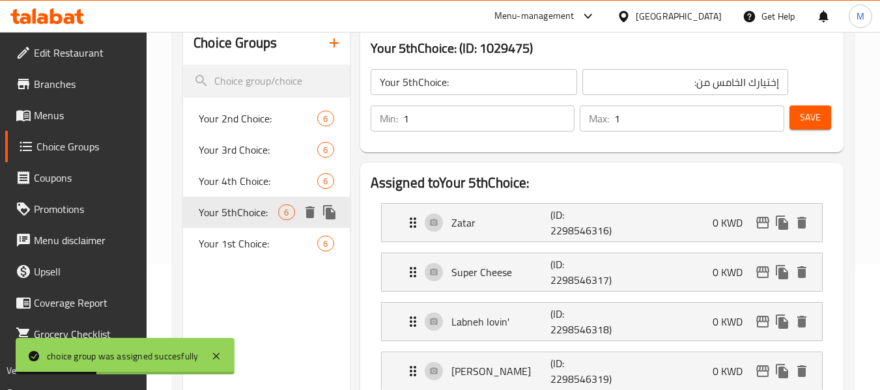
click at [328, 210] on icon "duplicate" at bounding box center [329, 212] width 12 height 14
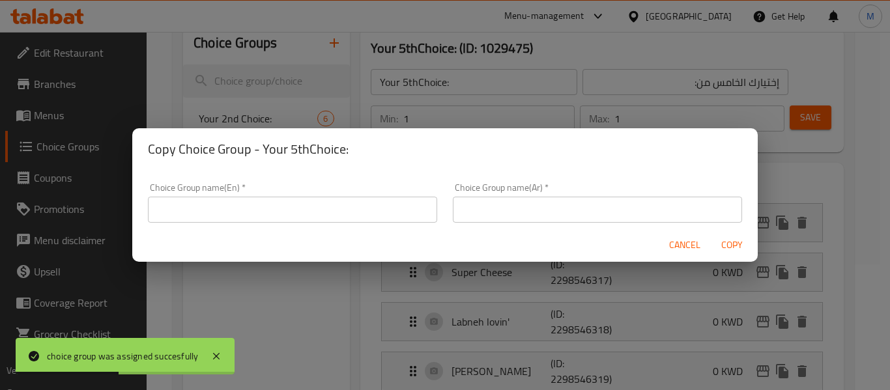
click at [282, 201] on input "text" at bounding box center [292, 210] width 289 height 26
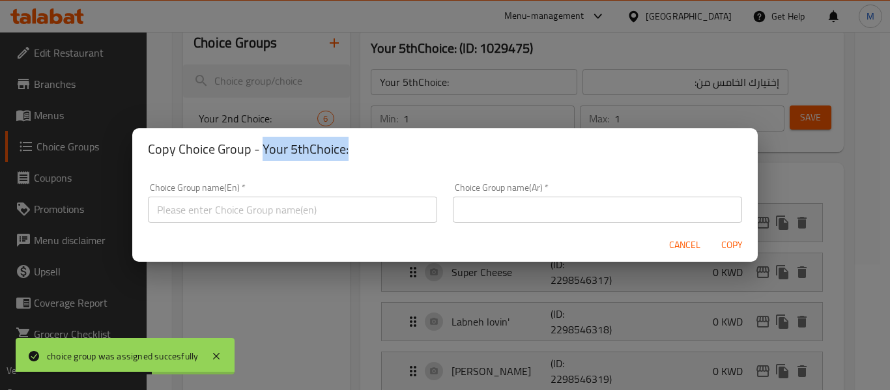
drag, startPoint x: 301, startPoint y: 154, endPoint x: 371, endPoint y: 158, distance: 69.9
click at [371, 158] on h2 "Copy Choice Group - Your 5thChoice:" at bounding box center [445, 149] width 594 height 21
copy h2 "Your 5thChoice:"
click at [260, 209] on input "text" at bounding box center [292, 210] width 289 height 26
paste input "Your 5thChoice:"
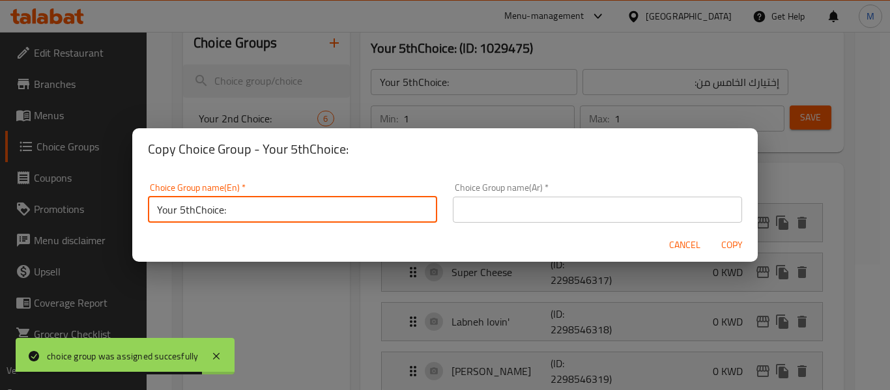
click at [180, 209] on input "Your 5thChoice:" at bounding box center [292, 210] width 289 height 26
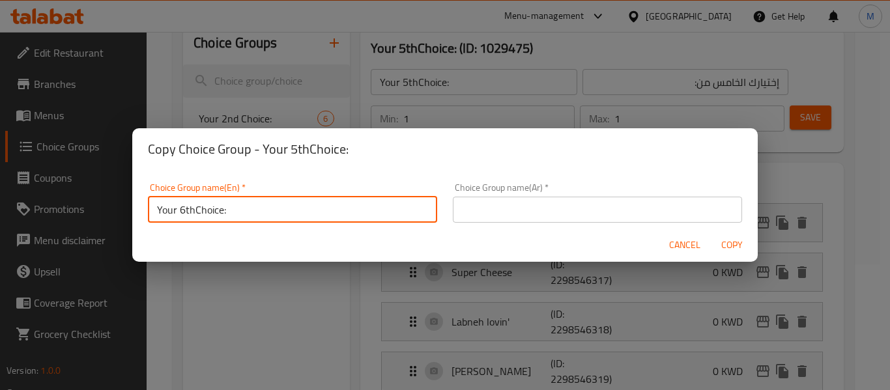
type input "Your 6thChoice:"
click at [541, 220] on input "text" at bounding box center [597, 210] width 289 height 26
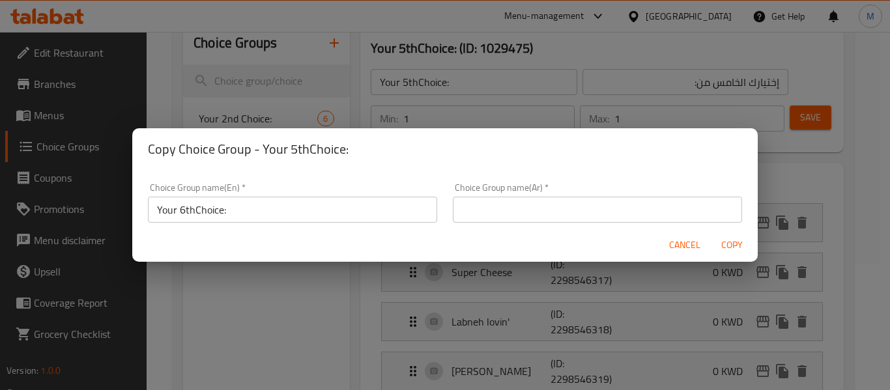
click at [644, 208] on input "text" at bounding box center [597, 210] width 289 height 26
paste input "إختيارك الأول من:"
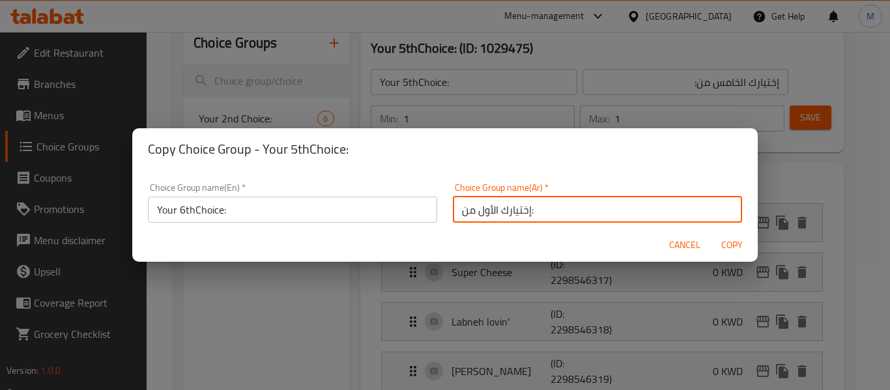
click at [485, 208] on input "إختيارك الأول من:" at bounding box center [597, 210] width 289 height 26
type input "إختيارك السادس من:"
click at [724, 244] on span "Copy" at bounding box center [731, 245] width 31 height 16
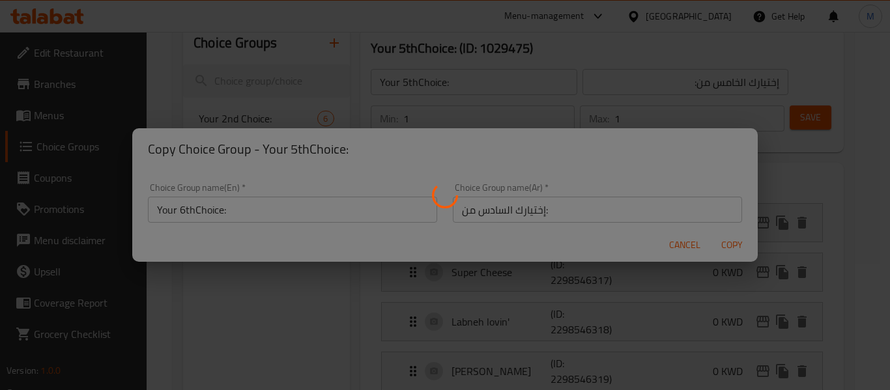
type input "Your 6thChoice:"
type input "إختيارك السادس من:"
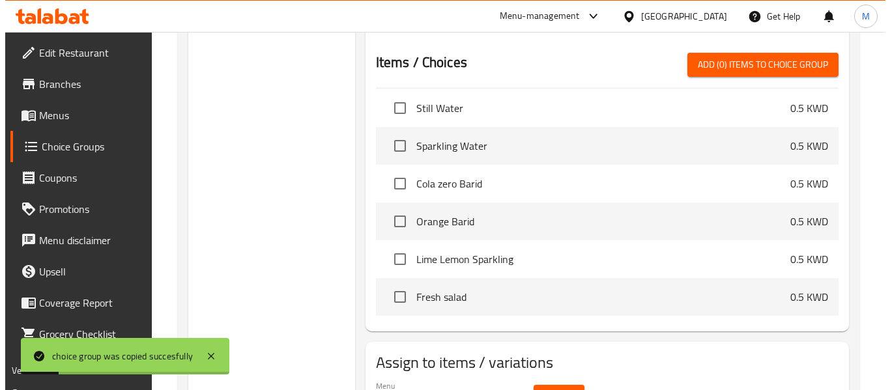
scroll to position [712, 0]
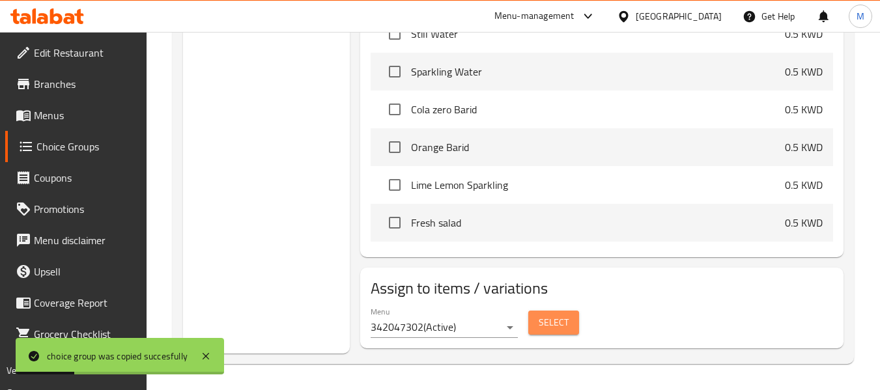
click at [549, 321] on span "Select" at bounding box center [554, 323] width 30 height 16
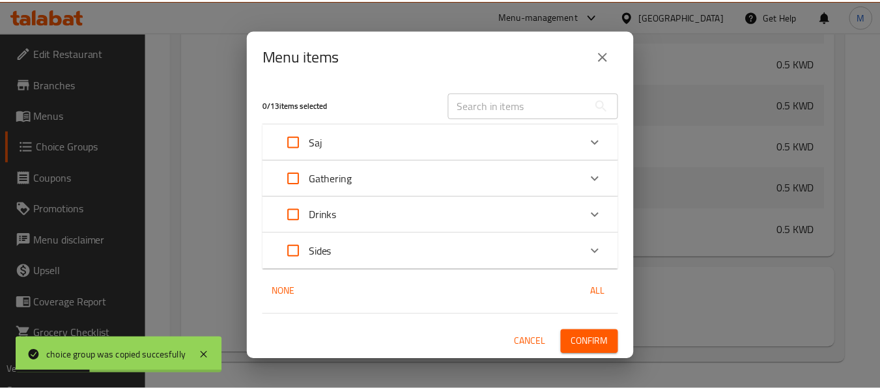
scroll to position [291, 0]
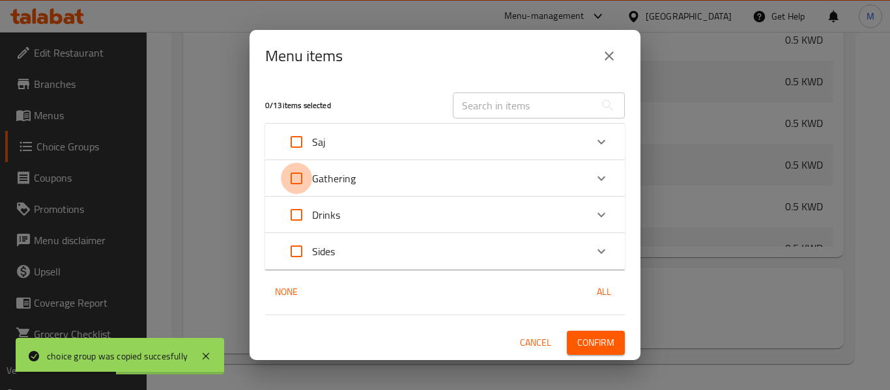
click at [293, 174] on input "Expand" at bounding box center [296, 178] width 31 height 31
checkbox input "true"
click at [594, 341] on span "Confirm" at bounding box center [595, 343] width 37 height 16
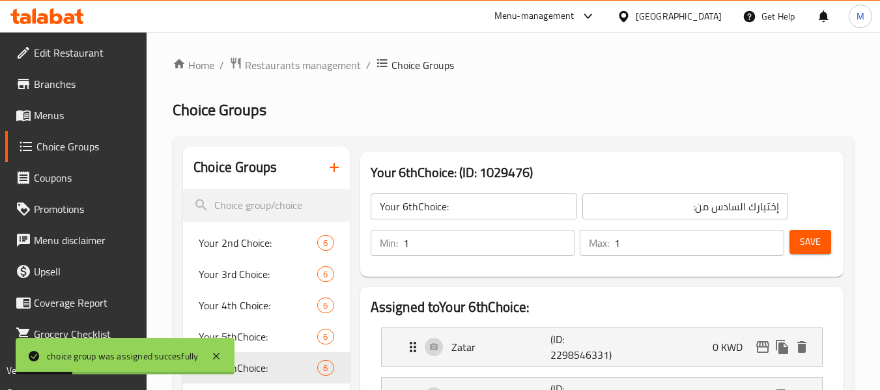
scroll to position [0, 0]
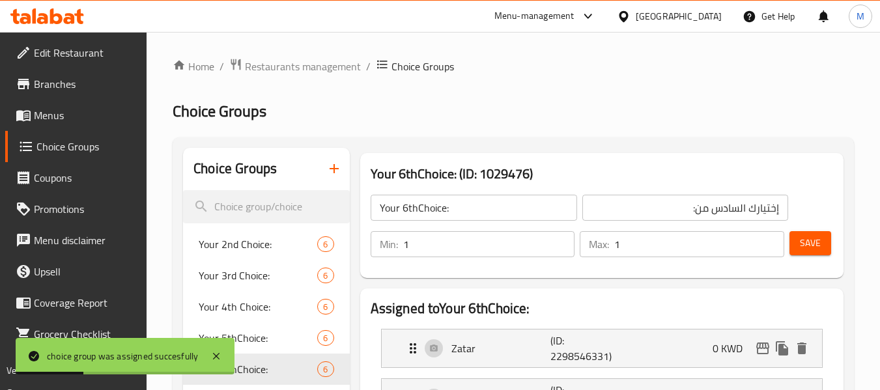
click at [804, 235] on span "Save" at bounding box center [810, 243] width 21 height 16
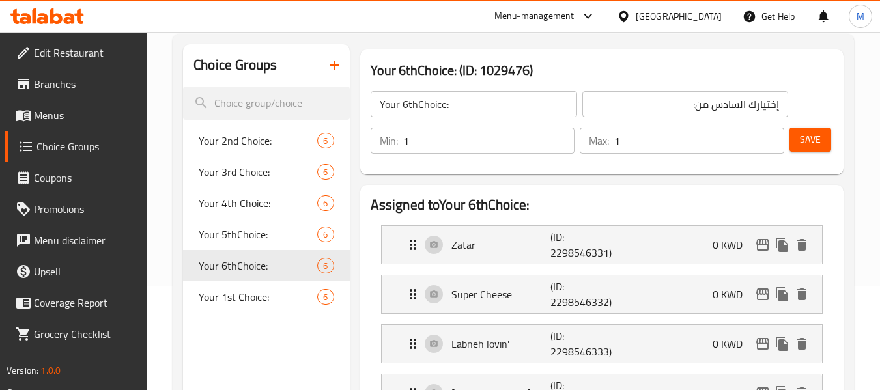
scroll to position [130, 0]
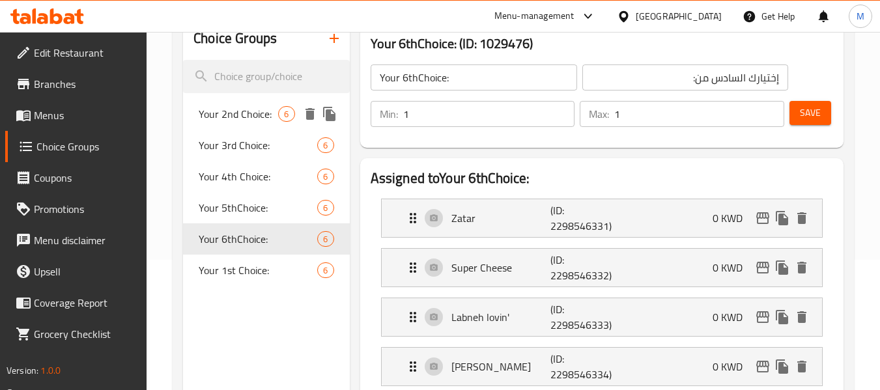
click at [258, 117] on span "Your 2nd Choice:" at bounding box center [238, 114] width 79 height 16
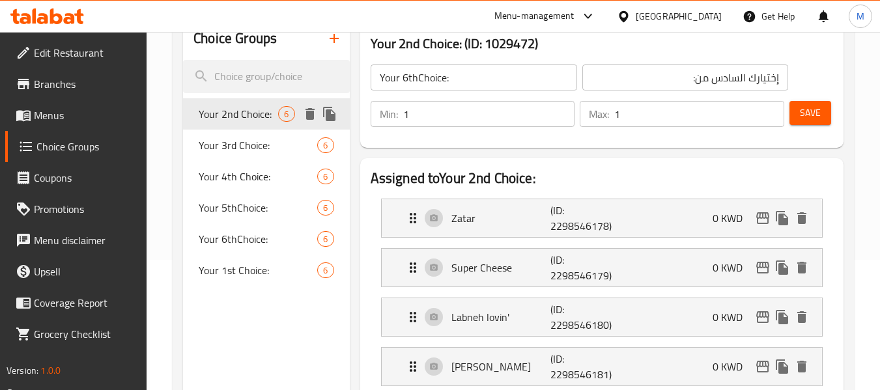
type input "Your 2nd Choice:"
type input "إختيارك الثاني من:"
click at [252, 143] on span "Your 3rd Choice:" at bounding box center [238, 145] width 79 height 16
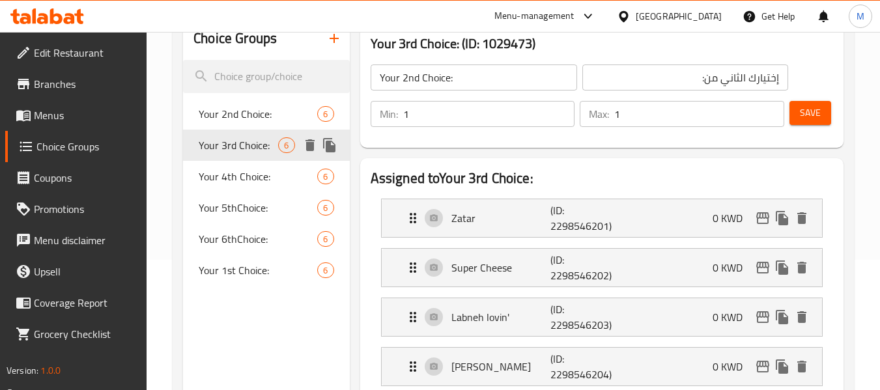
type input "Your 3rd Choice:"
type input "إختيارك الثالث من:"
click at [242, 169] on span "Your 4th Choice:" at bounding box center [238, 177] width 79 height 16
type input "Your 4th Choice:"
type input "إختيارك الرابع من:"
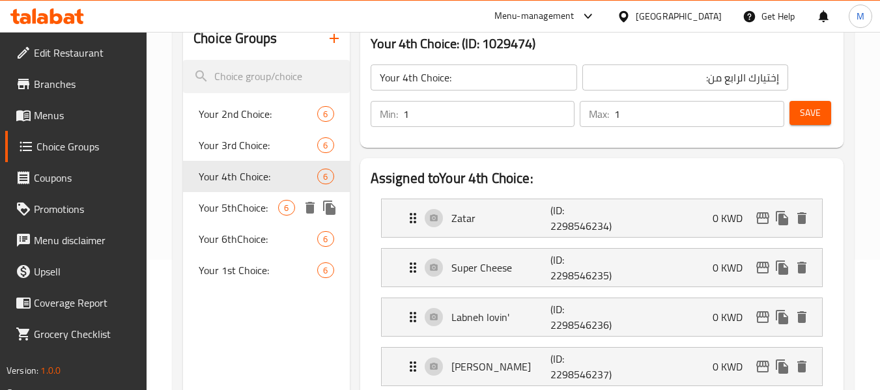
click at [227, 207] on span "Your 5thChoice:" at bounding box center [238, 208] width 79 height 16
type input "Your 5thChoice:"
type input "إختيارك الخامس من:"
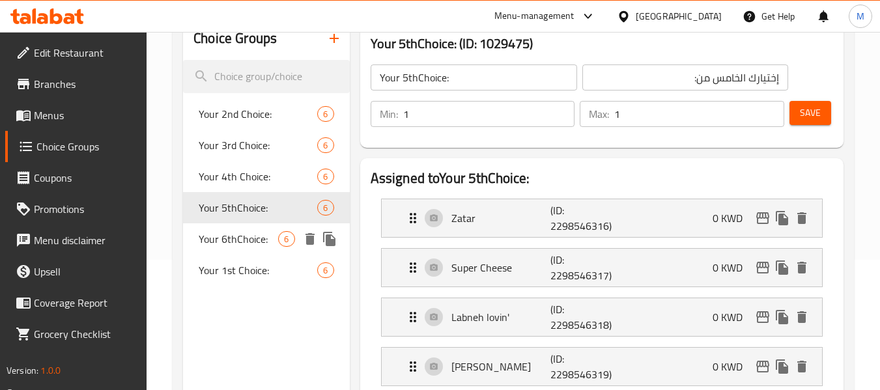
click at [227, 231] on span "Your 6thChoice:" at bounding box center [238, 239] width 79 height 16
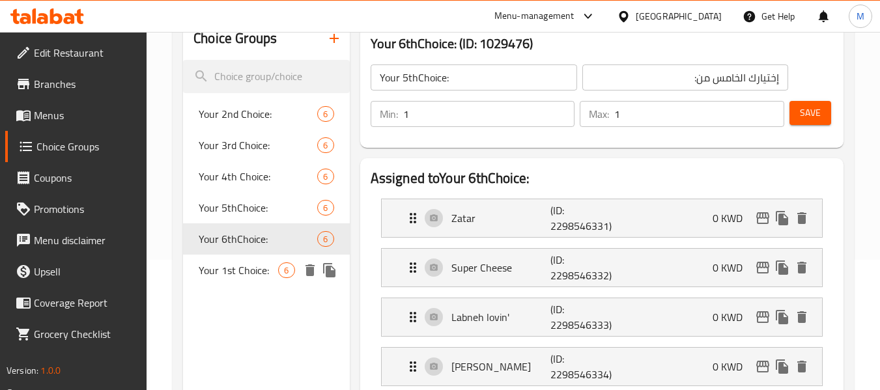
type input "Your 6thChoice:"
type input "إختيارك السادس من:"
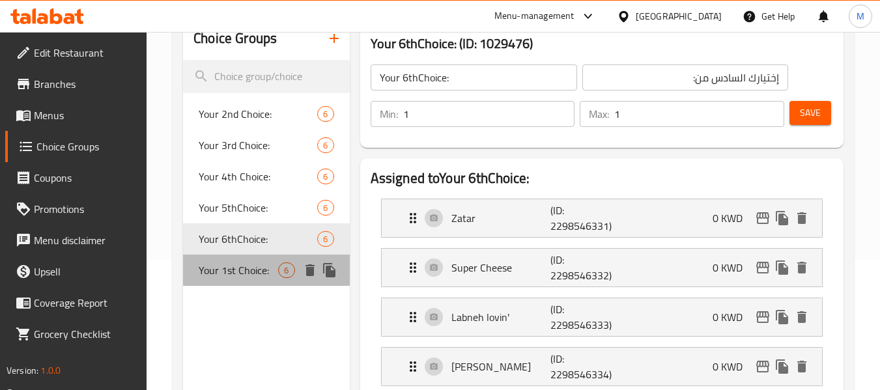
click at [220, 273] on span "Your 1st Choice:" at bounding box center [238, 271] width 79 height 16
type input "Your 1st Choice:"
type input "إختيارك الأول من:"
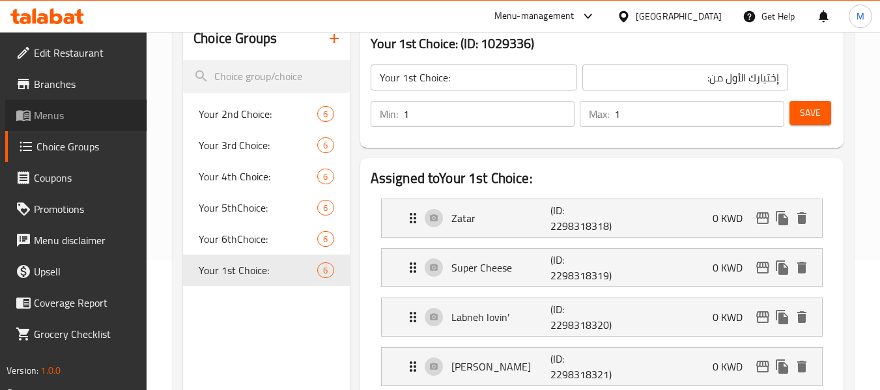
click at [61, 116] on span "Menus" at bounding box center [85, 115] width 103 height 16
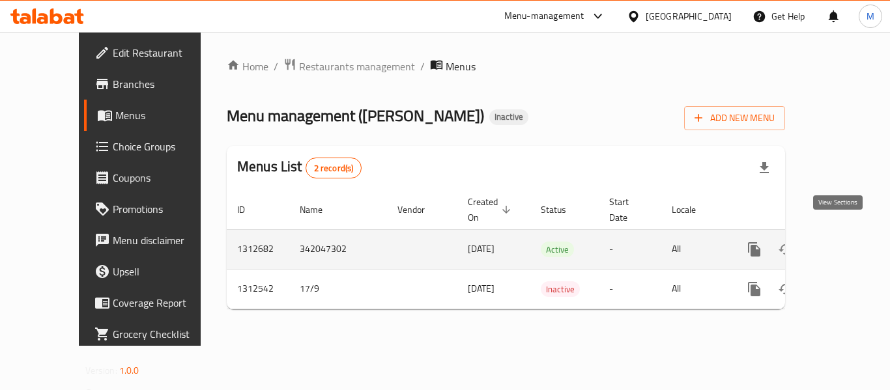
click at [842, 244] on icon "enhanced table" at bounding box center [848, 250] width 12 height 12
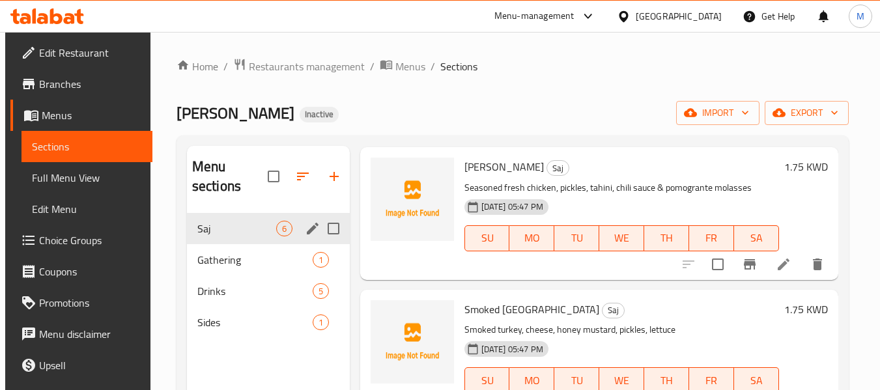
scroll to position [532, 0]
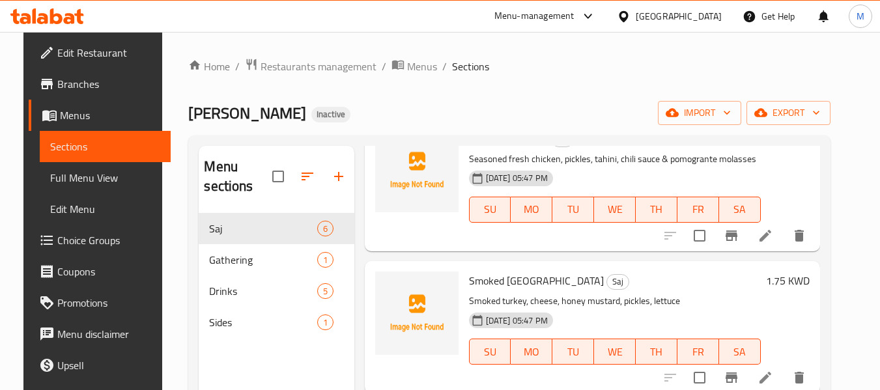
click at [57, 89] on span "Branches" at bounding box center [108, 84] width 103 height 16
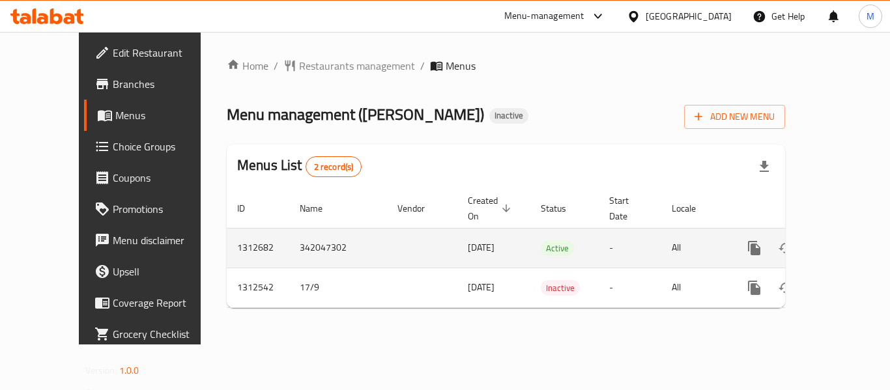
click at [840, 240] on icon "enhanced table" at bounding box center [848, 248] width 16 height 16
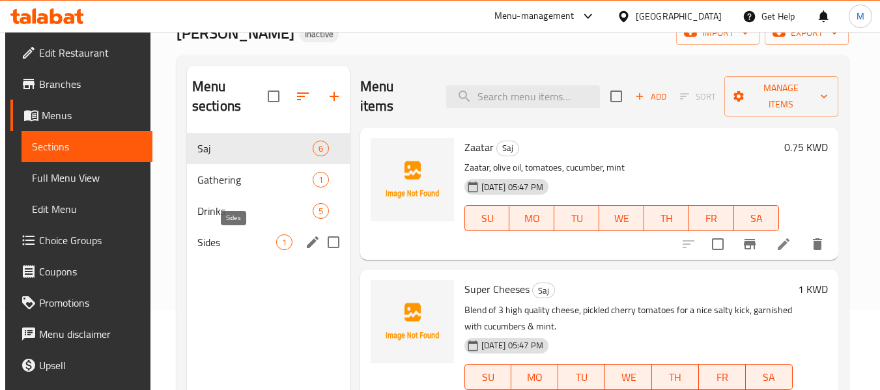
scroll to position [130, 0]
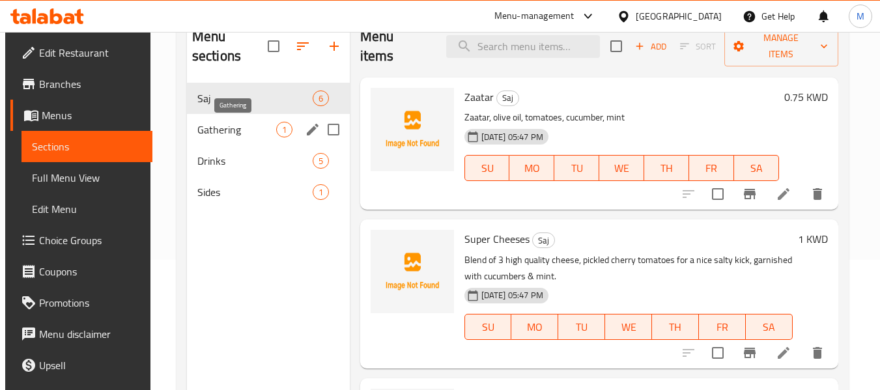
click at [223, 135] on span "Gathering" at bounding box center [236, 130] width 79 height 16
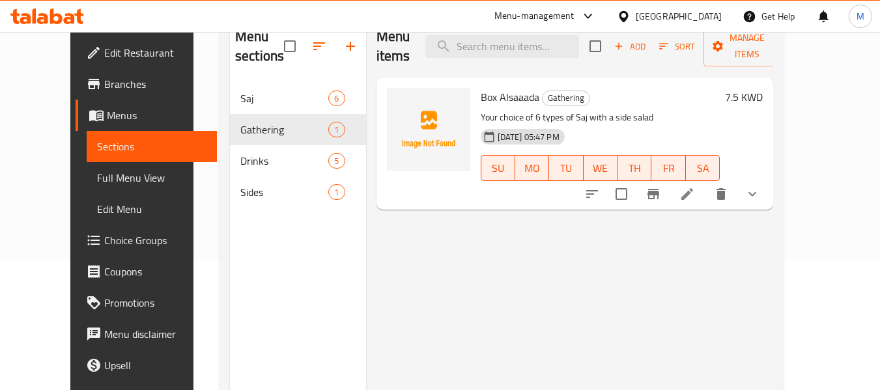
click at [768, 179] on button "show more" at bounding box center [752, 194] width 31 height 31
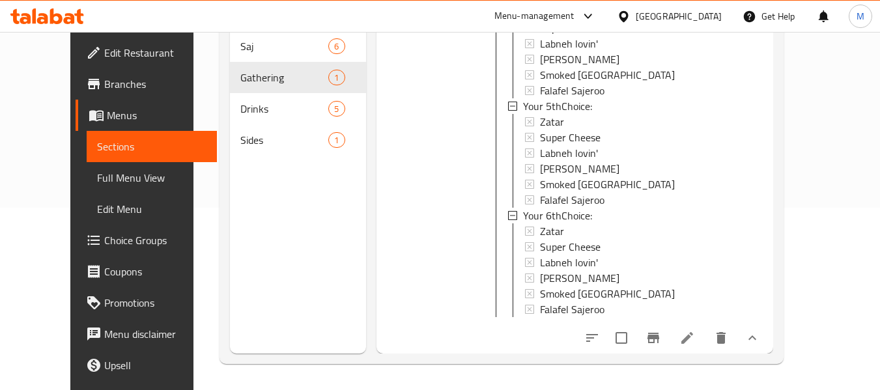
scroll to position [522, 0]
click at [97, 186] on span "Full Menu View" at bounding box center [152, 178] width 110 height 16
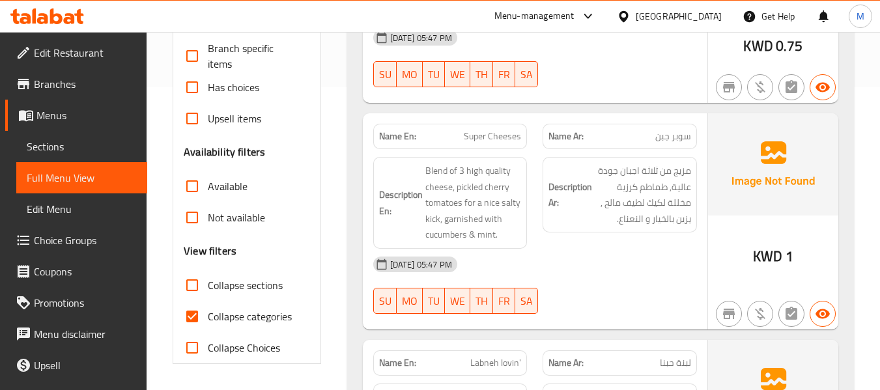
scroll to position [313, 0]
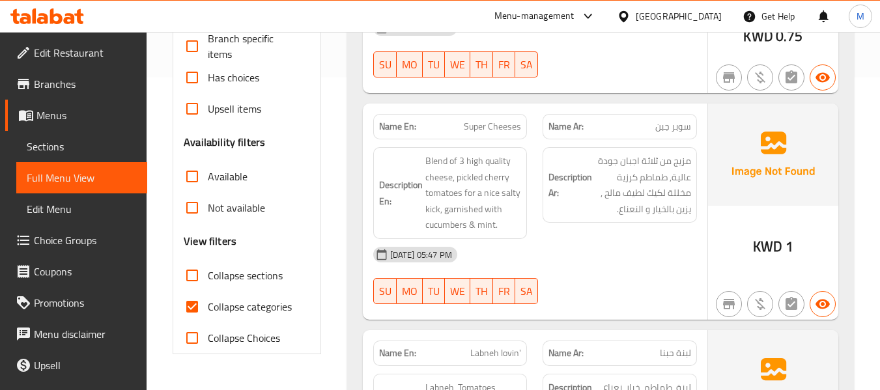
click at [190, 276] on input "Collapse sections" at bounding box center [192, 275] width 31 height 31
checkbox input "true"
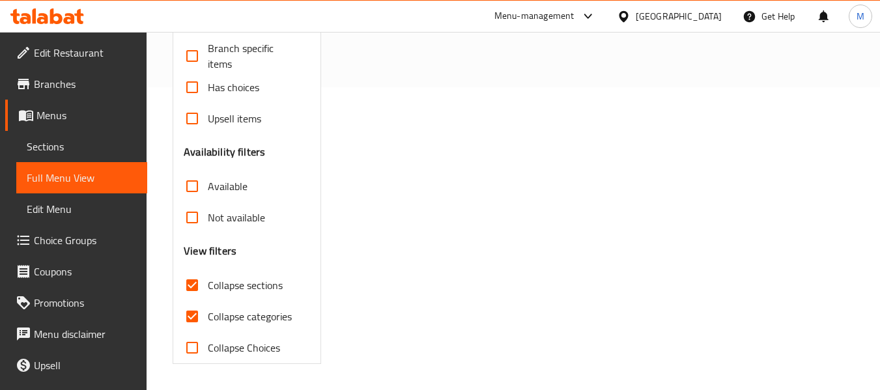
click at [194, 304] on input "Collapse categories" at bounding box center [192, 316] width 31 height 31
checkbox input "false"
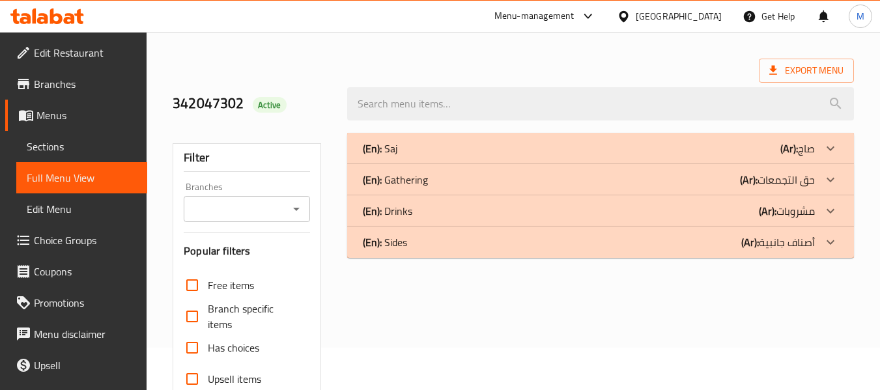
click at [420, 178] on p "(En): Gathering" at bounding box center [395, 180] width 65 height 16
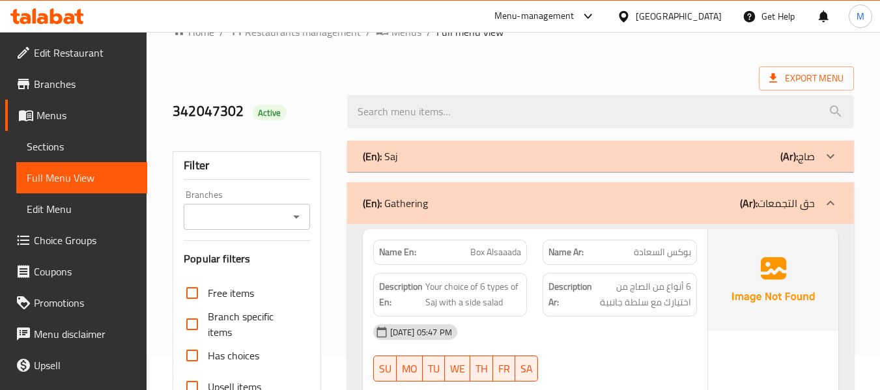
scroll to position [65, 0]
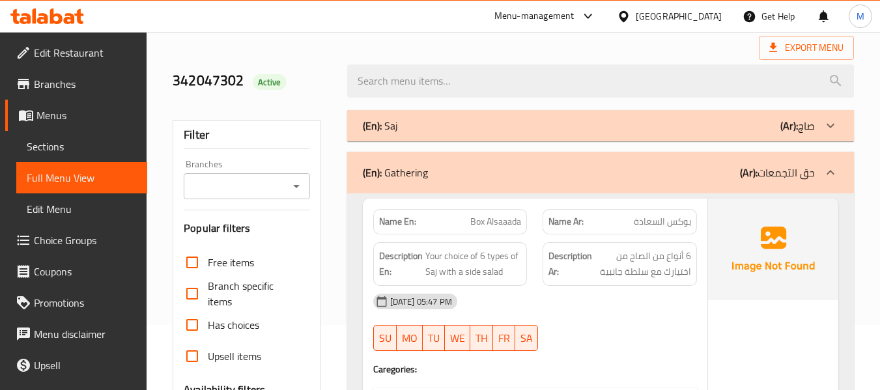
click at [400, 124] on div "(En): Saj (Ar): صاج" at bounding box center [589, 126] width 452 height 16
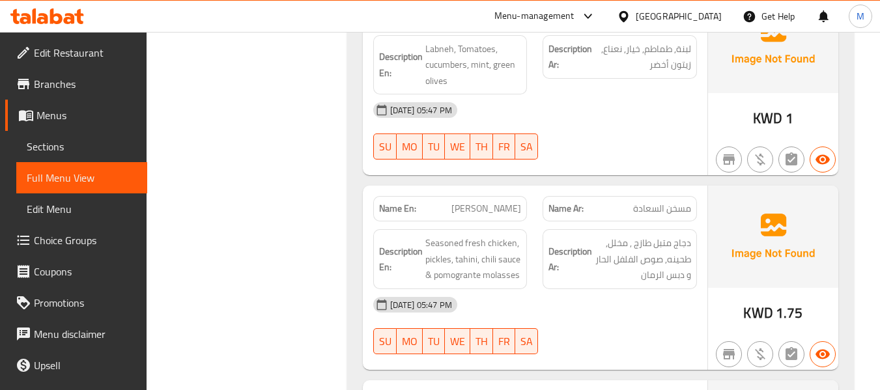
scroll to position [391, 0]
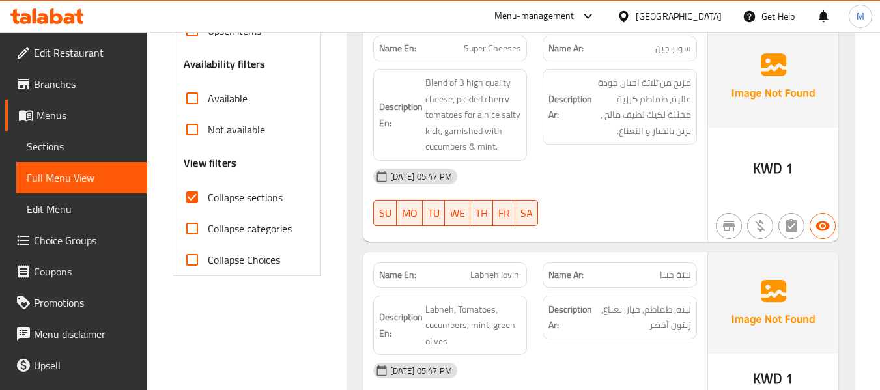
click at [201, 193] on input "Collapse sections" at bounding box center [192, 197] width 31 height 31
checkbox input "false"
click at [175, 206] on div "Filter Branches Branches Popular filters Free items Branch specific items Has c…" at bounding box center [247, 35] width 148 height 481
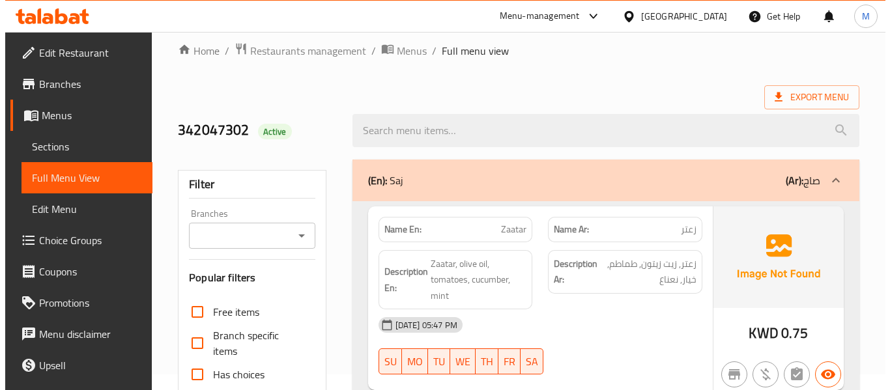
scroll to position [0, 0]
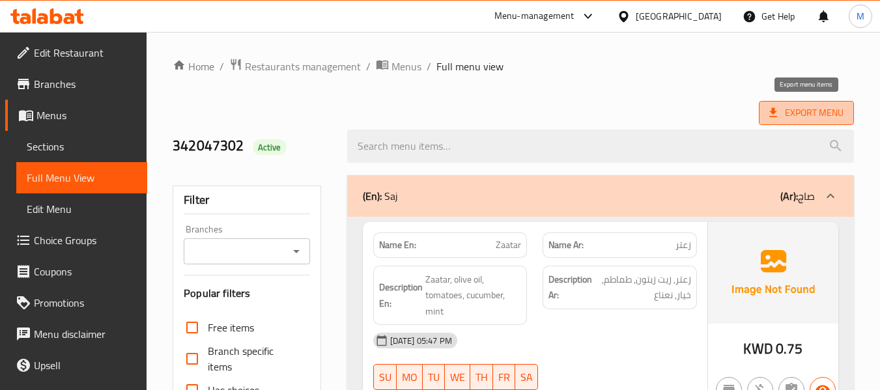
click at [802, 115] on span "Export Menu" at bounding box center [806, 113] width 74 height 16
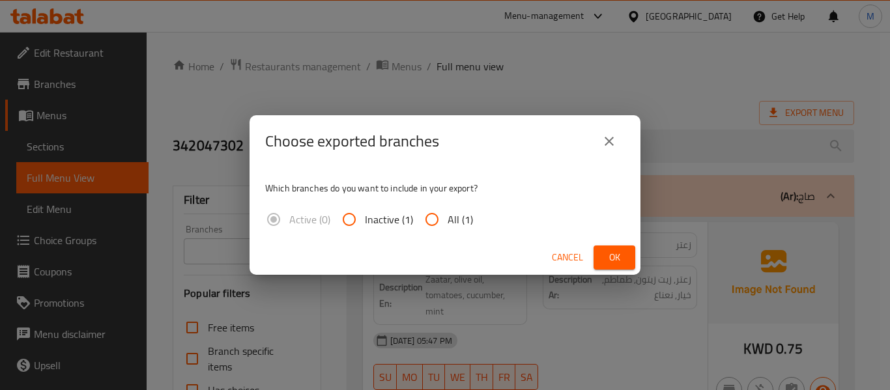
click at [433, 222] on input "All (1)" at bounding box center [431, 219] width 31 height 31
radio input "true"
click at [599, 253] on button "Ok" at bounding box center [615, 258] width 42 height 24
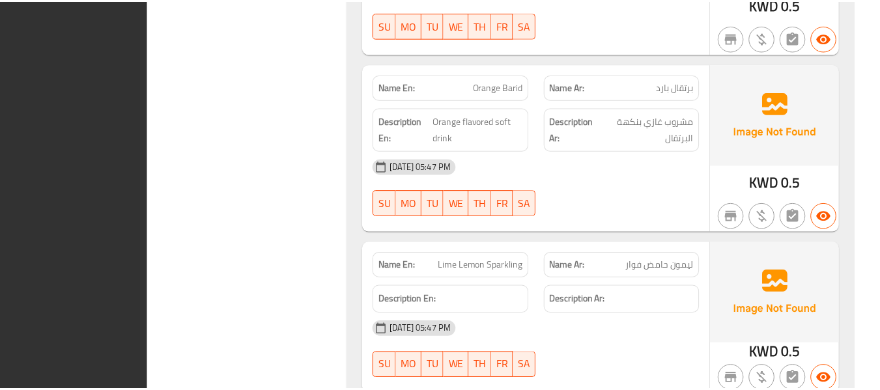
scroll to position [4769, 0]
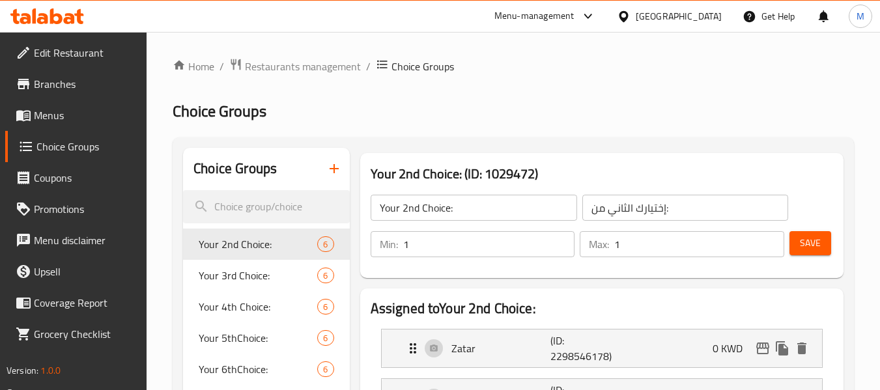
click at [59, 55] on span "Edit Restaurant" at bounding box center [85, 53] width 103 height 16
